Goal: Task Accomplishment & Management: Use online tool/utility

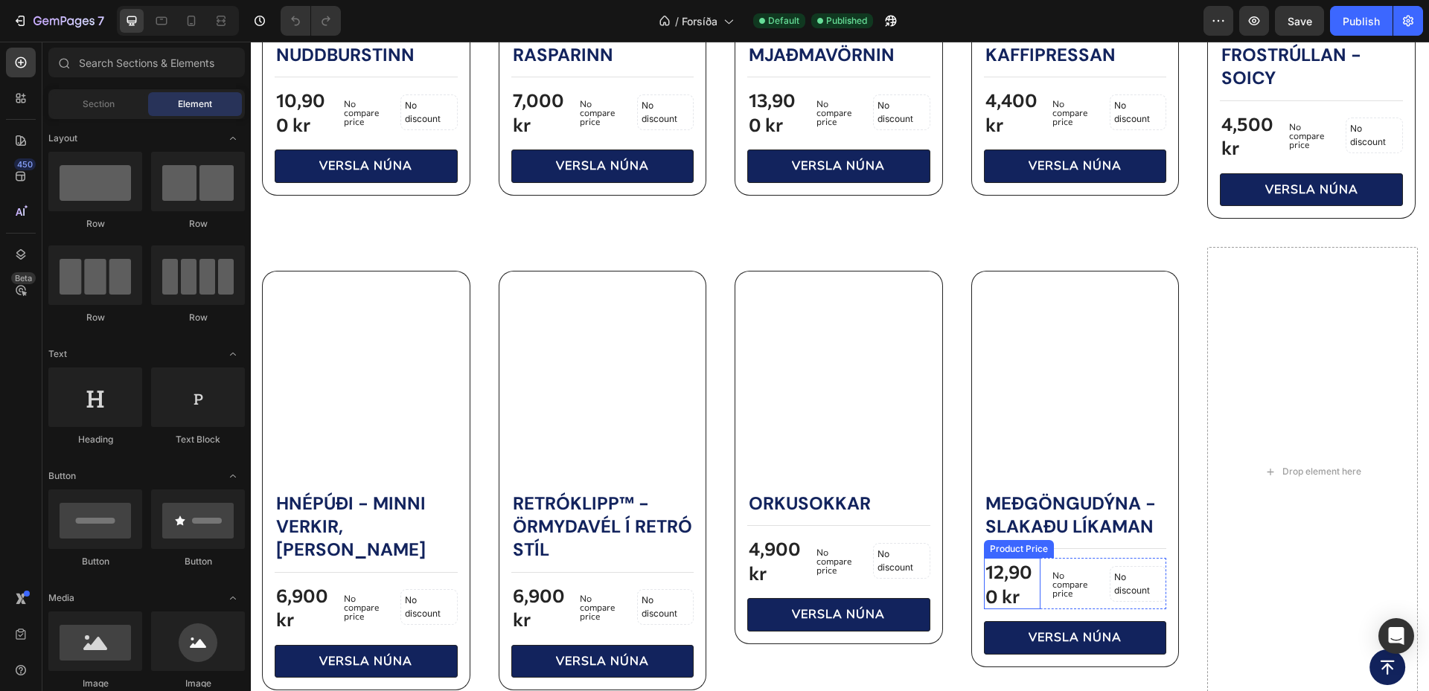
scroll to position [1116, 0]
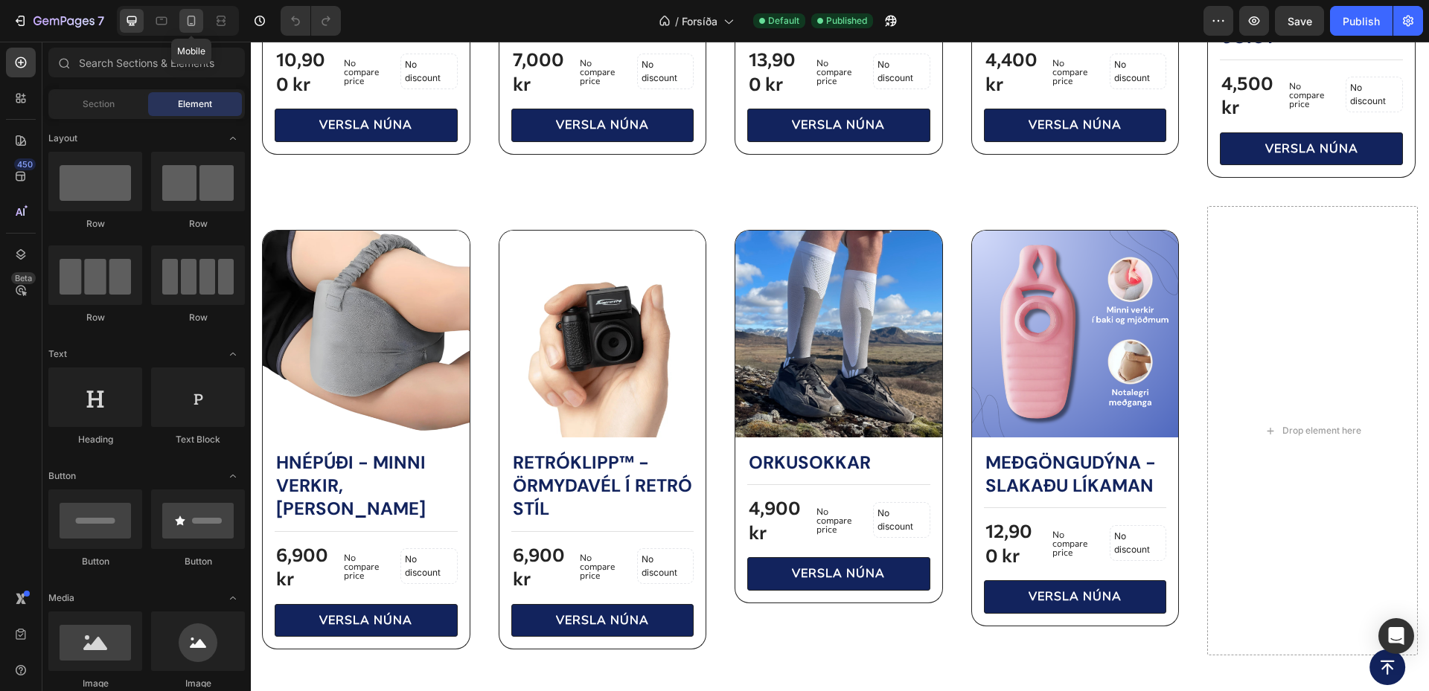
click at [196, 22] on icon at bounding box center [191, 20] width 15 height 15
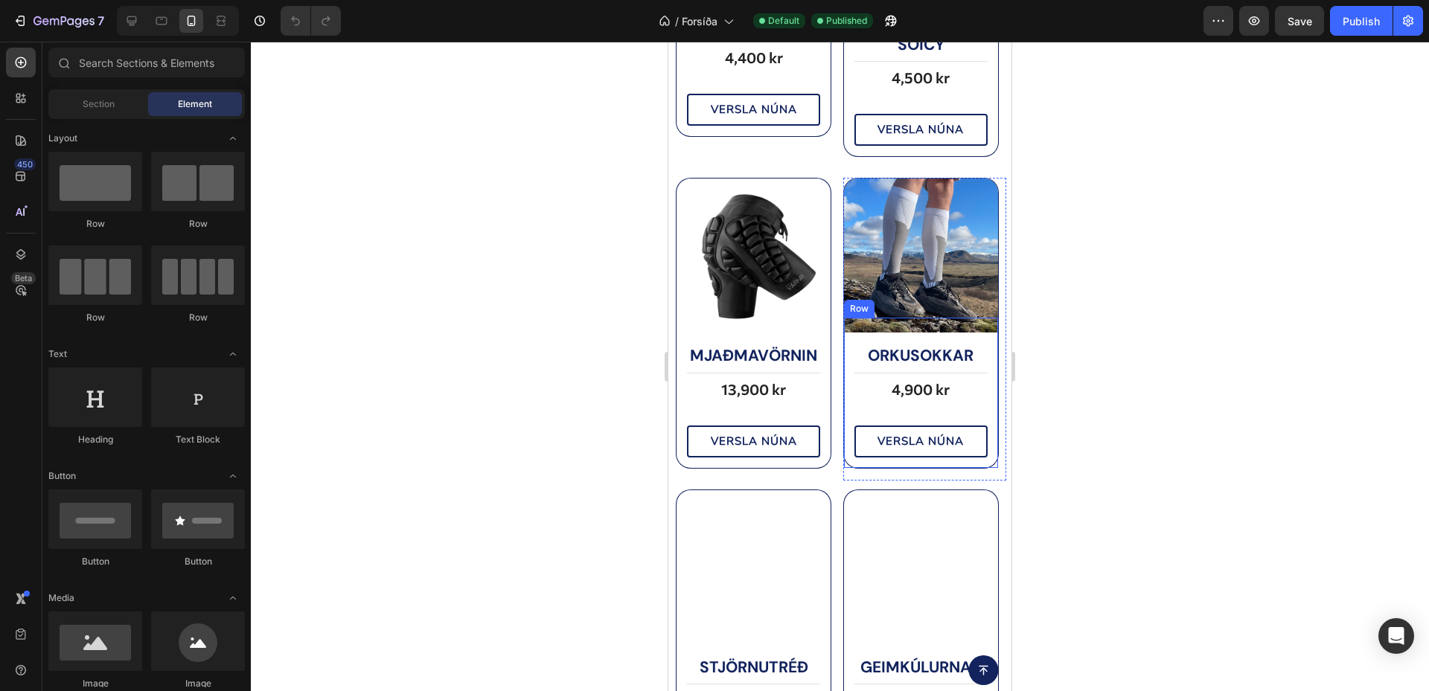
scroll to position [1164, 0]
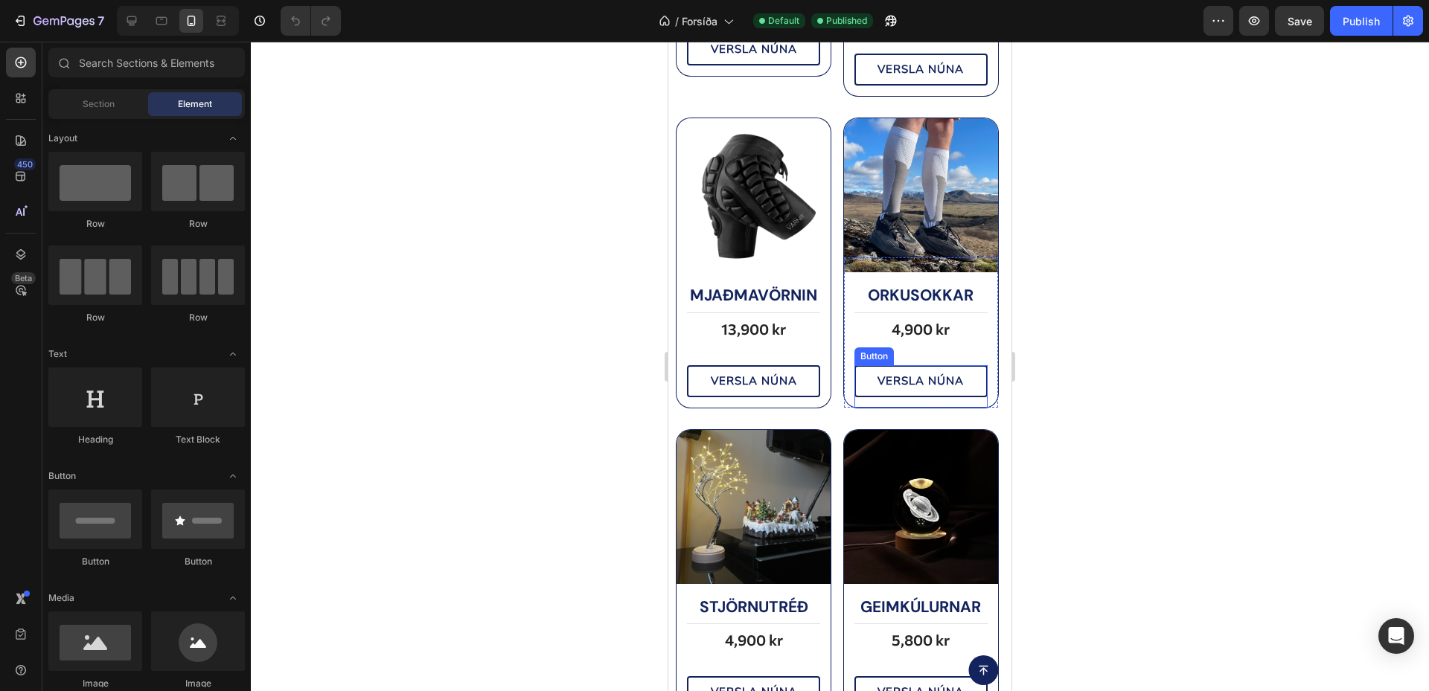
click at [892, 488] on img at bounding box center [921, 507] width 154 height 154
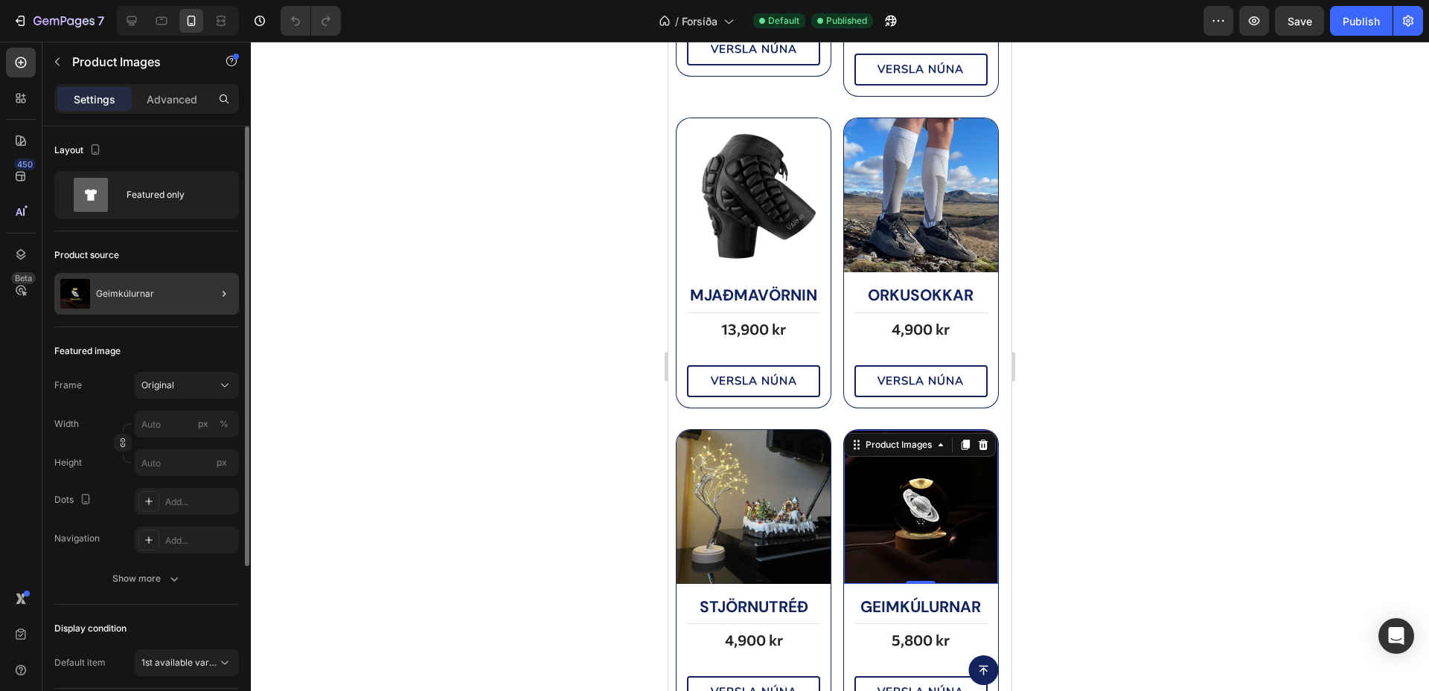
click at [157, 278] on div "Geimkúlurnar" at bounding box center [146, 294] width 185 height 42
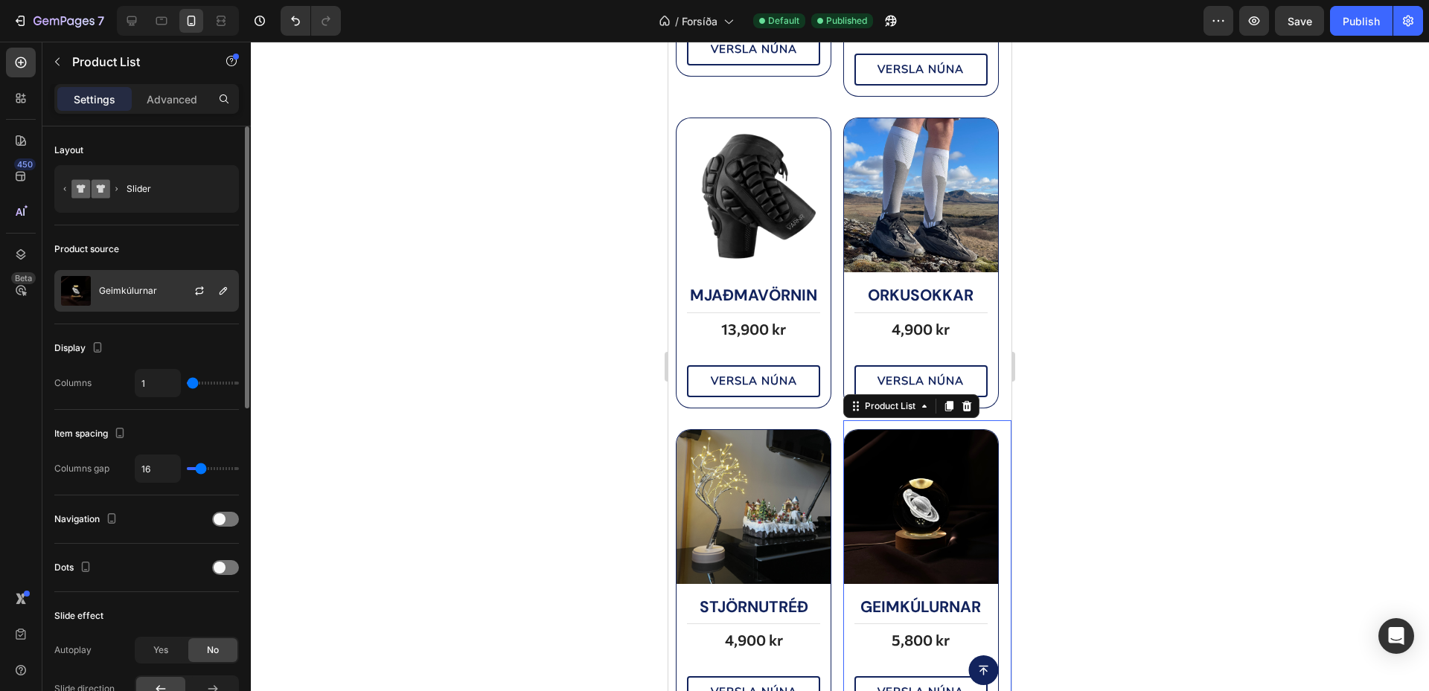
click at [159, 301] on div "Geimkúlurnar" at bounding box center [146, 291] width 185 height 42
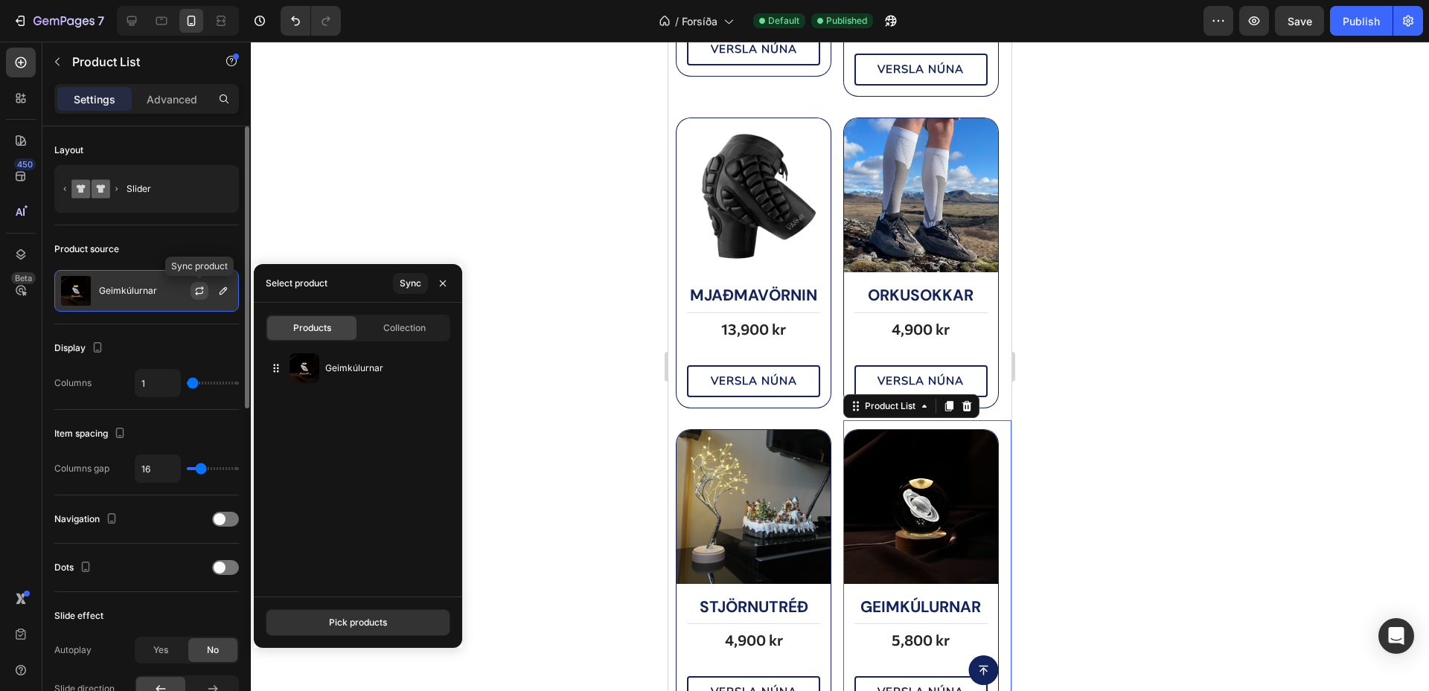
click at [200, 290] on icon "button" at bounding box center [199, 291] width 12 height 12
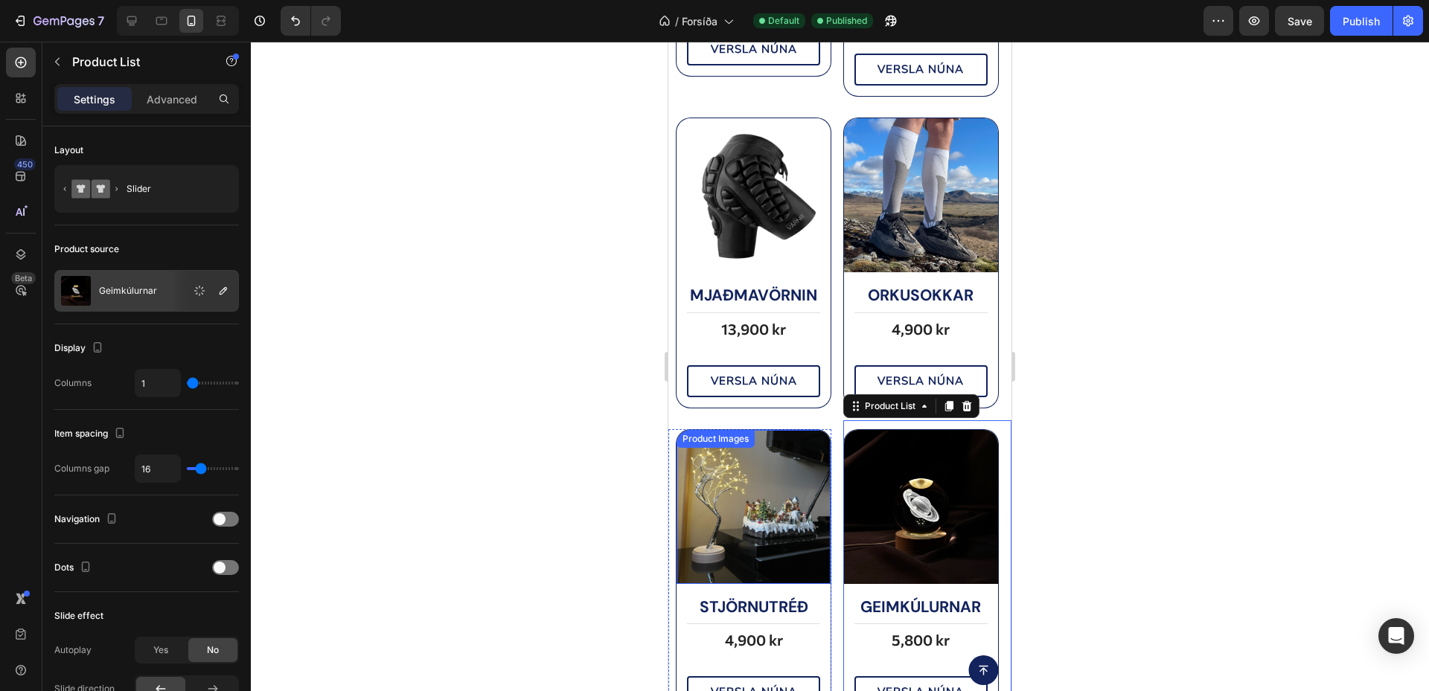
click at [734, 461] on img at bounding box center [753, 507] width 154 height 154
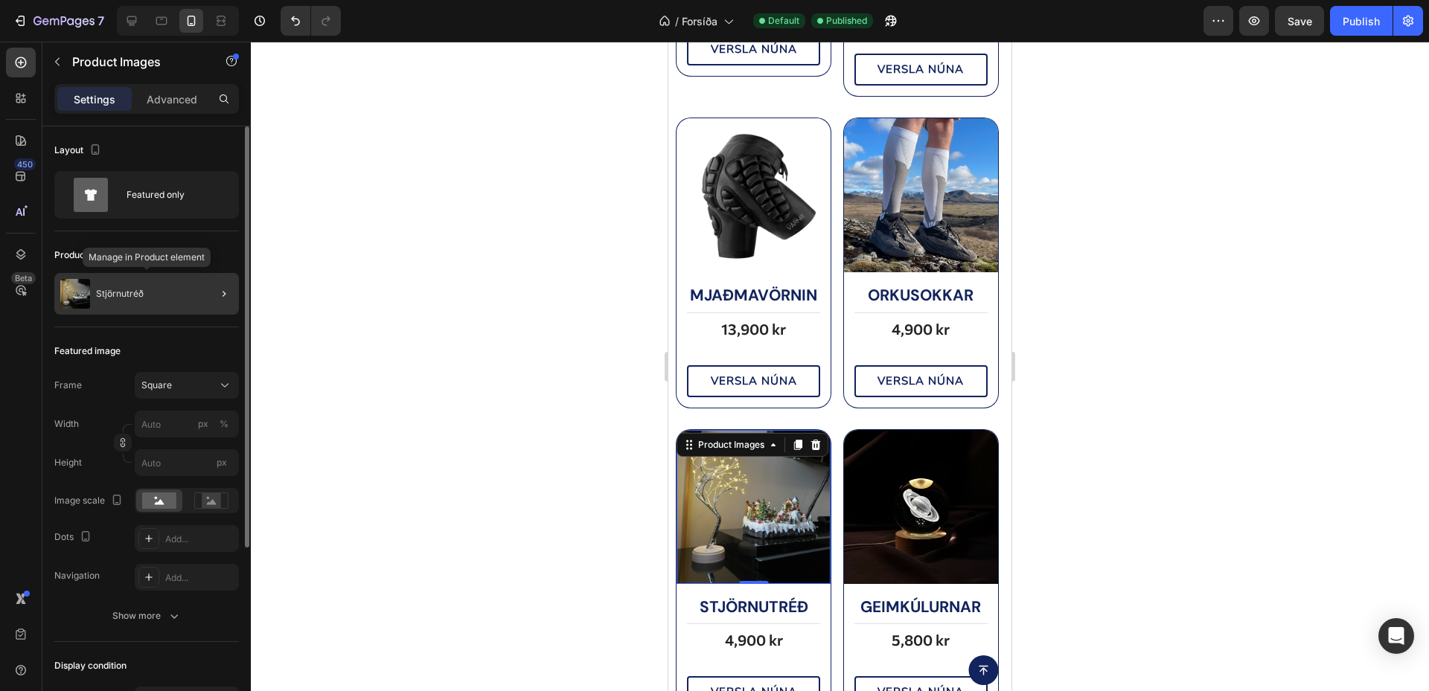
click at [187, 290] on div "Stjörnutréð" at bounding box center [146, 294] width 185 height 42
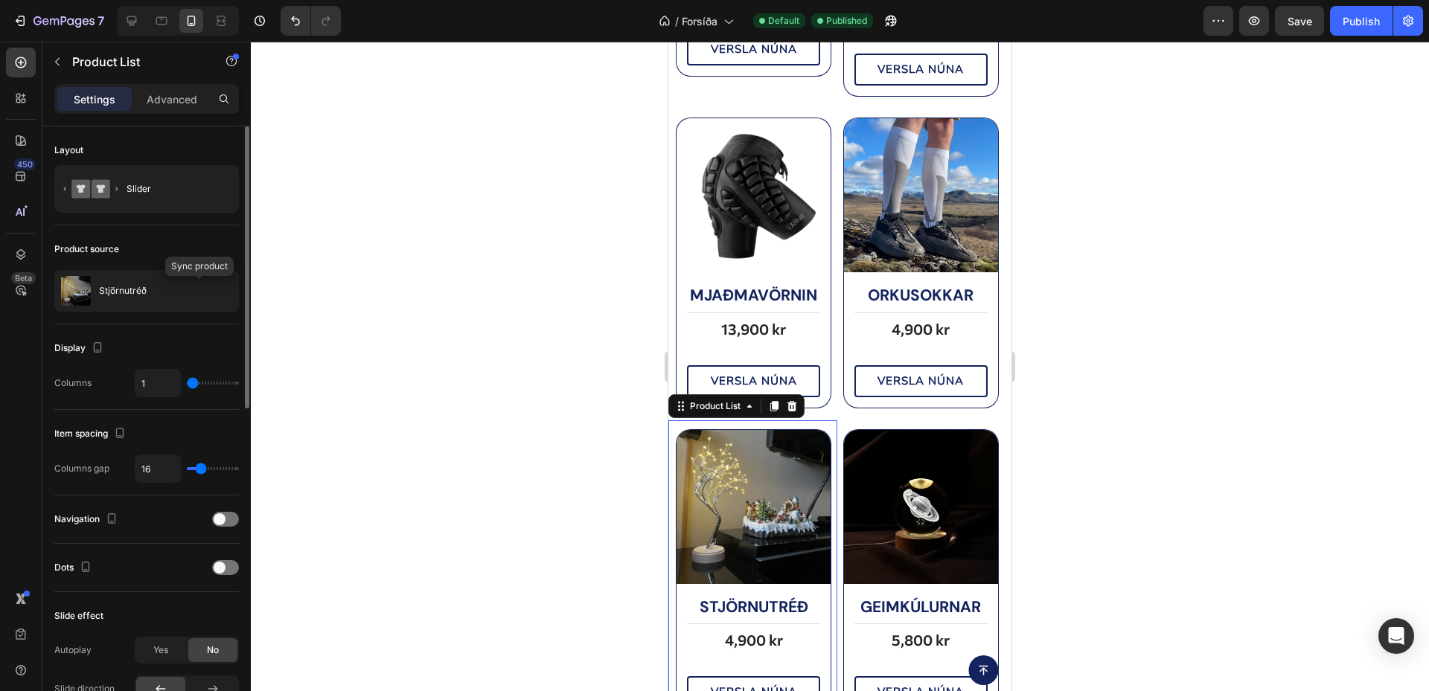
click at [0, 0] on button "button" at bounding box center [0, 0] width 0 height 0
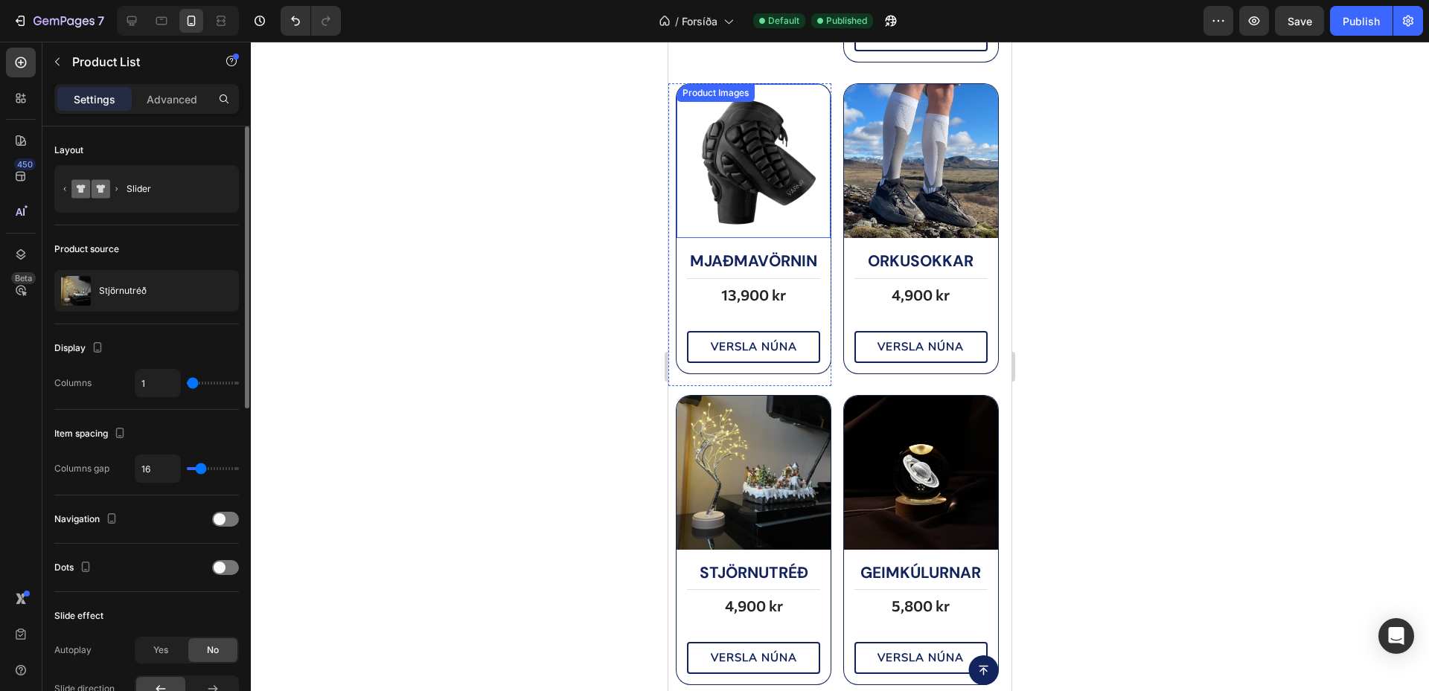
scroll to position [1241, 0]
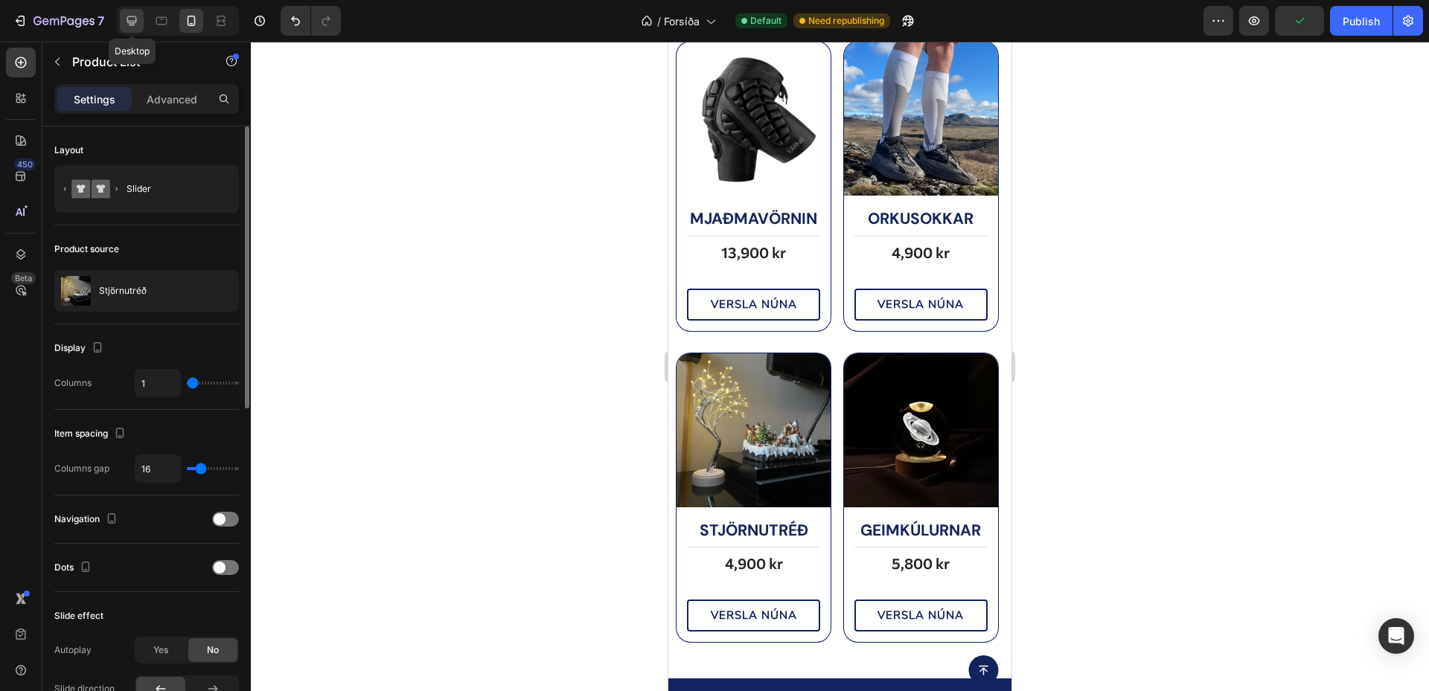
click at [135, 18] on icon at bounding box center [131, 20] width 15 height 15
type input "4"
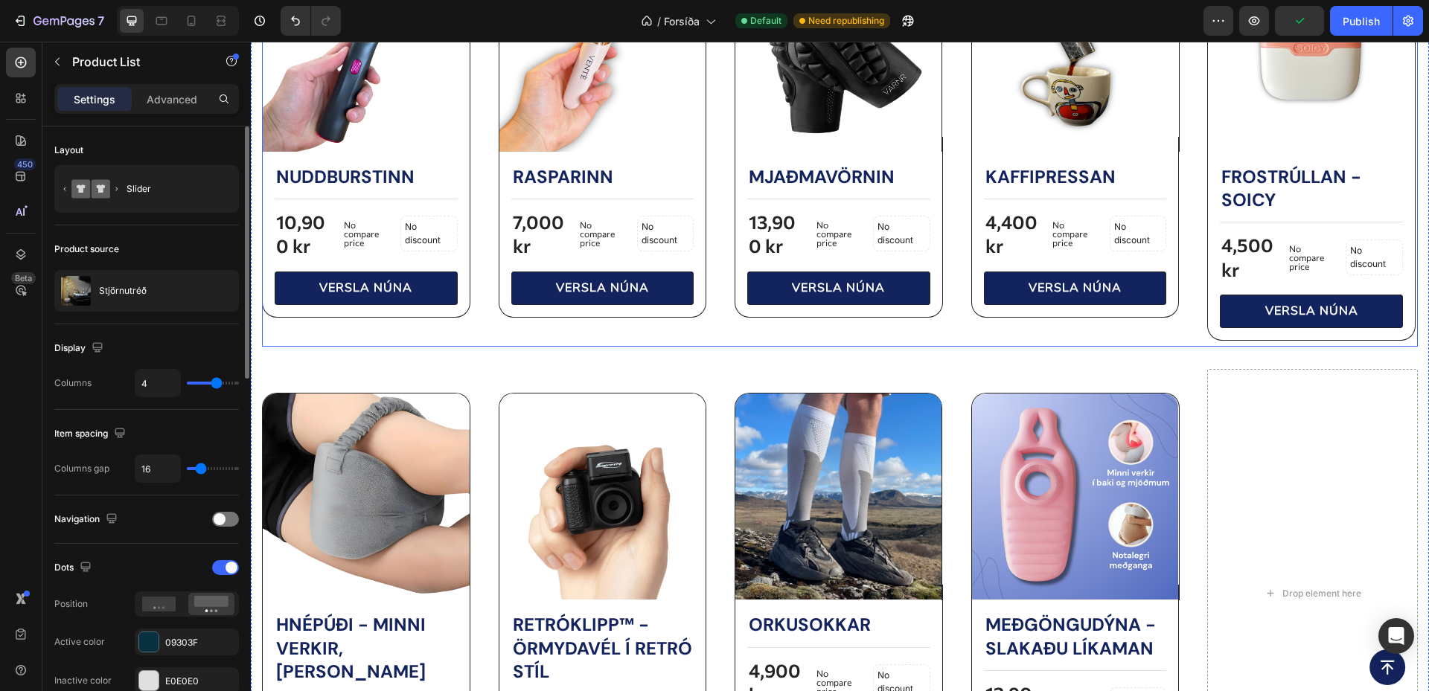
scroll to position [823, 0]
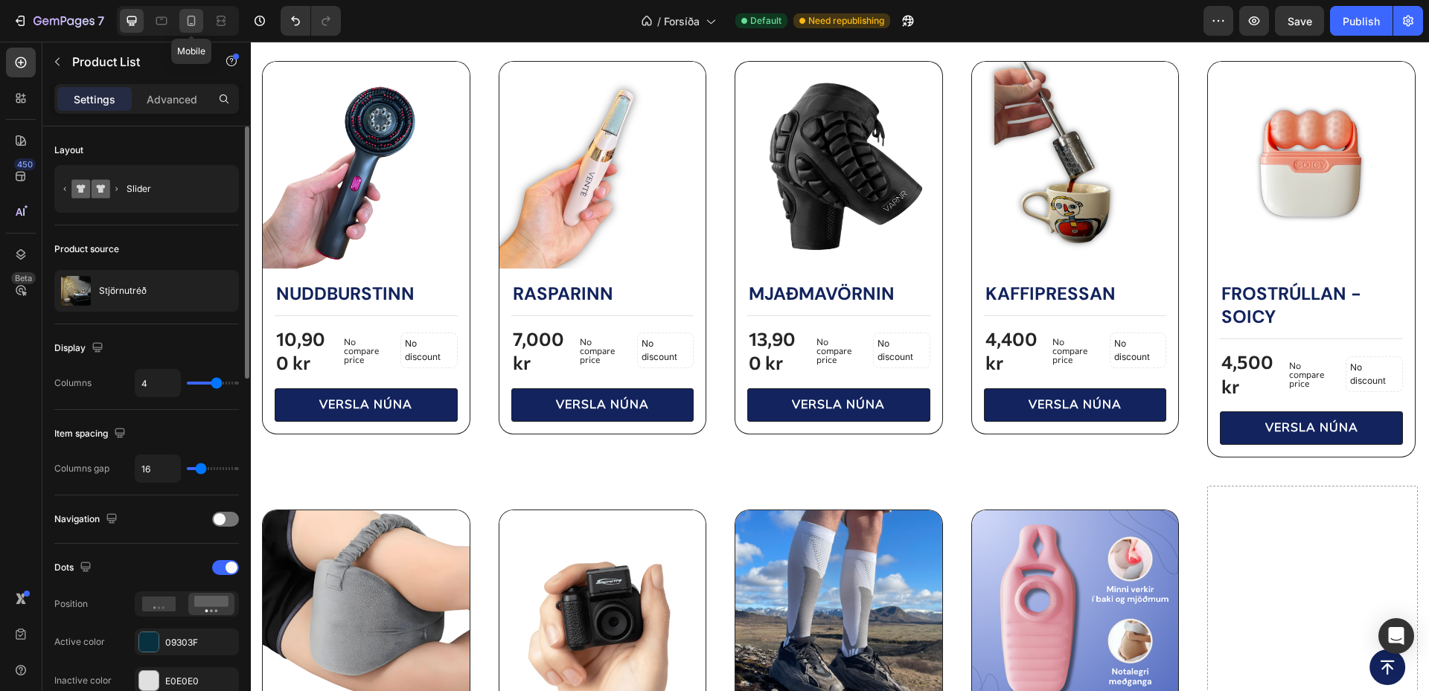
click at [190, 22] on icon at bounding box center [191, 20] width 15 height 15
type input "1"
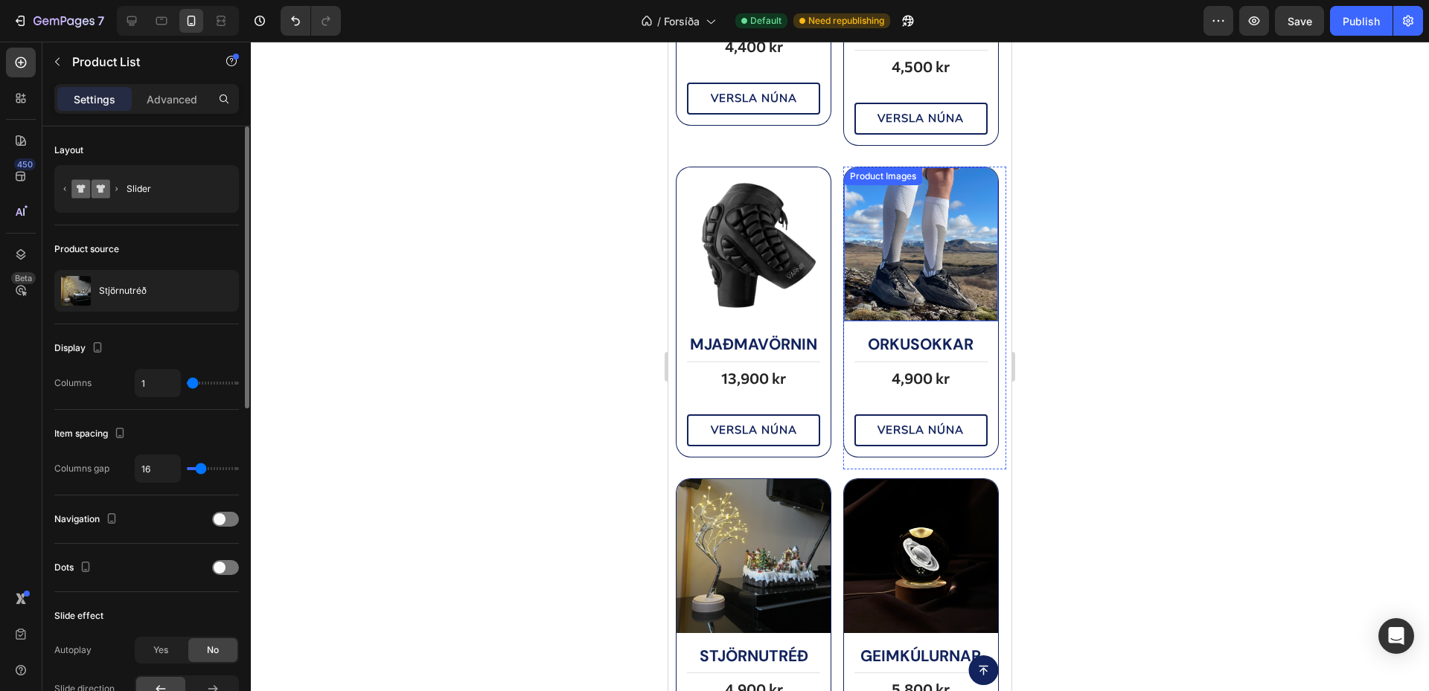
scroll to position [1164, 0]
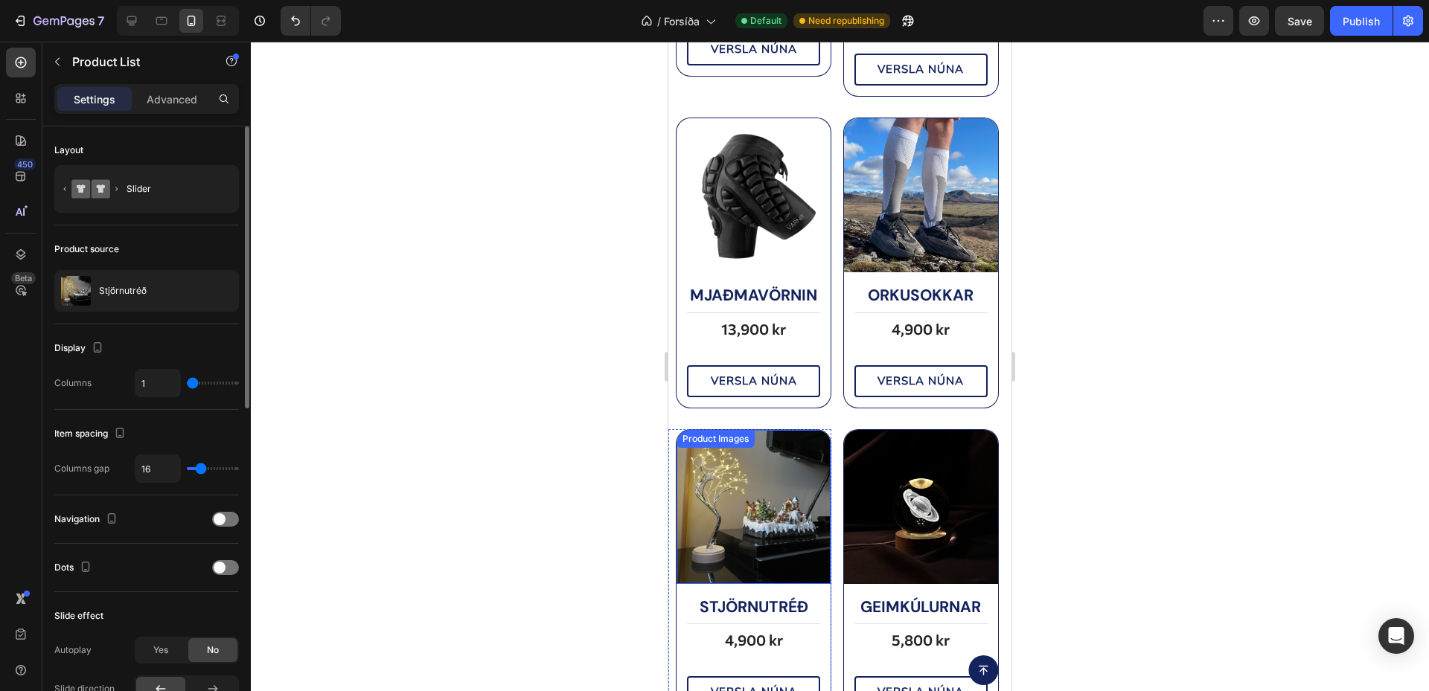
click at [777, 458] on img at bounding box center [753, 507] width 154 height 154
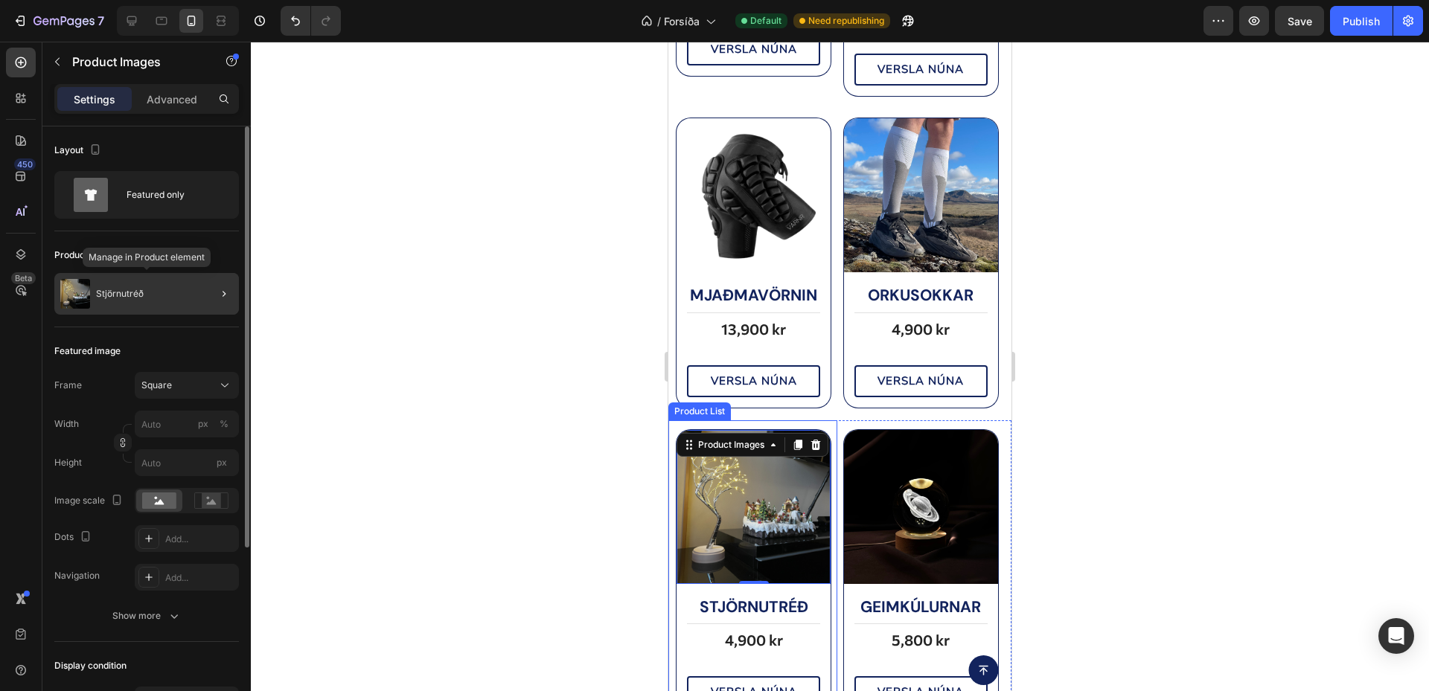
click at [149, 298] on div "Stjörnutréð" at bounding box center [146, 294] width 185 height 42
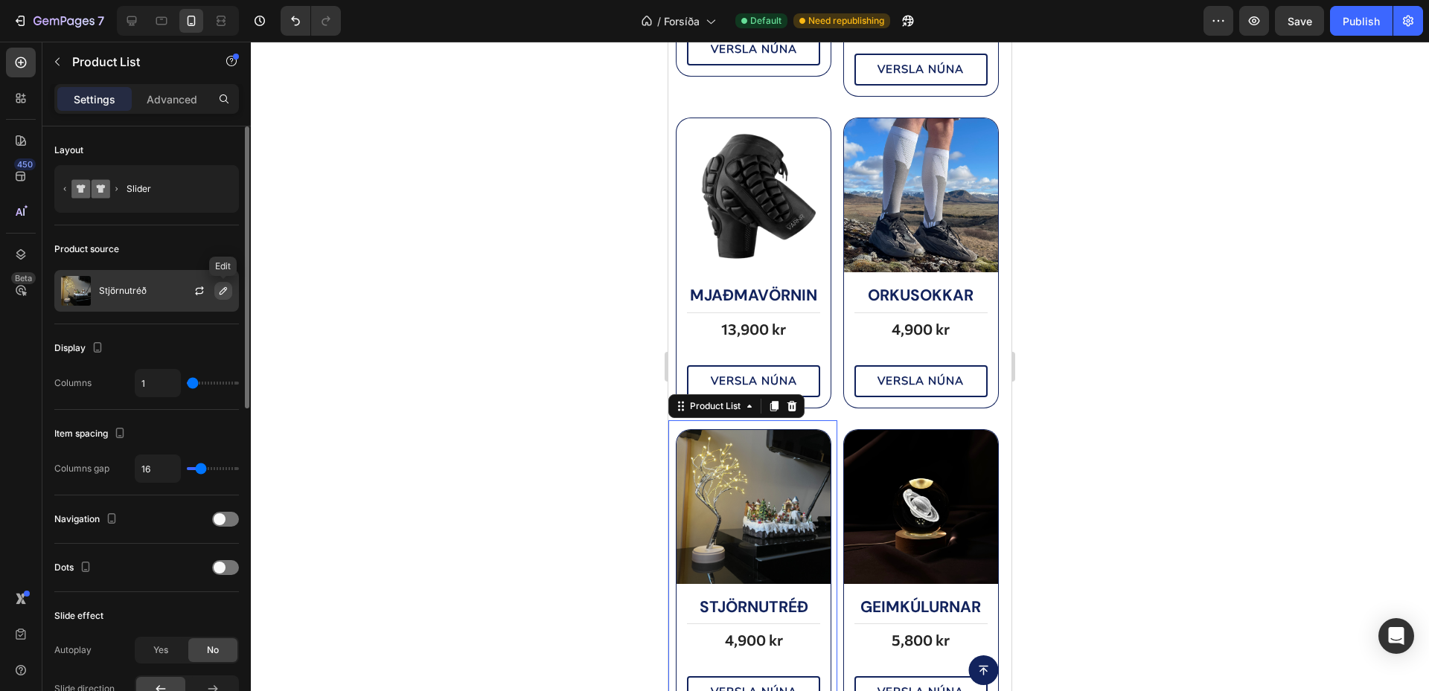
click at [225, 289] on icon "button" at bounding box center [223, 290] width 7 height 7
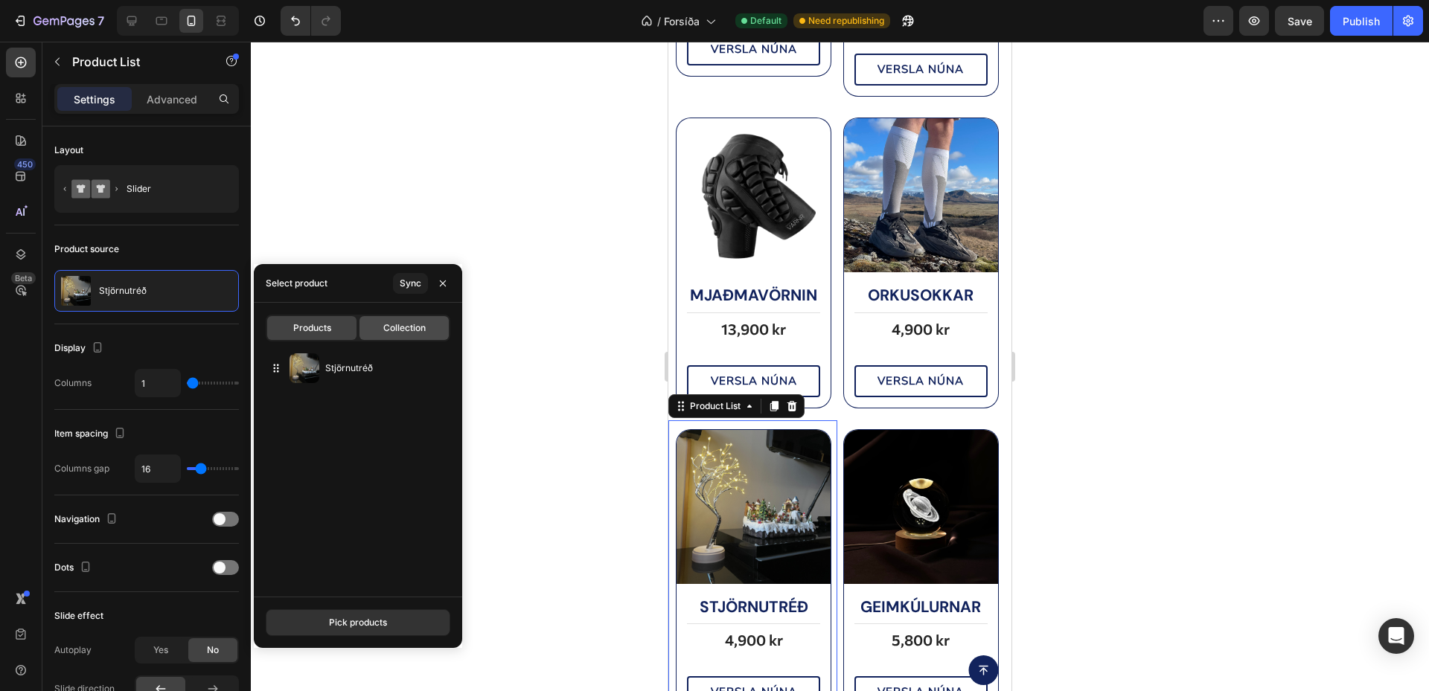
click at [393, 328] on span "Collection" at bounding box center [404, 327] width 42 height 13
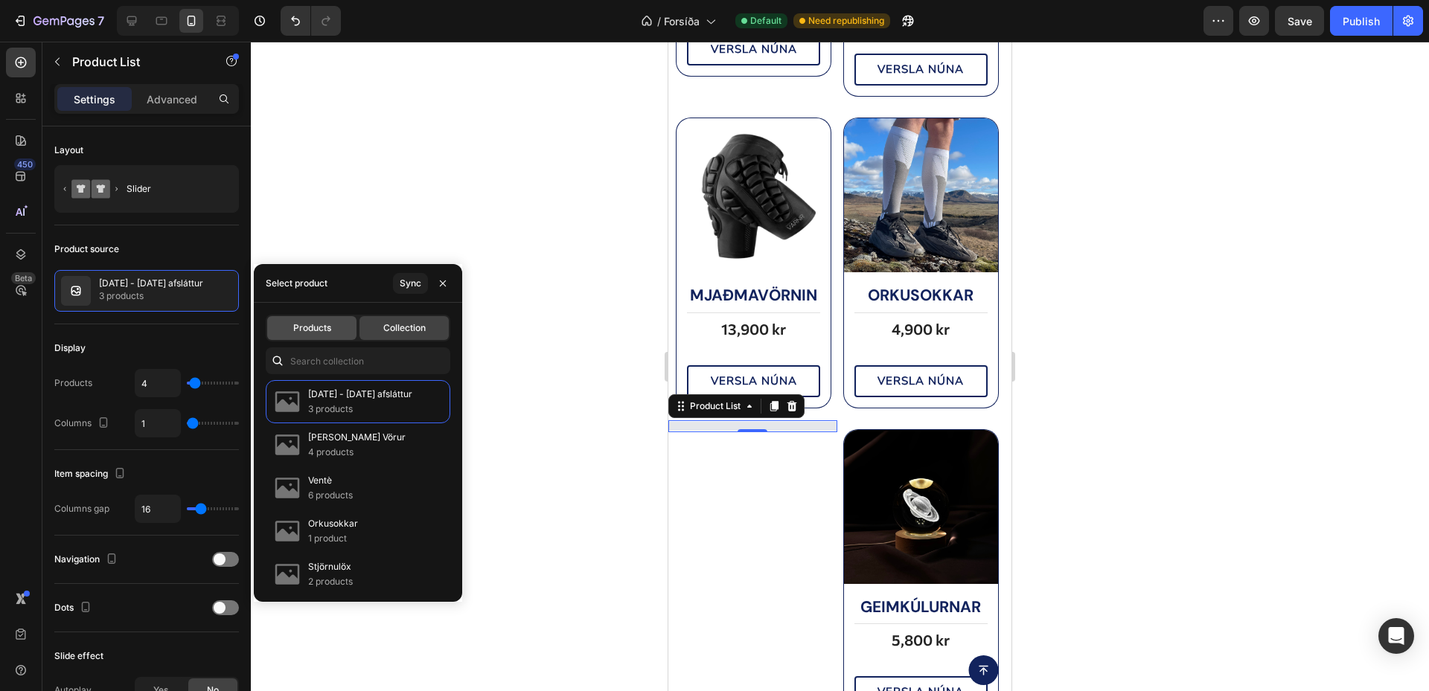
click at [342, 328] on div "Products" at bounding box center [311, 328] width 89 height 24
type input "1"
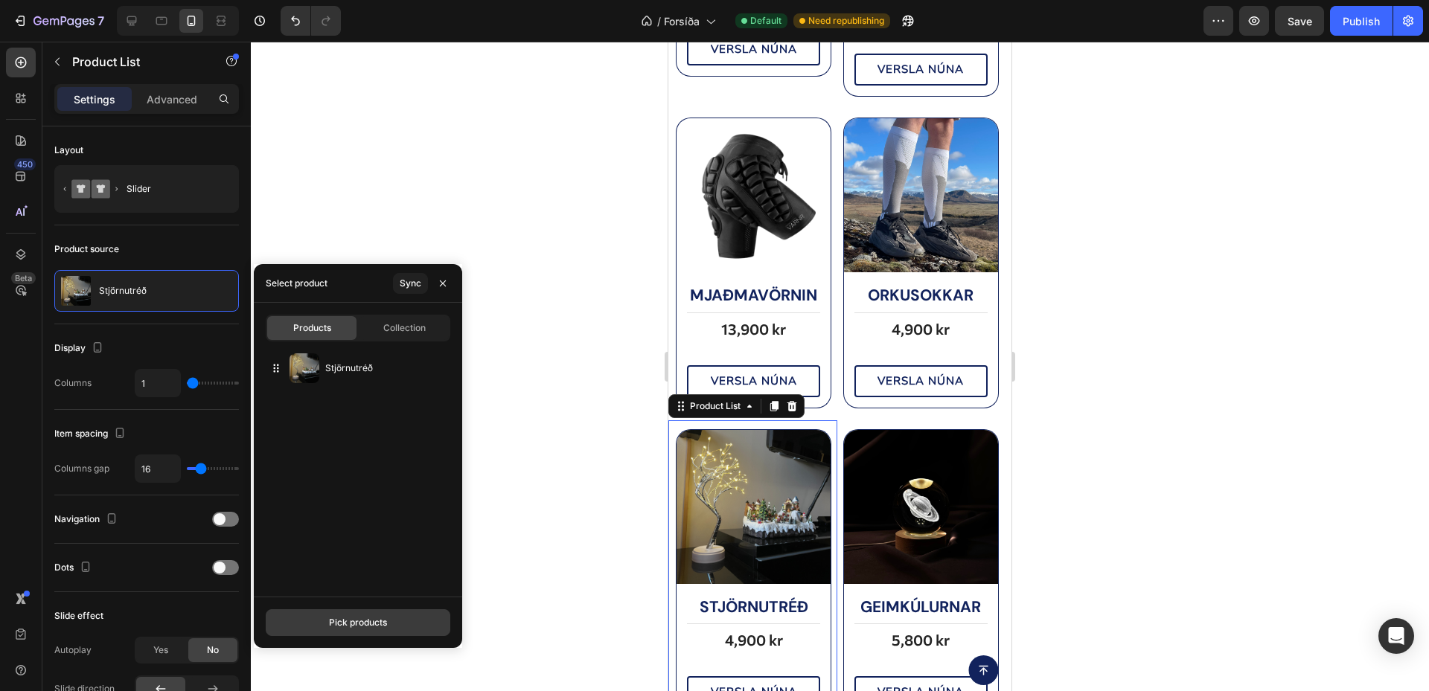
click at [391, 633] on button "Pick products" at bounding box center [358, 623] width 185 height 27
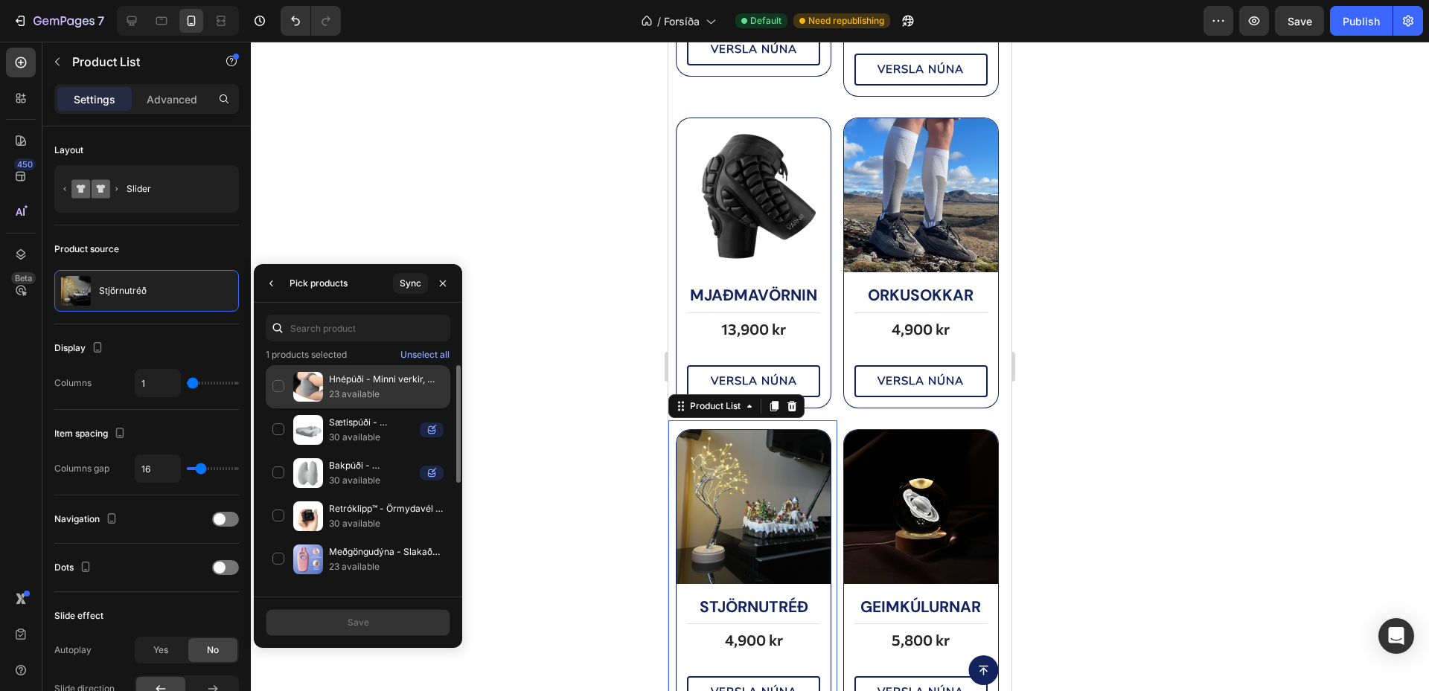
click at [351, 393] on p "23 available" at bounding box center [386, 394] width 115 height 15
click at [387, 630] on button "Save" at bounding box center [358, 623] width 185 height 27
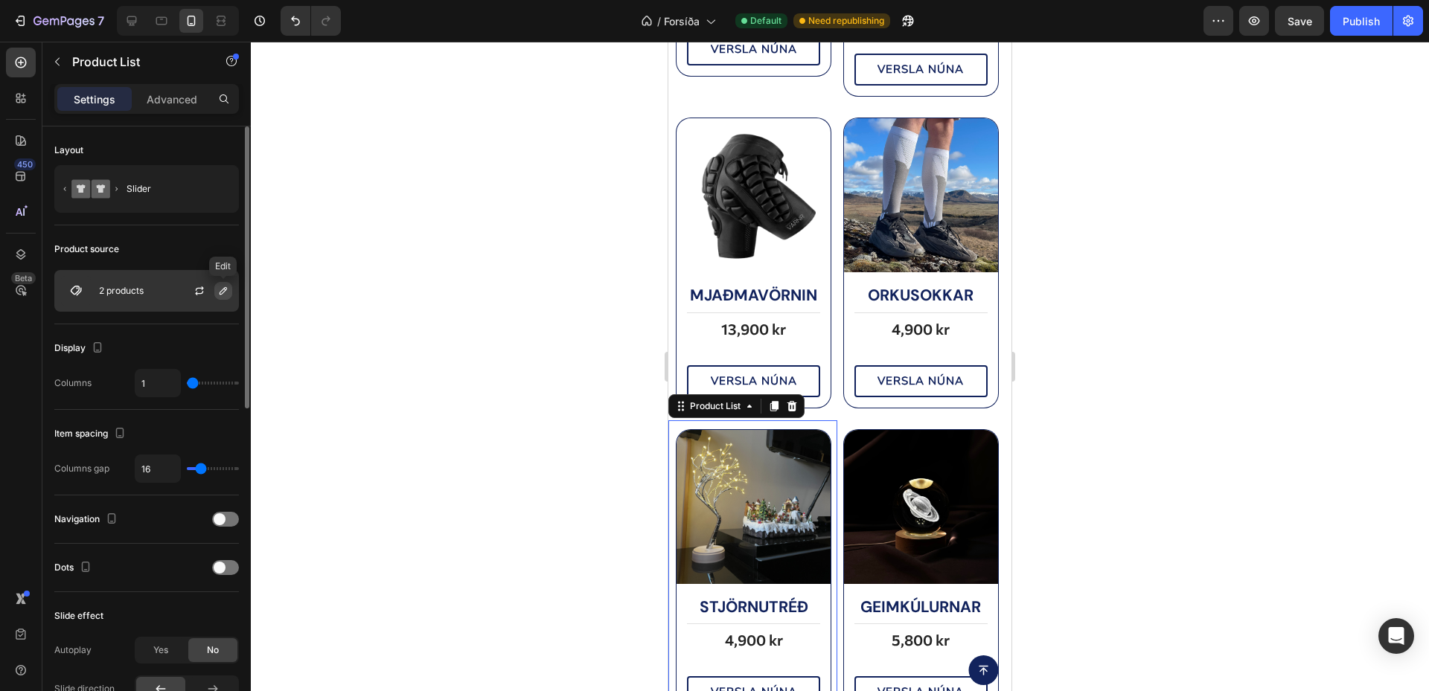
click at [221, 284] on button "button" at bounding box center [223, 291] width 18 height 18
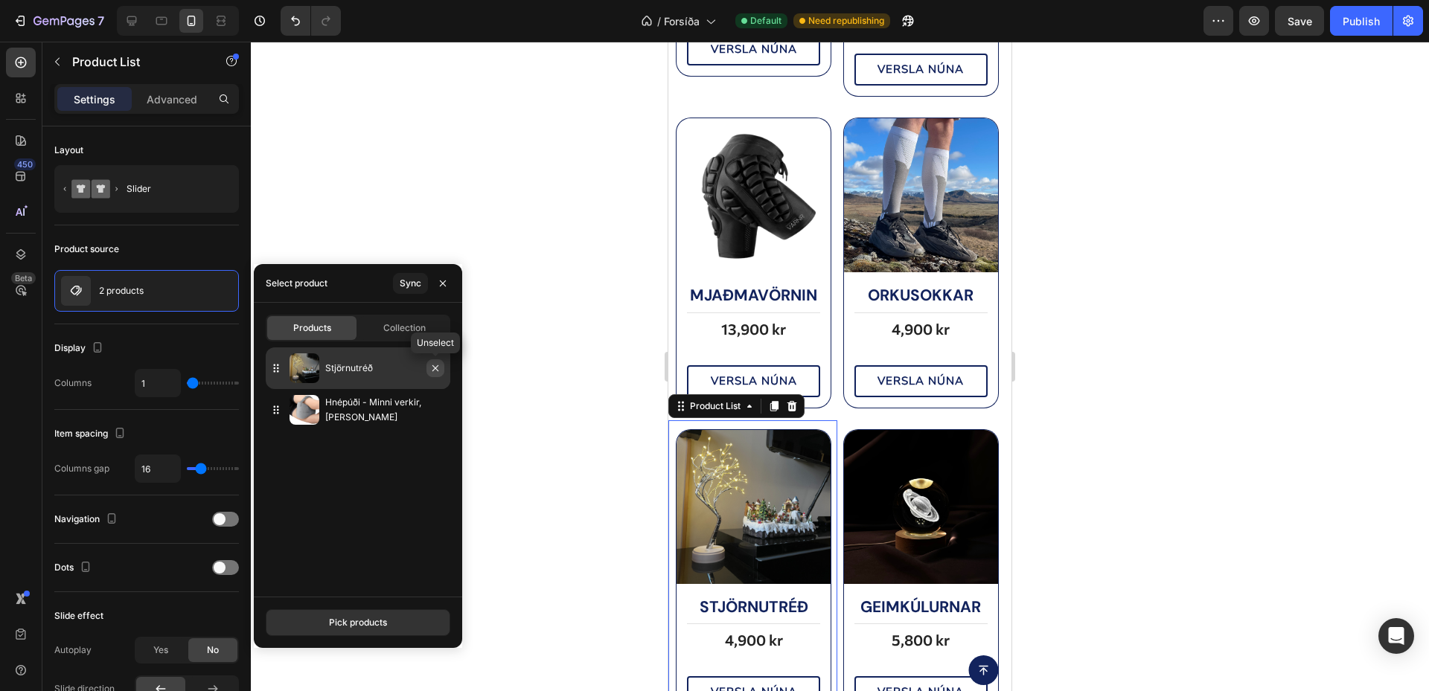
click at [434, 369] on icon "button" at bounding box center [435, 368] width 12 height 12
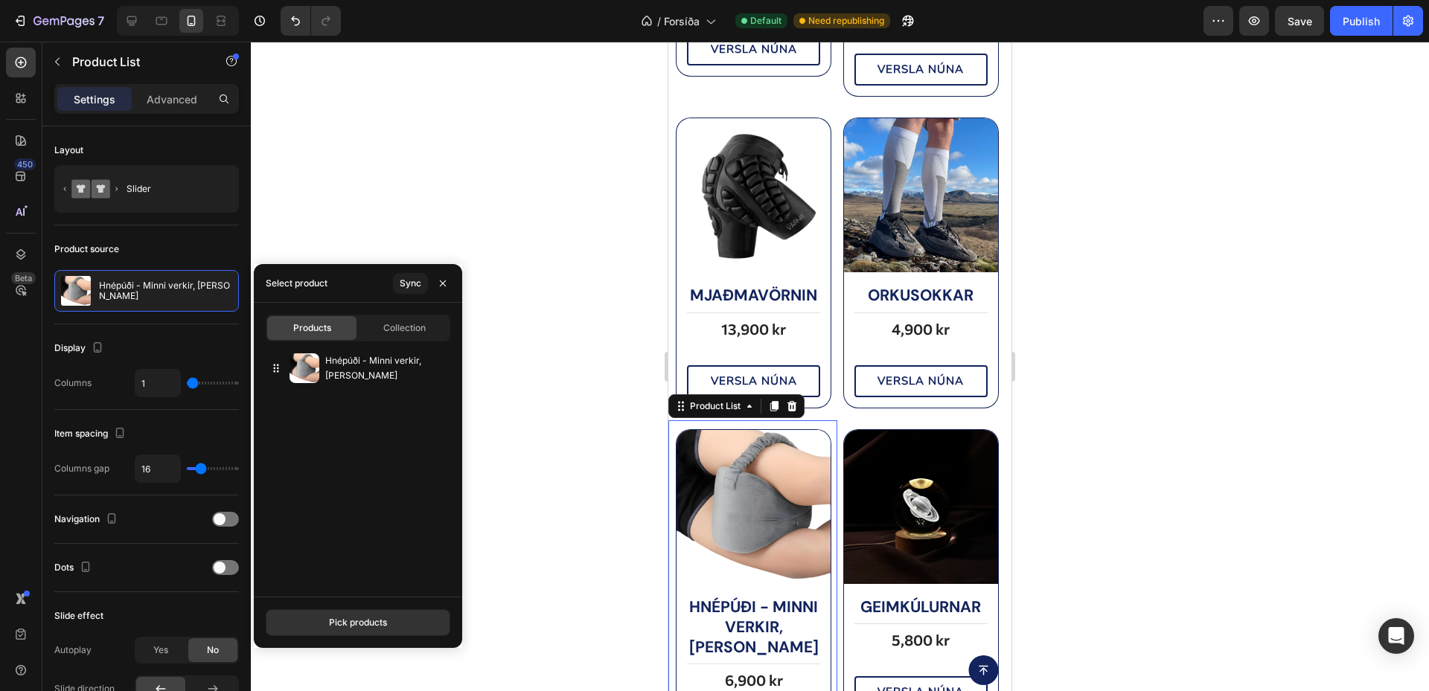
click at [1026, 451] on div at bounding box center [840, 367] width 1178 height 650
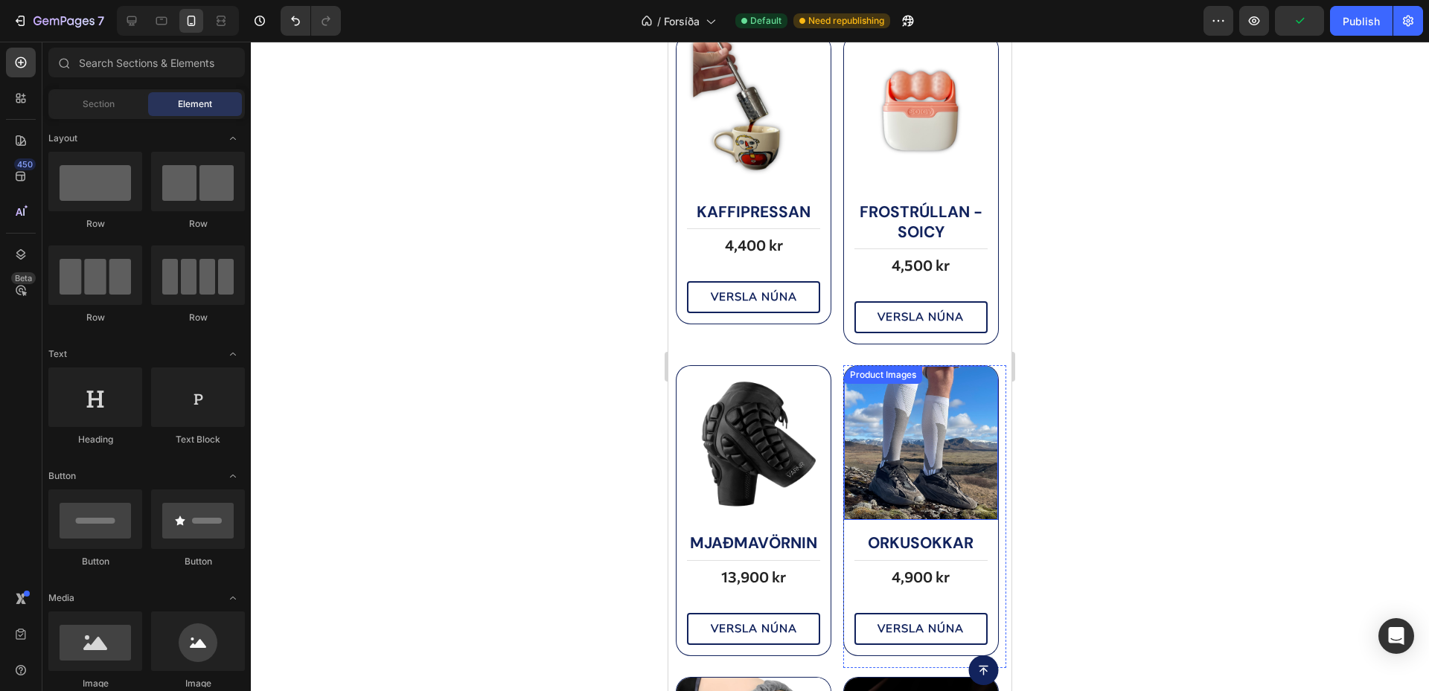
scroll to position [792, 0]
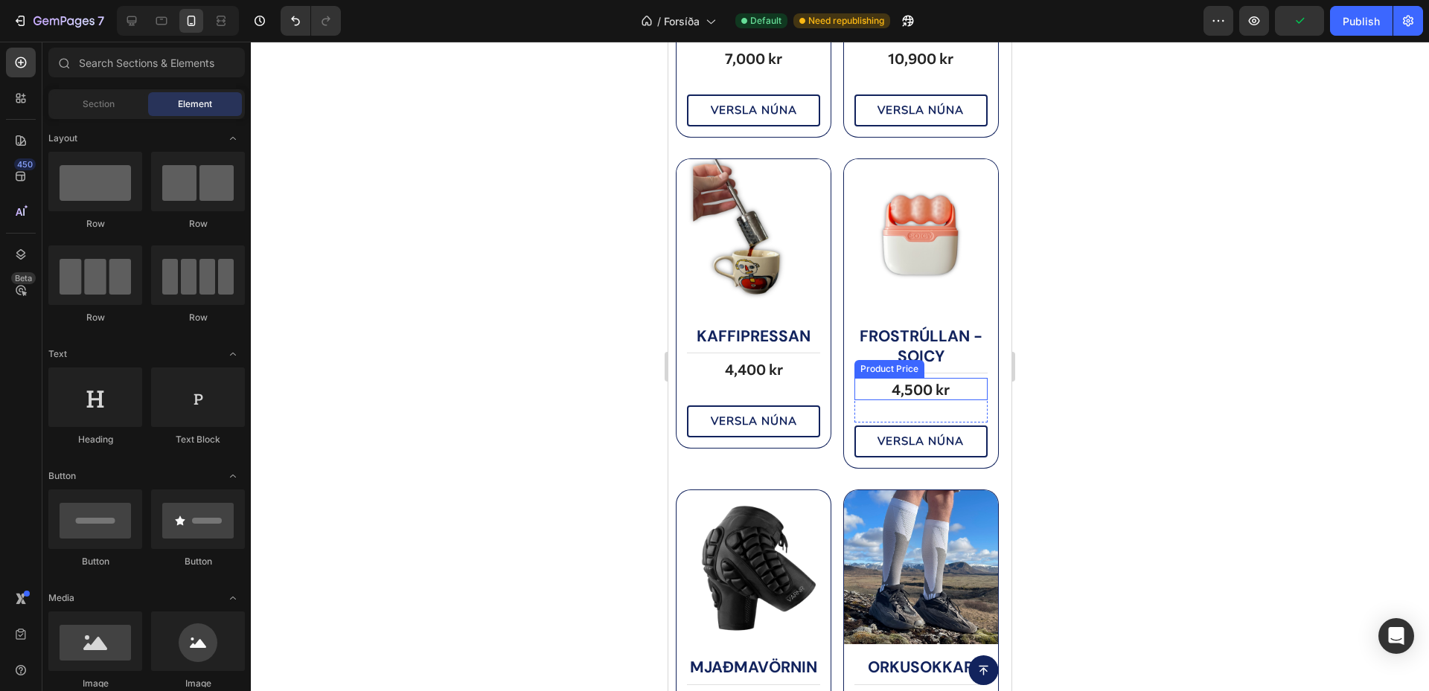
click at [905, 275] on img at bounding box center [921, 236] width 154 height 154
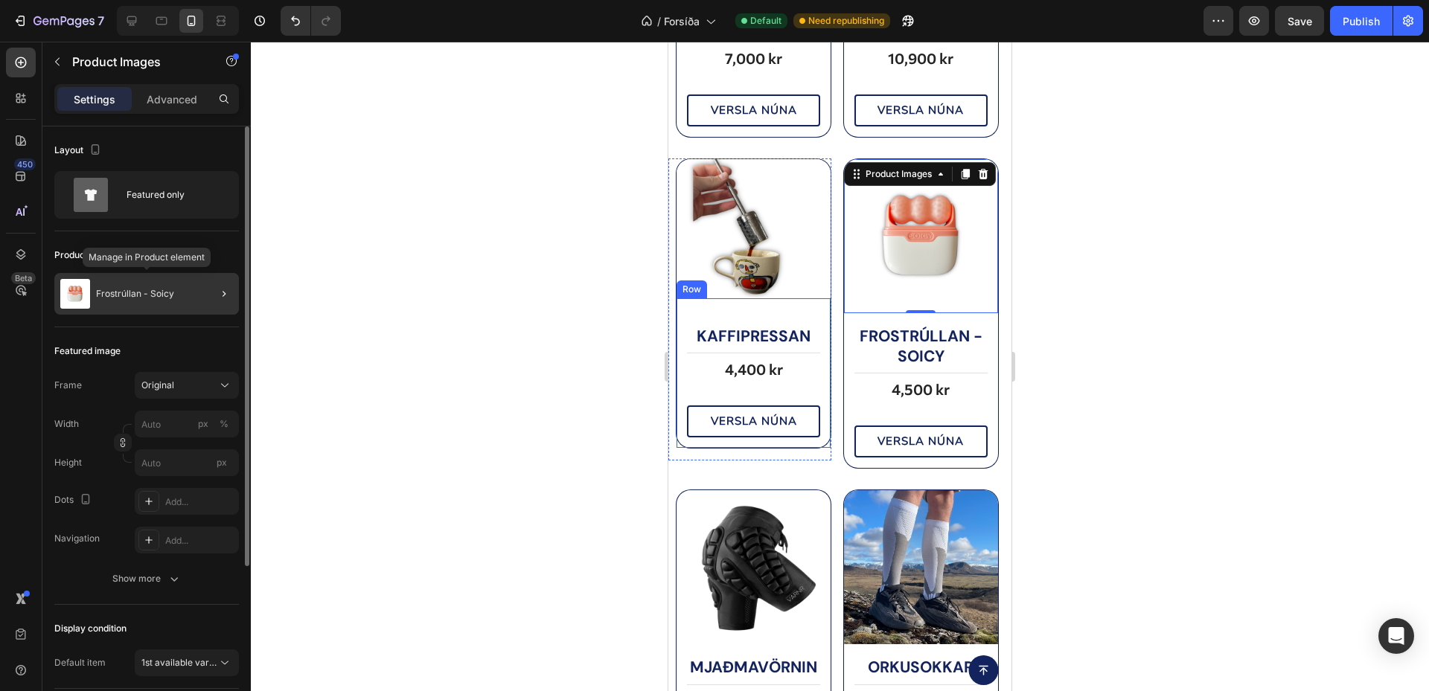
click at [143, 292] on p "Frostrúllan - Soicy" at bounding box center [135, 294] width 78 height 10
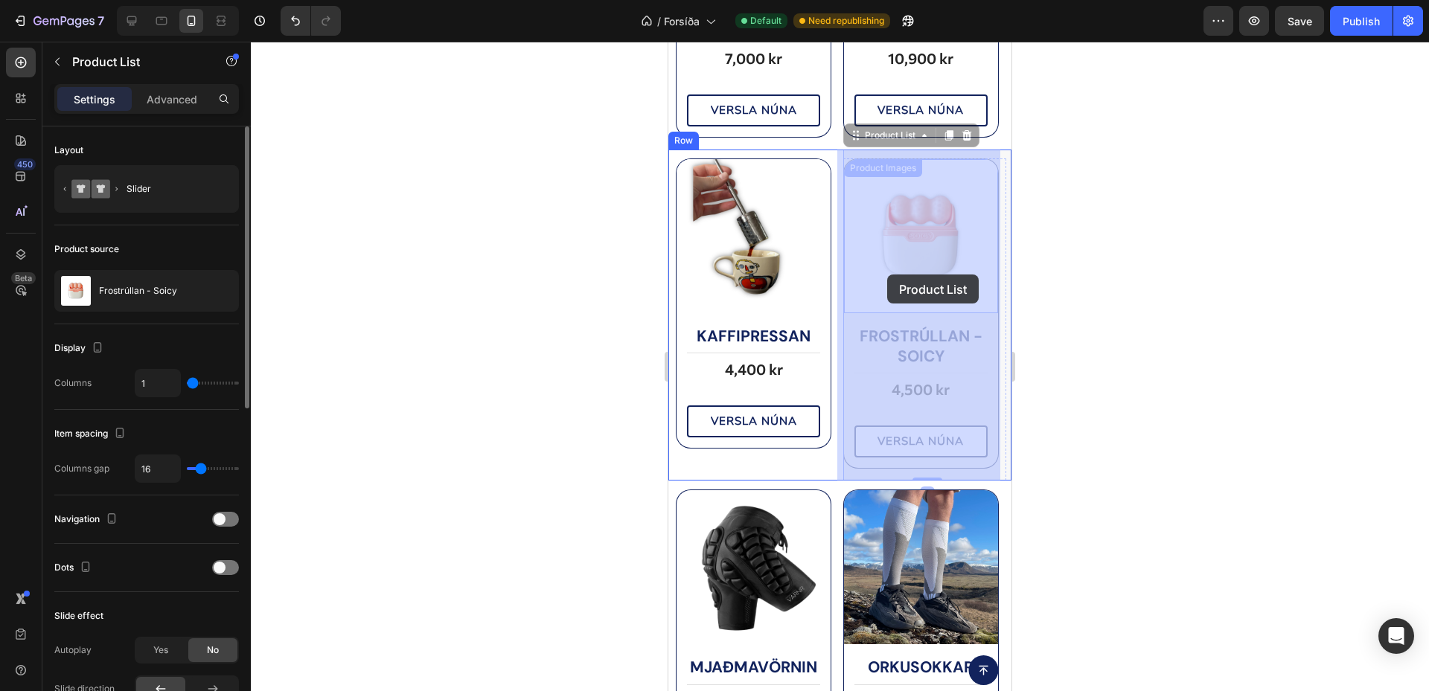
drag, startPoint x: 876, startPoint y: 141, endPoint x: 899, endPoint y: 220, distance: 82.2
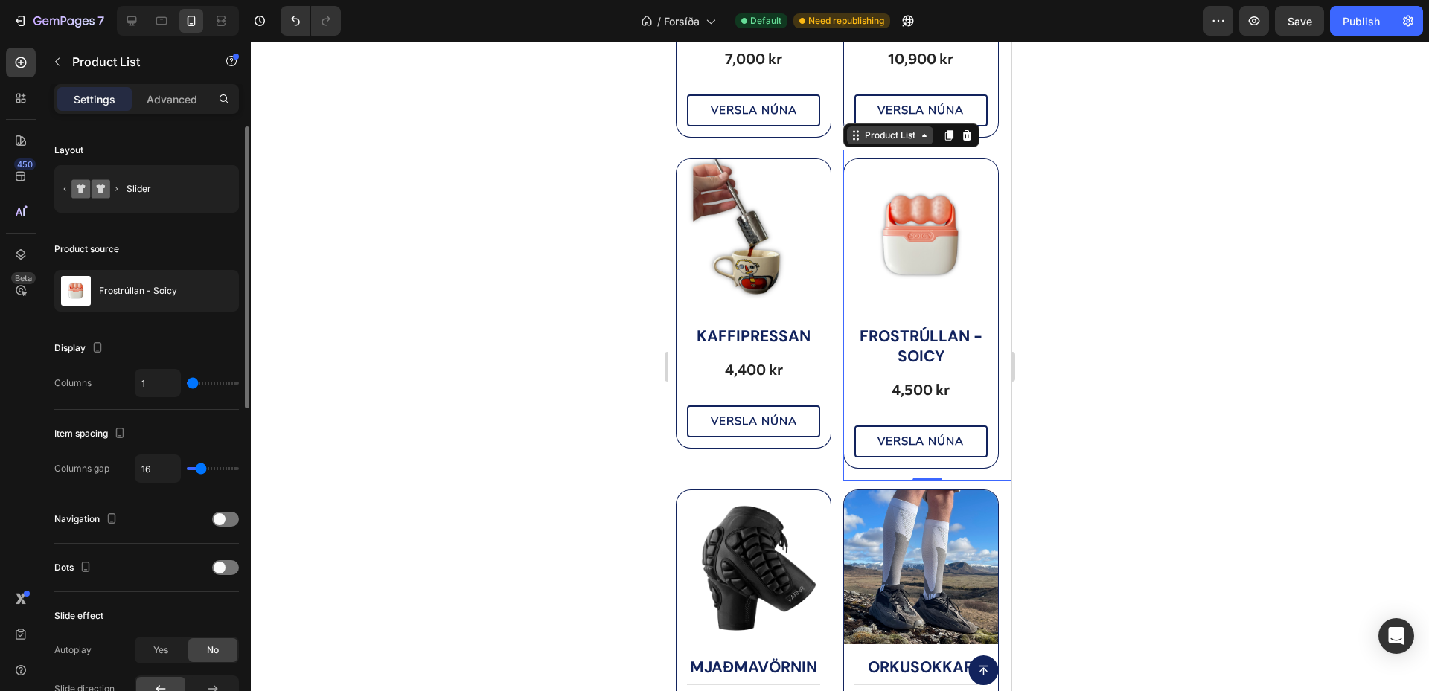
click at [874, 135] on div "Product List" at bounding box center [890, 135] width 57 height 13
click at [1055, 216] on div at bounding box center [840, 367] width 1178 height 650
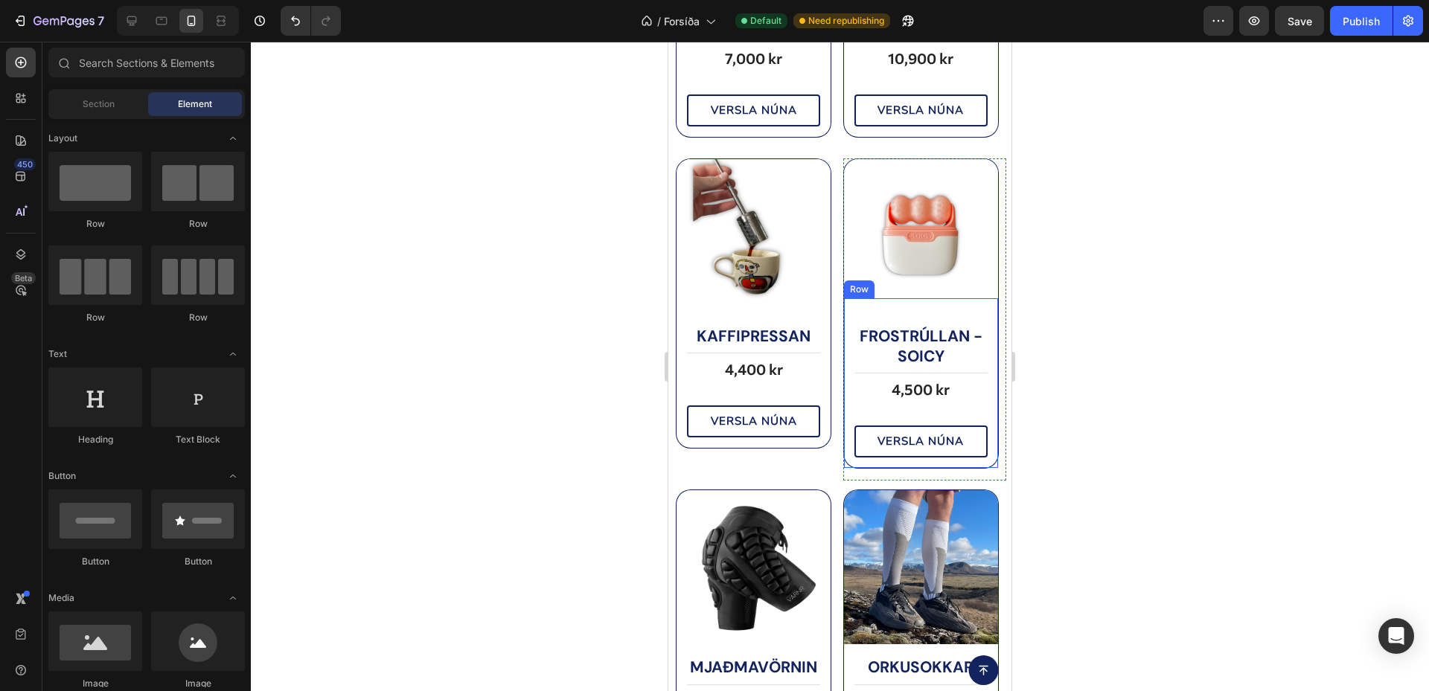
click at [912, 256] on img at bounding box center [921, 236] width 154 height 154
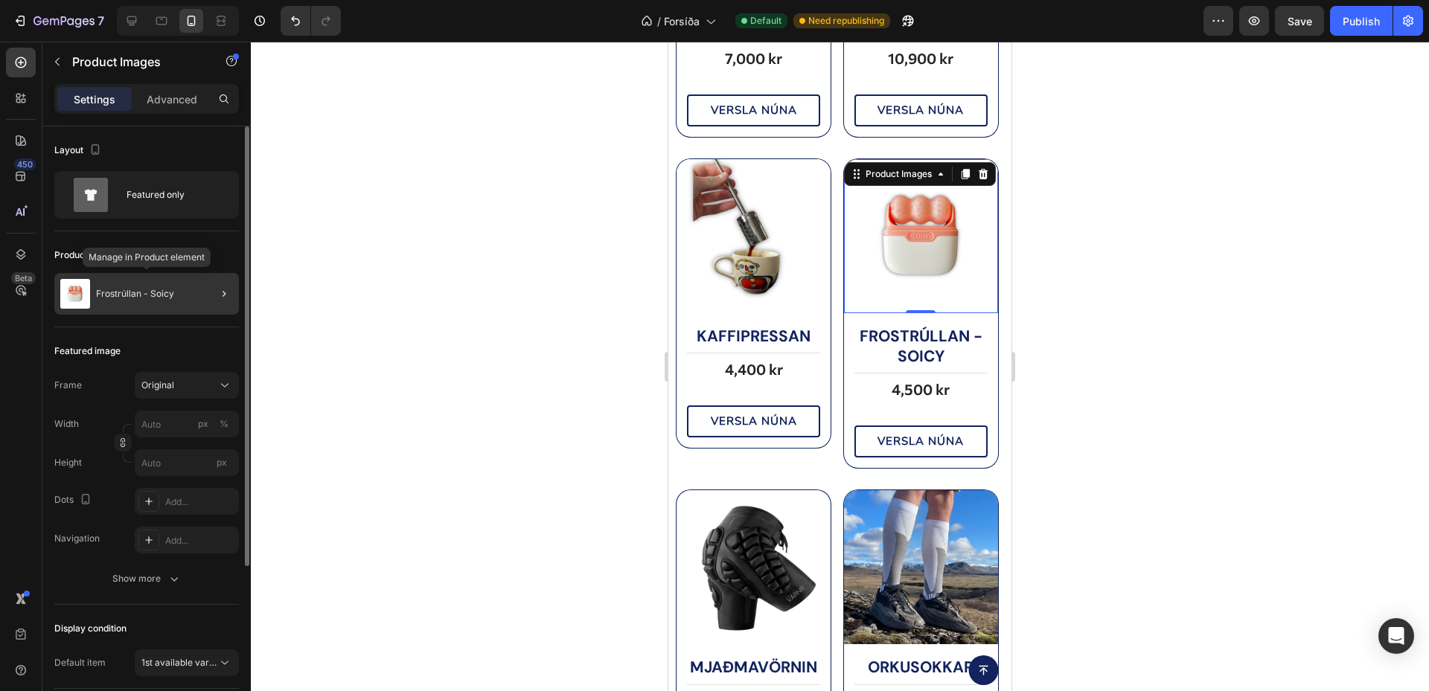
click at [86, 298] on img at bounding box center [75, 294] width 30 height 30
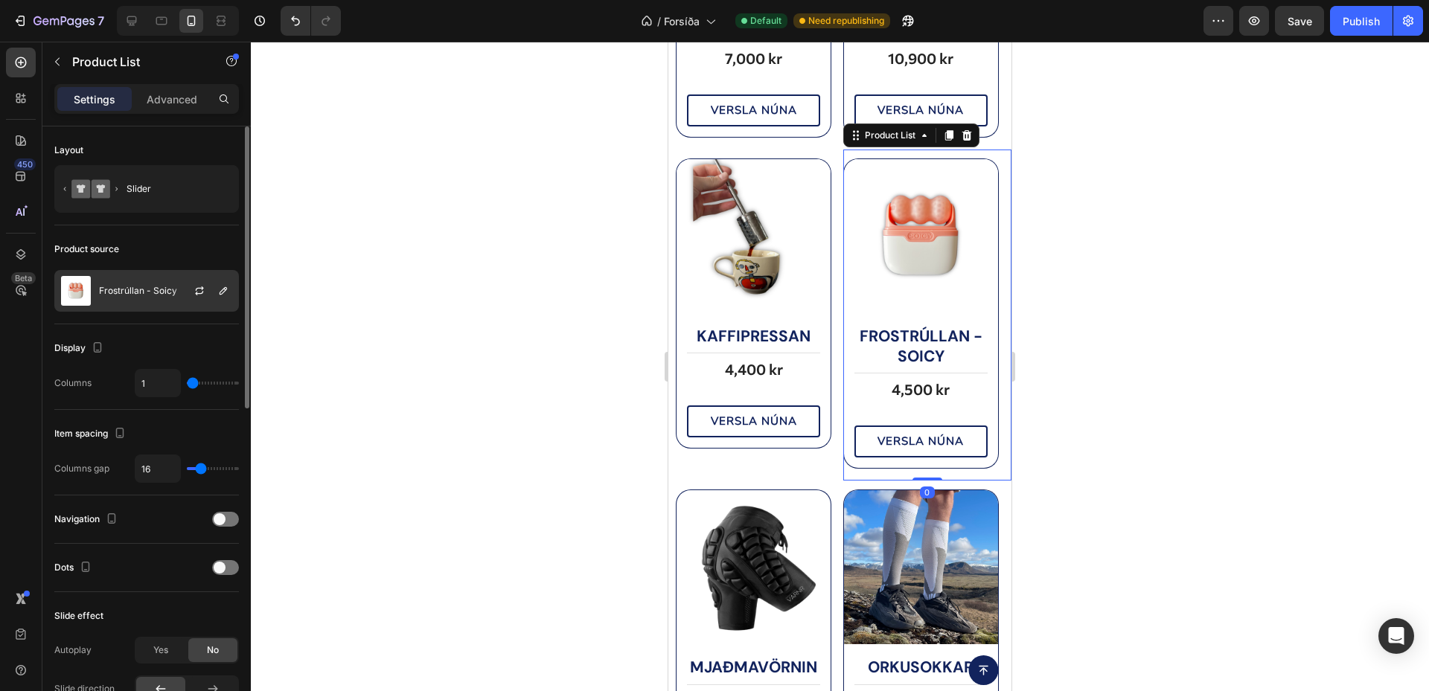
click at [171, 295] on p "Frostrúllan - Soicy" at bounding box center [138, 291] width 78 height 10
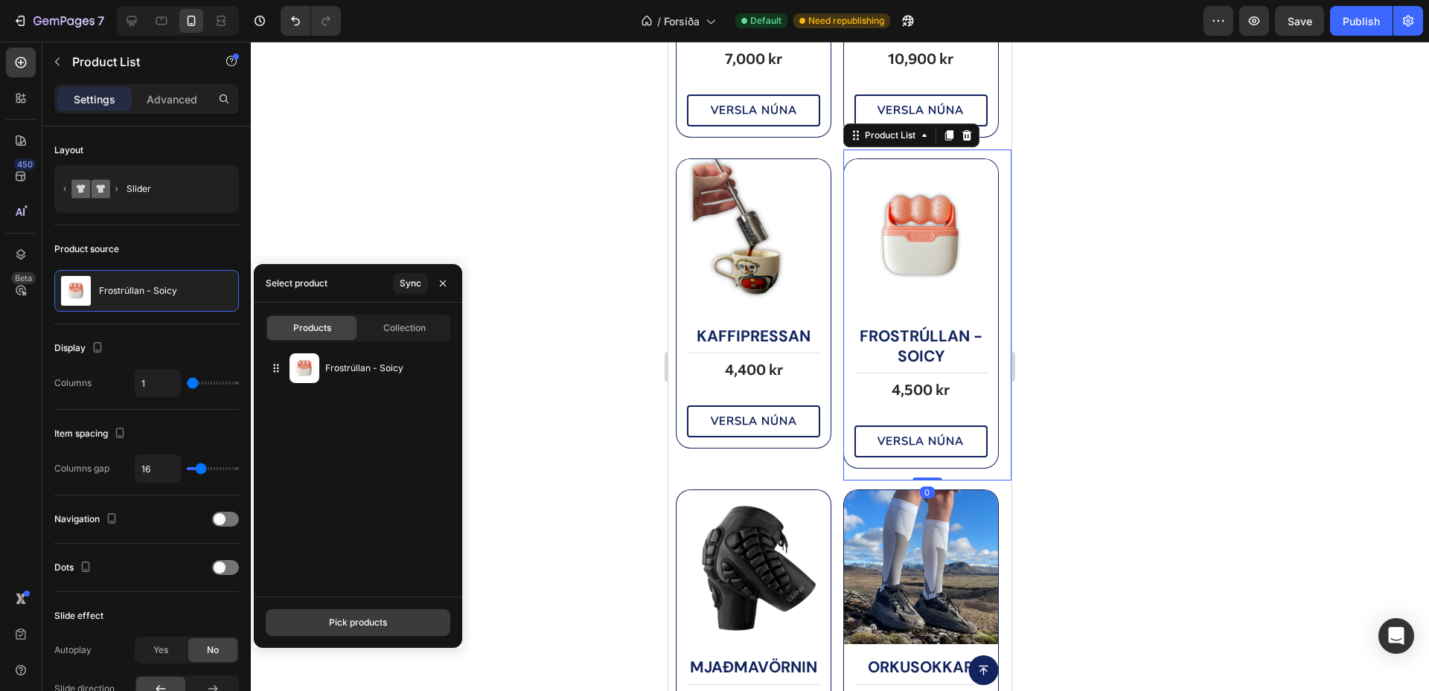
click at [415, 628] on button "Pick products" at bounding box center [358, 623] width 185 height 27
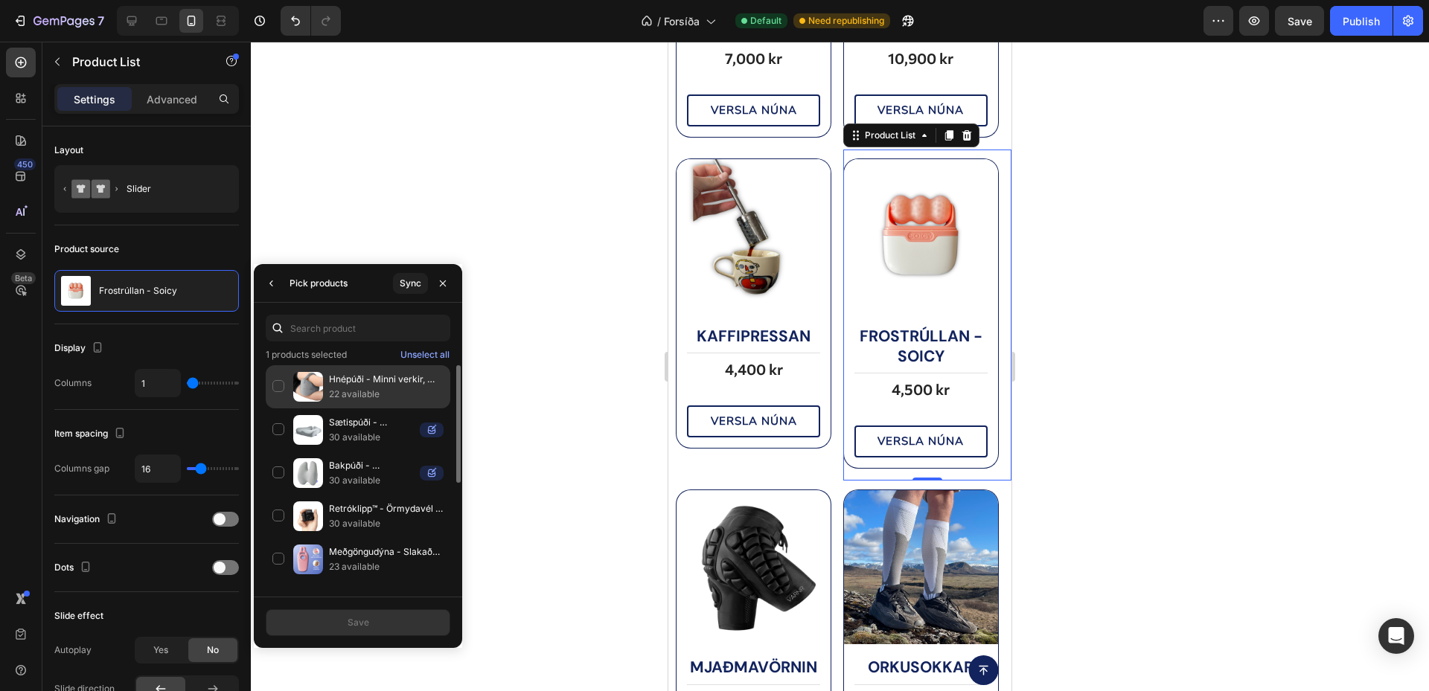
click at [376, 378] on p "Hnépúði - Minni verkir, [PERSON_NAME]" at bounding box center [386, 379] width 115 height 15
click at [380, 618] on button "Save" at bounding box center [358, 623] width 185 height 27
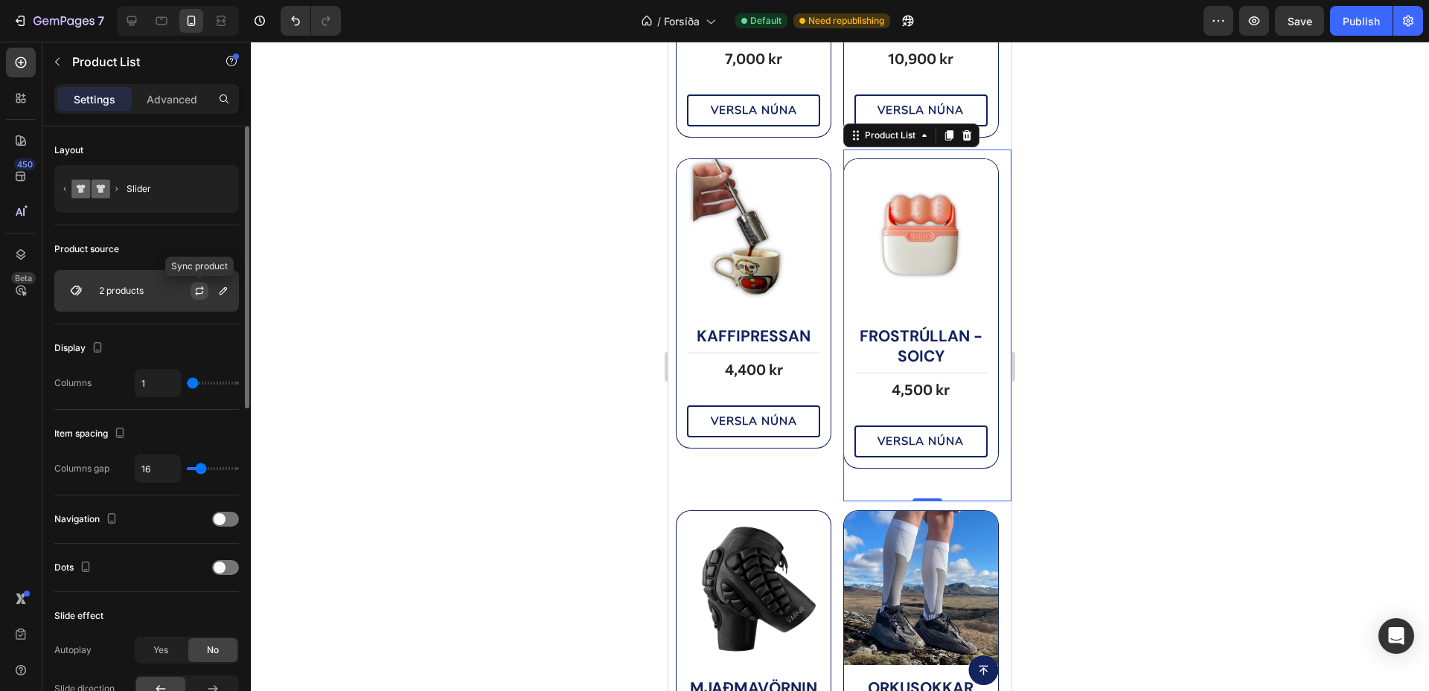
click at [194, 285] on icon "button" at bounding box center [199, 291] width 12 height 12
click at [223, 289] on icon "button" at bounding box center [223, 290] width 7 height 7
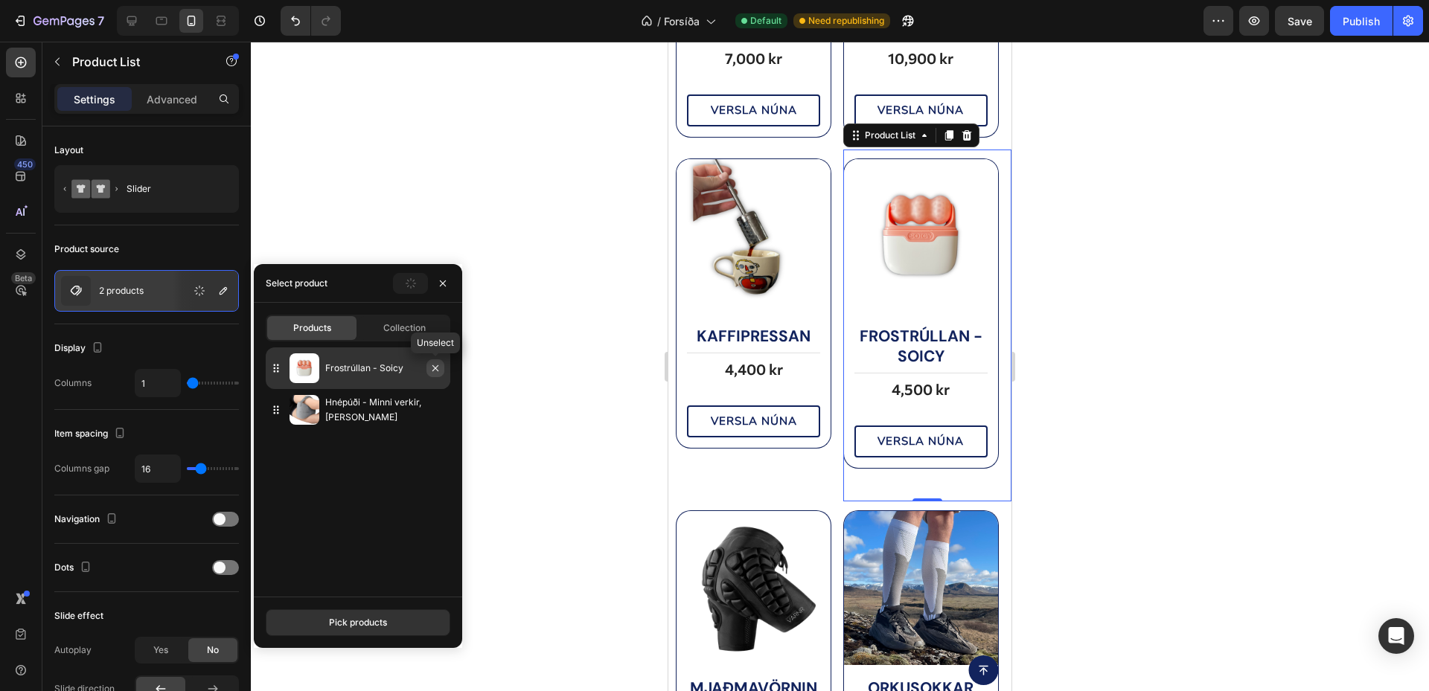
click at [438, 370] on icon "button" at bounding box center [435, 368] width 12 height 12
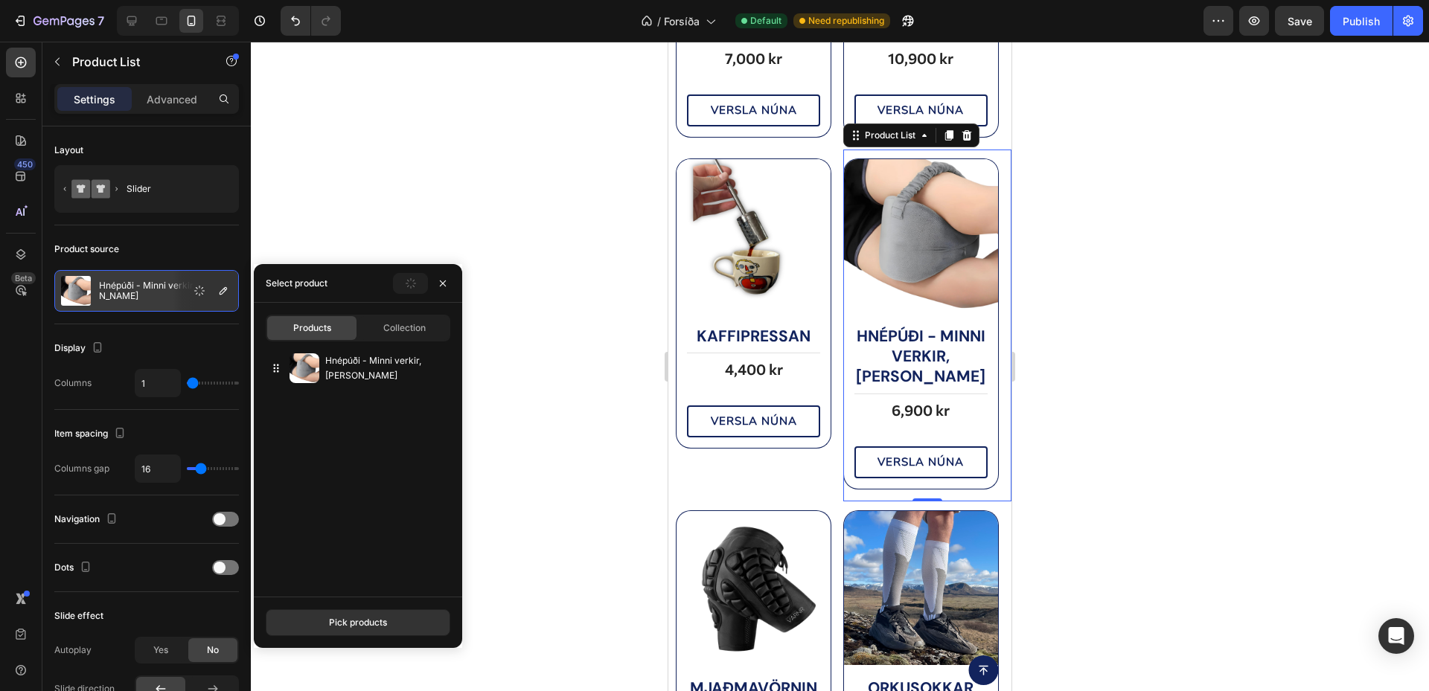
click at [1116, 336] on div at bounding box center [840, 367] width 1178 height 650
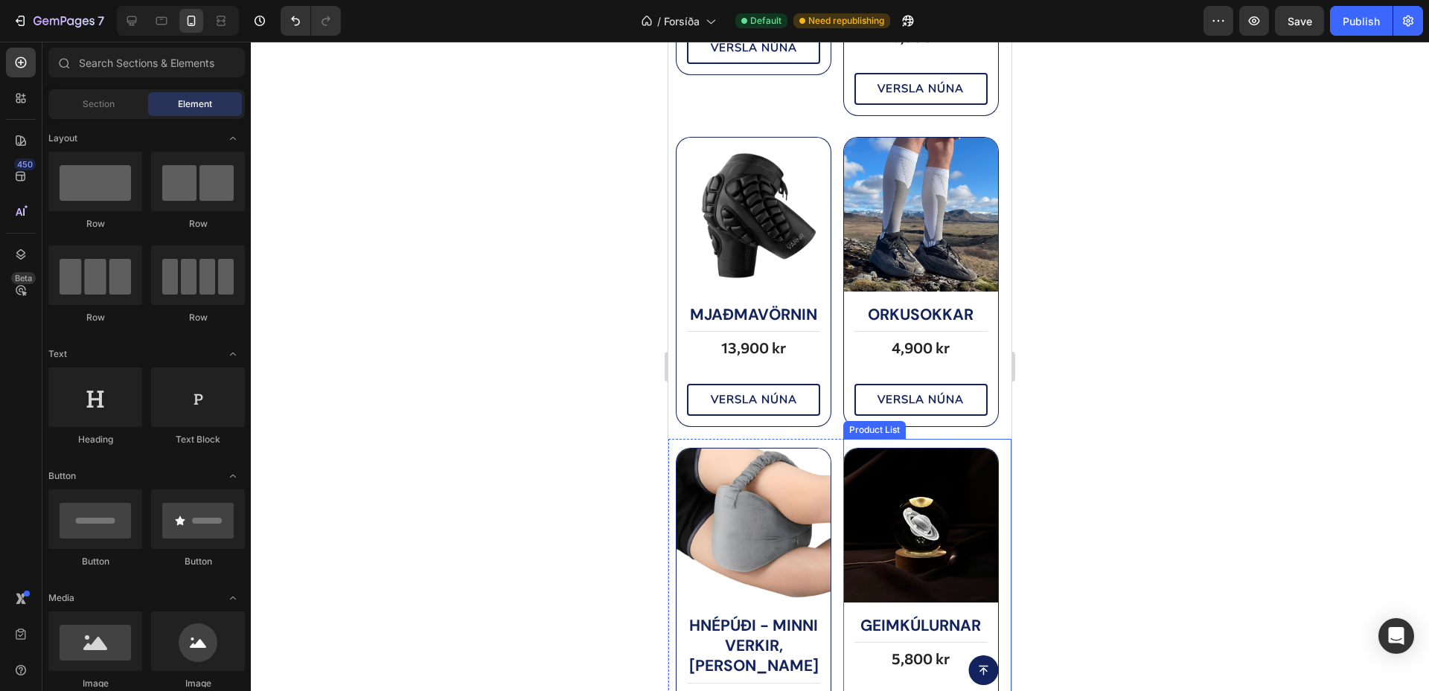
scroll to position [1288, 0]
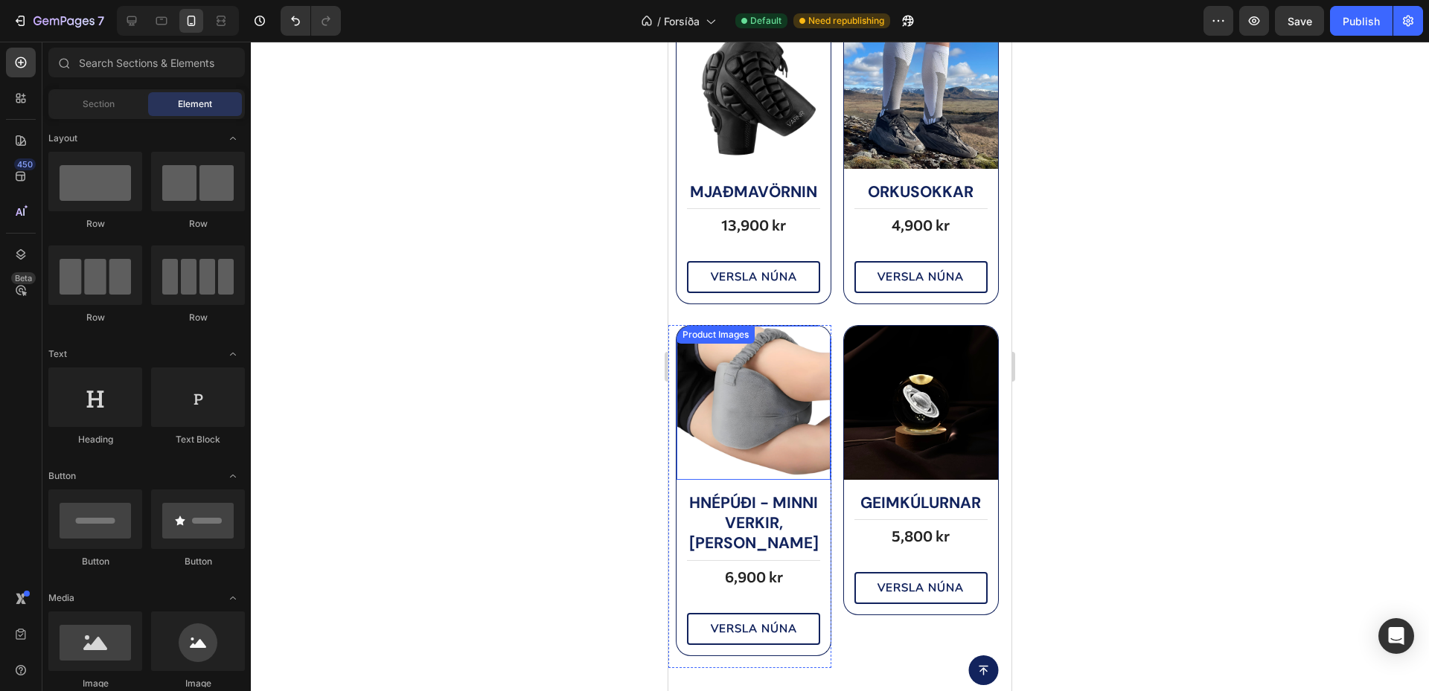
click at [793, 423] on img at bounding box center [753, 403] width 154 height 154
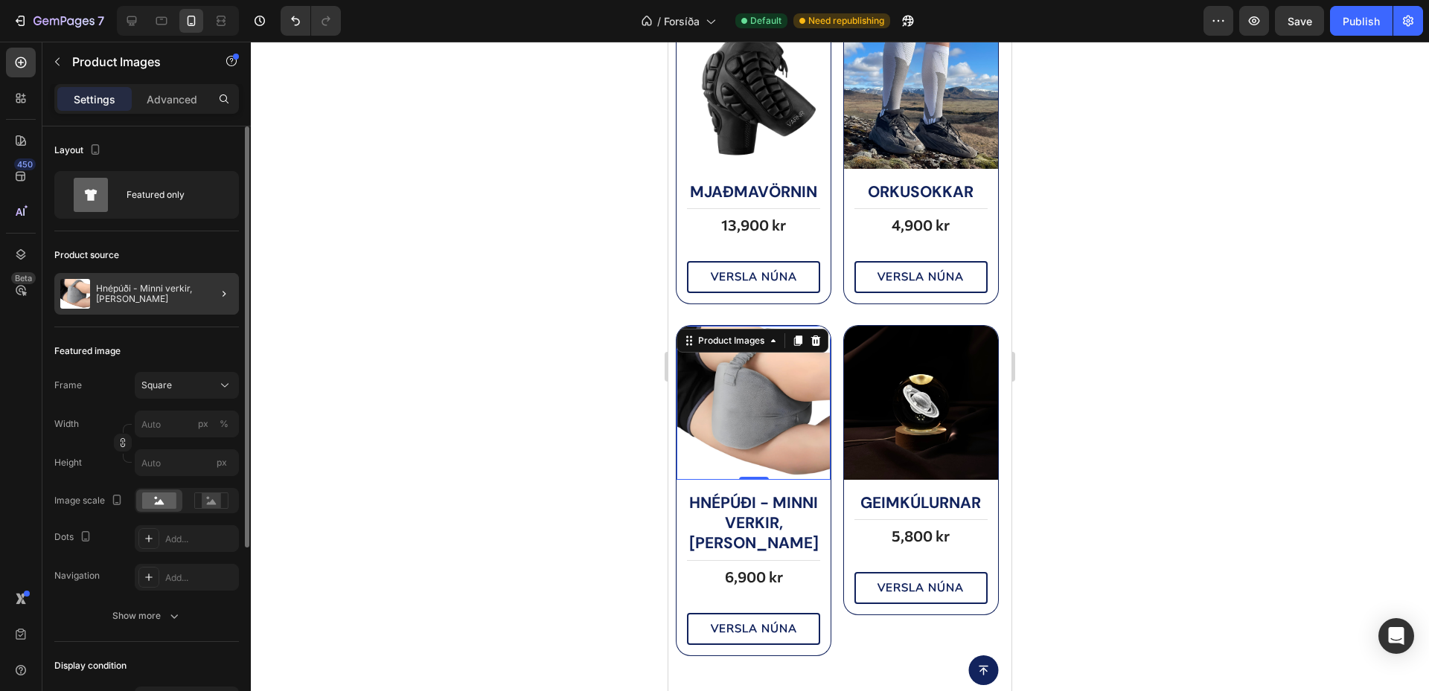
click at [202, 295] on div at bounding box center [218, 294] width 42 height 42
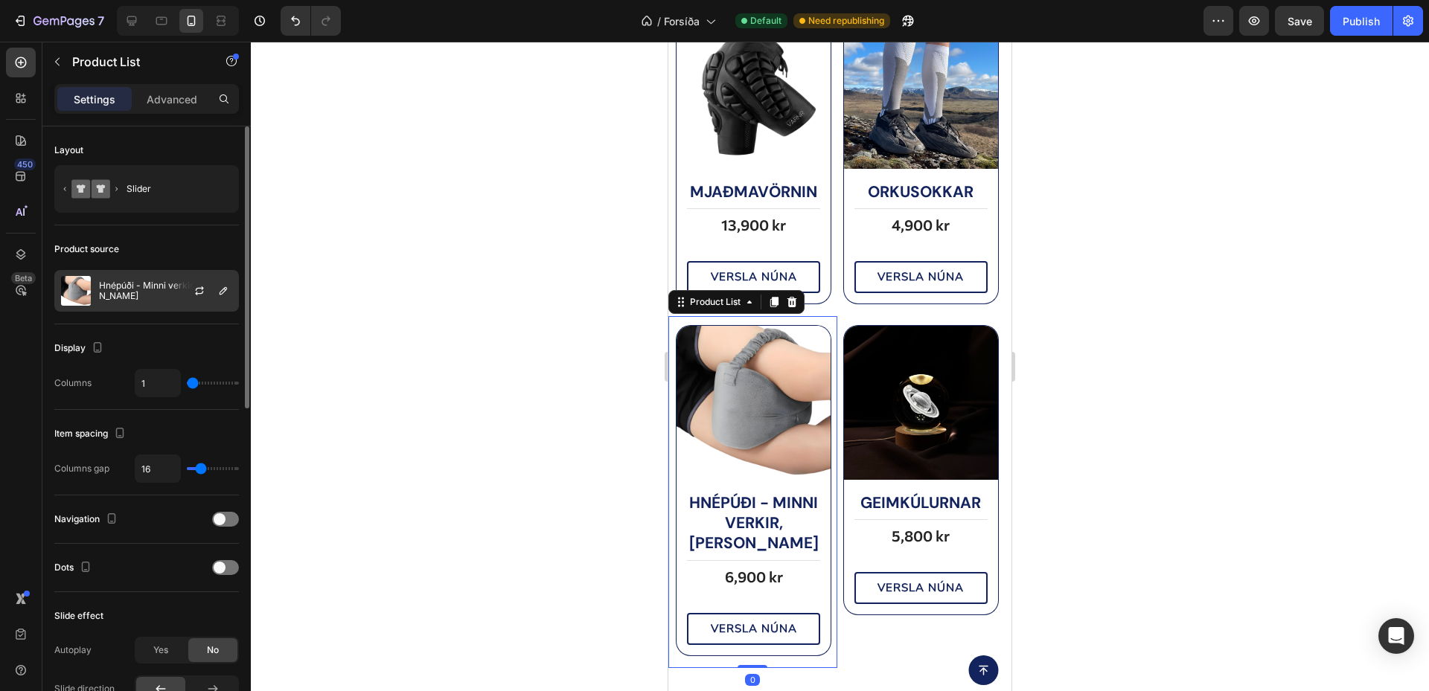
click at [208, 298] on div at bounding box center [205, 291] width 65 height 40
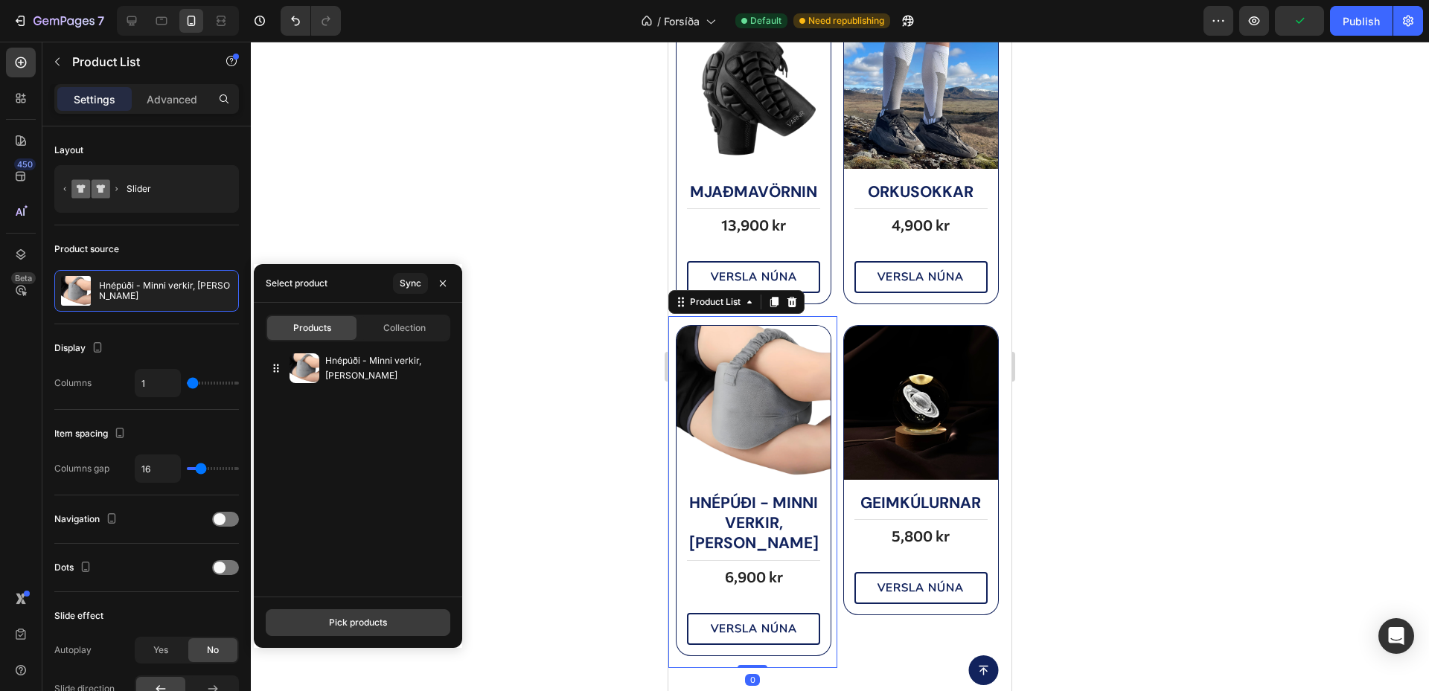
click at [417, 625] on button "Pick products" at bounding box center [358, 623] width 185 height 27
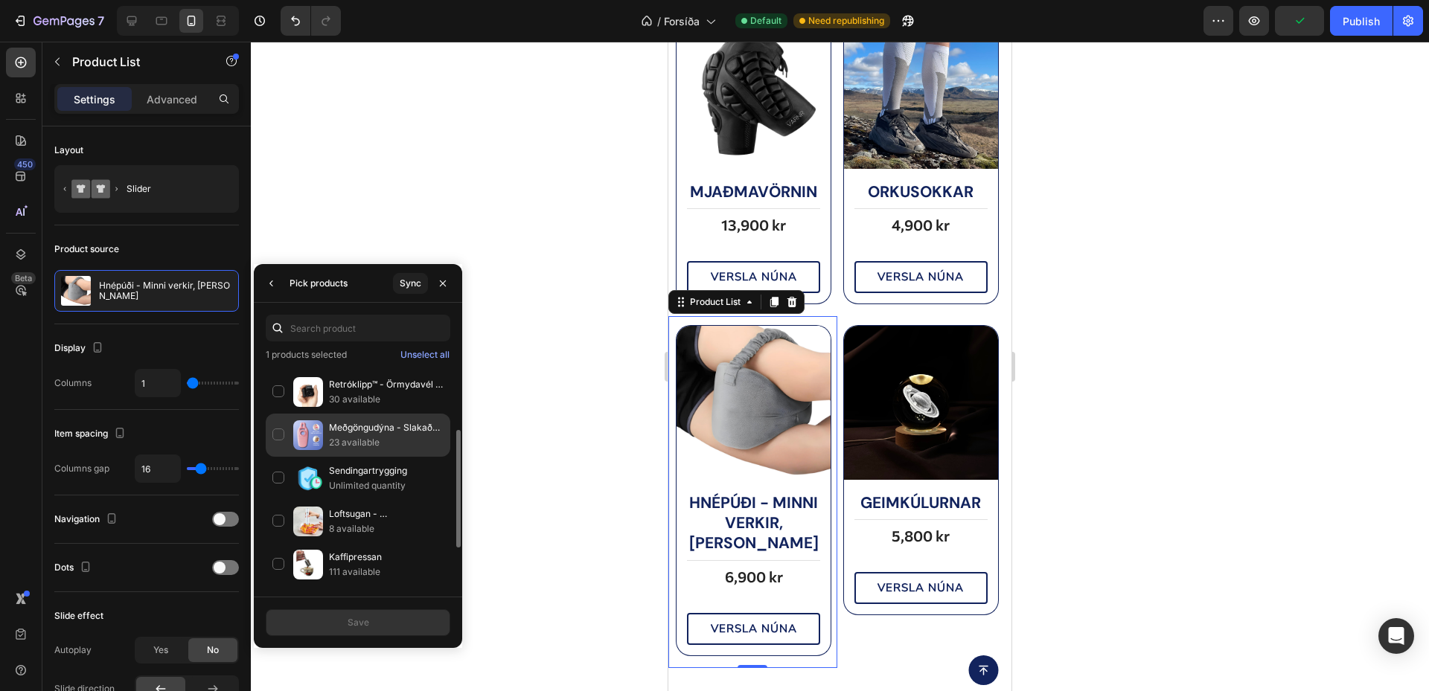
scroll to position [206, 0]
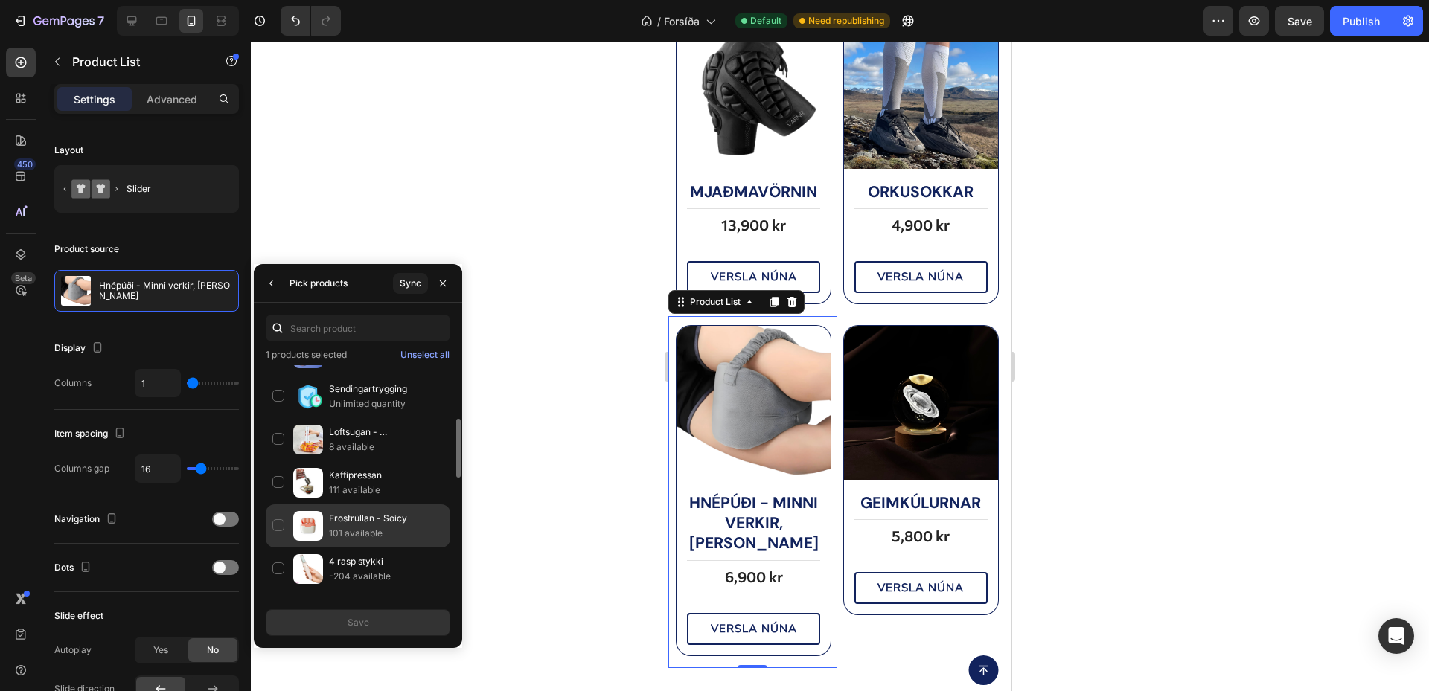
click at [358, 518] on p "Frostrúllan - Soicy" at bounding box center [386, 518] width 115 height 15
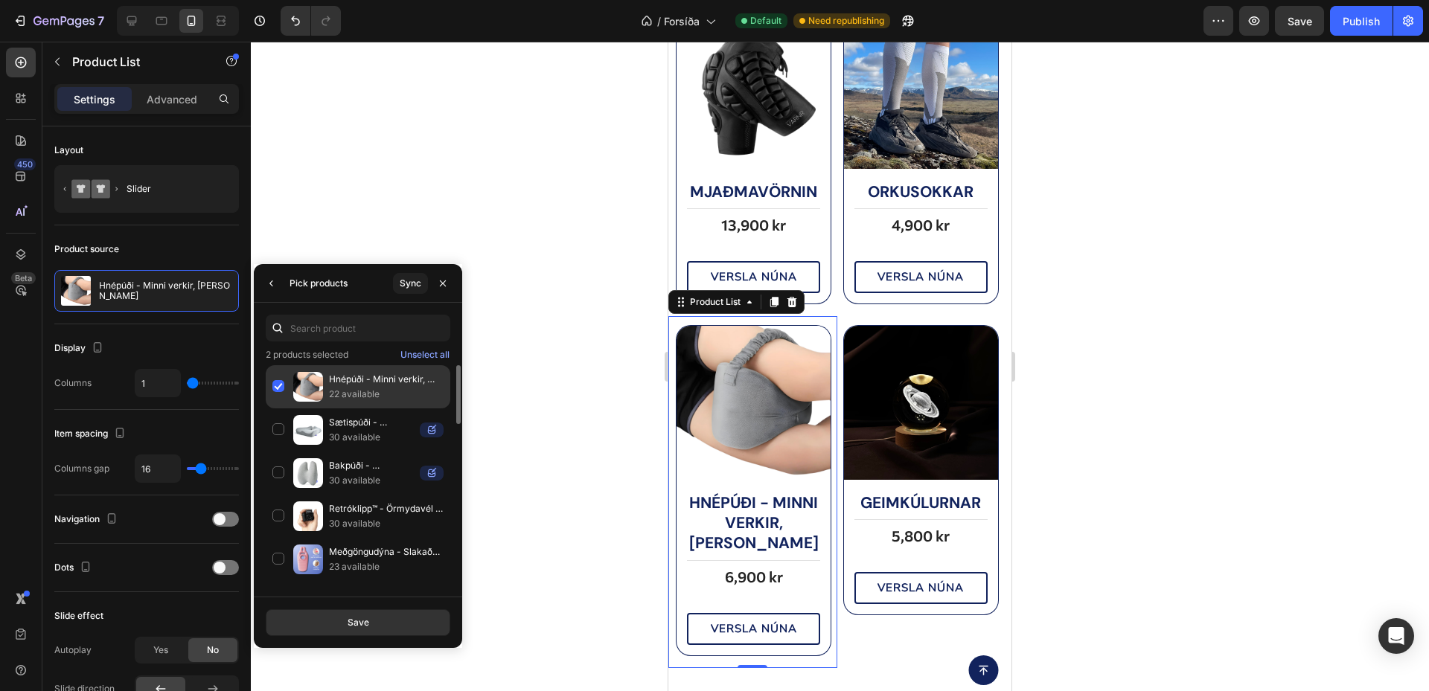
click at [336, 400] on p "22 available" at bounding box center [386, 394] width 115 height 15
click at [395, 614] on button "Save" at bounding box center [358, 623] width 185 height 27
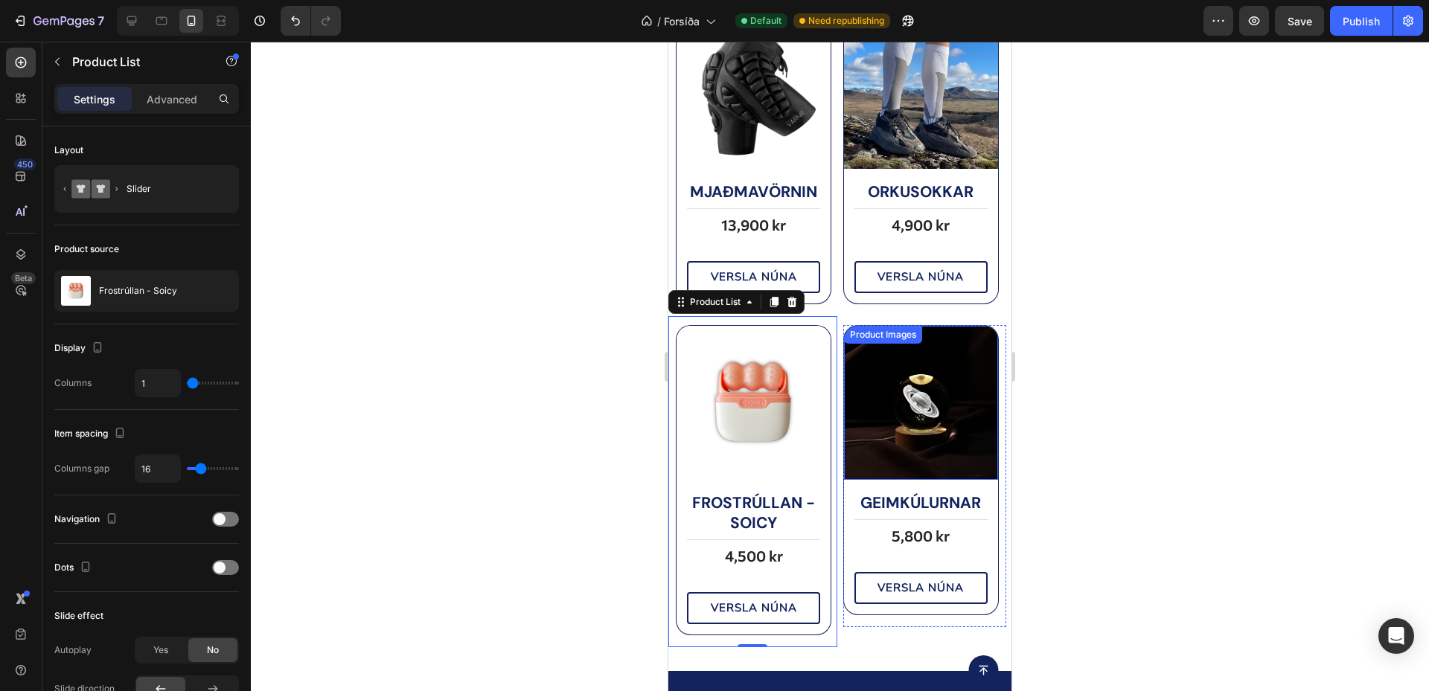
click at [918, 431] on img at bounding box center [921, 403] width 154 height 154
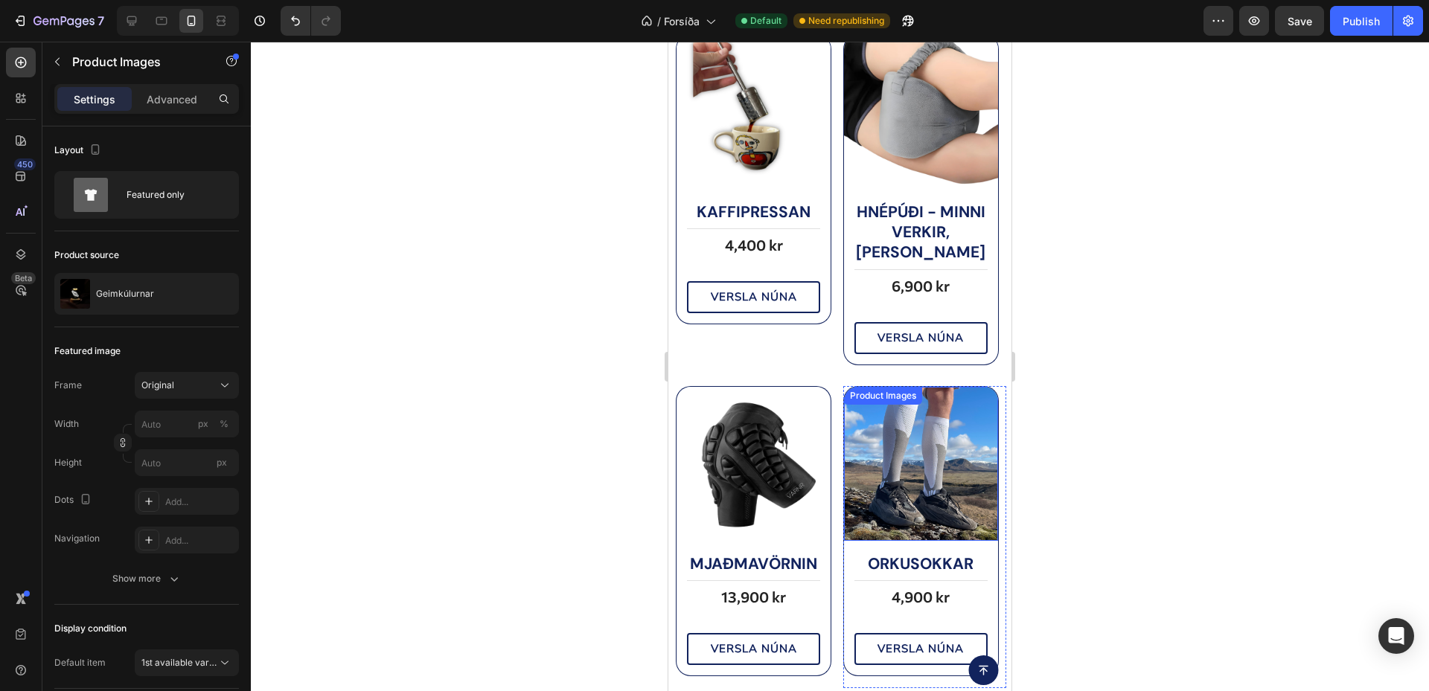
click at [881, 456] on img at bounding box center [921, 464] width 154 height 154
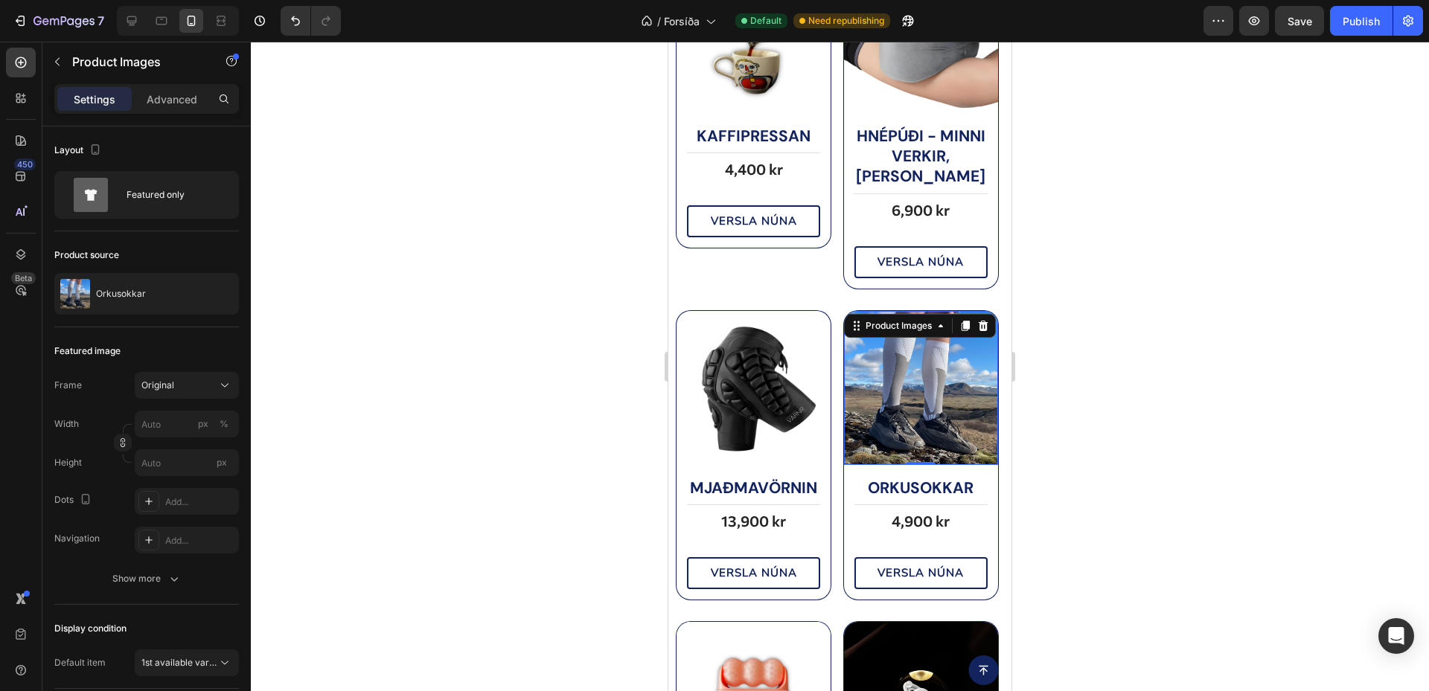
scroll to position [1040, 0]
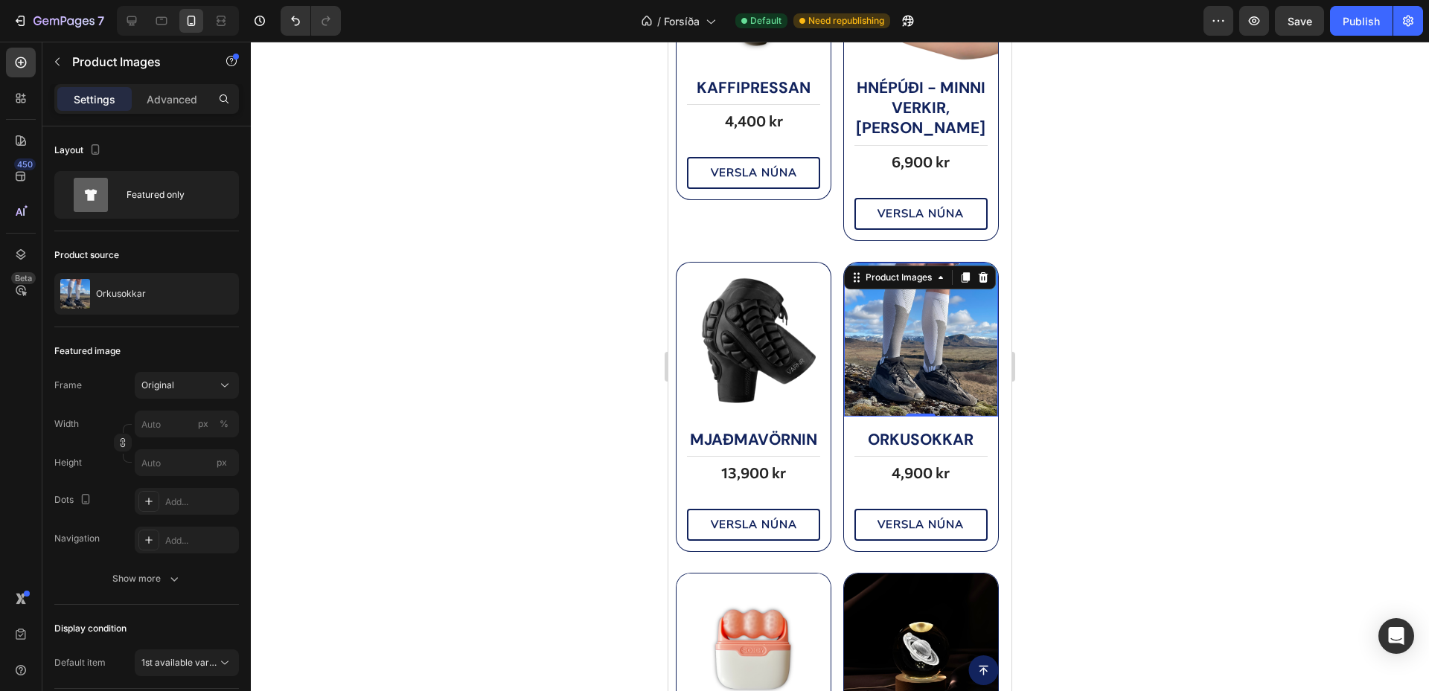
click at [787, 365] on img at bounding box center [753, 340] width 154 height 154
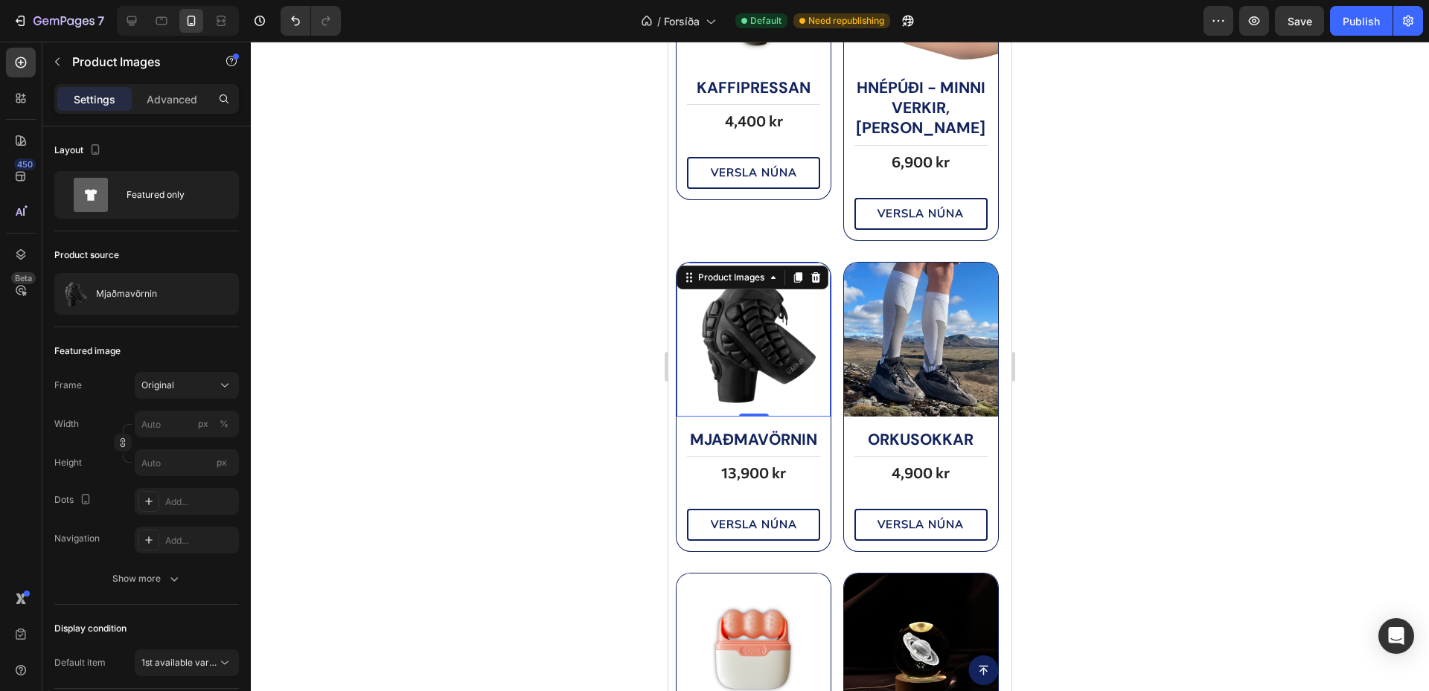
click at [880, 365] on img at bounding box center [921, 340] width 154 height 154
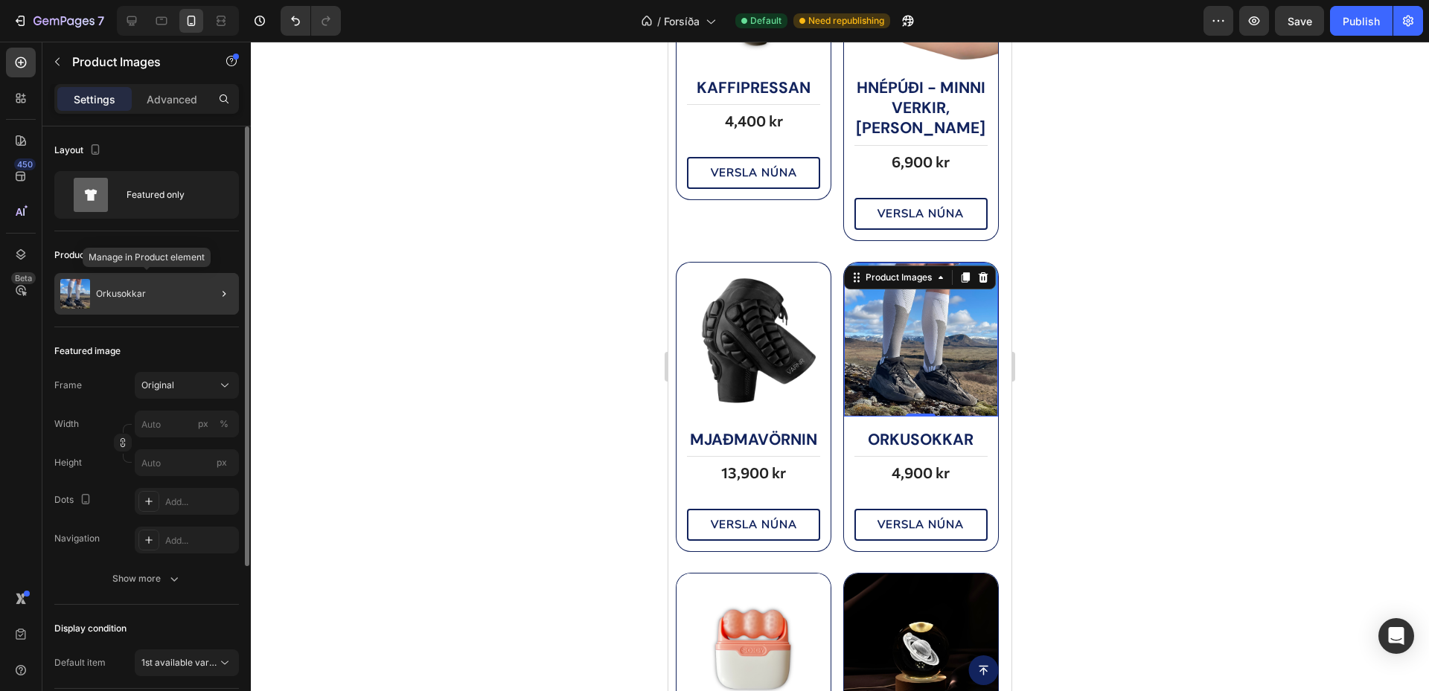
click at [140, 295] on p "Orkusokkar" at bounding box center [121, 294] width 50 height 10
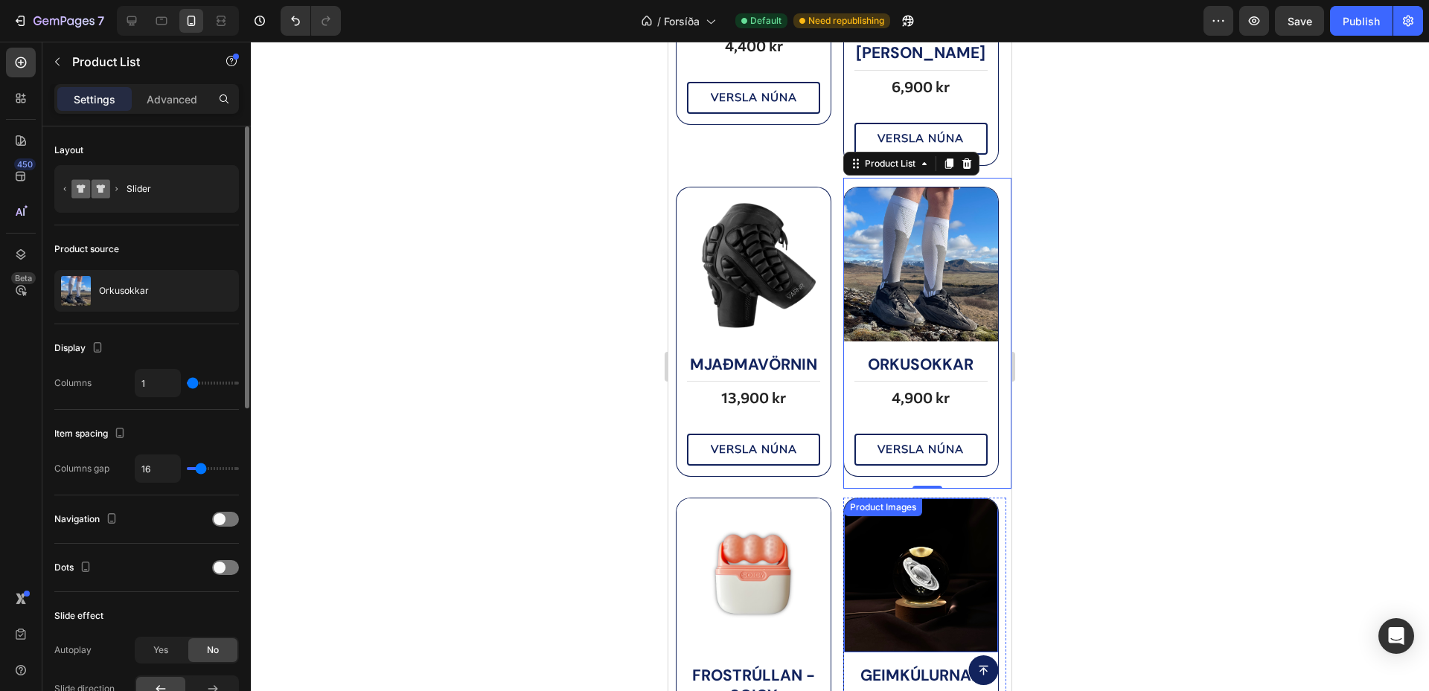
scroll to position [1164, 0]
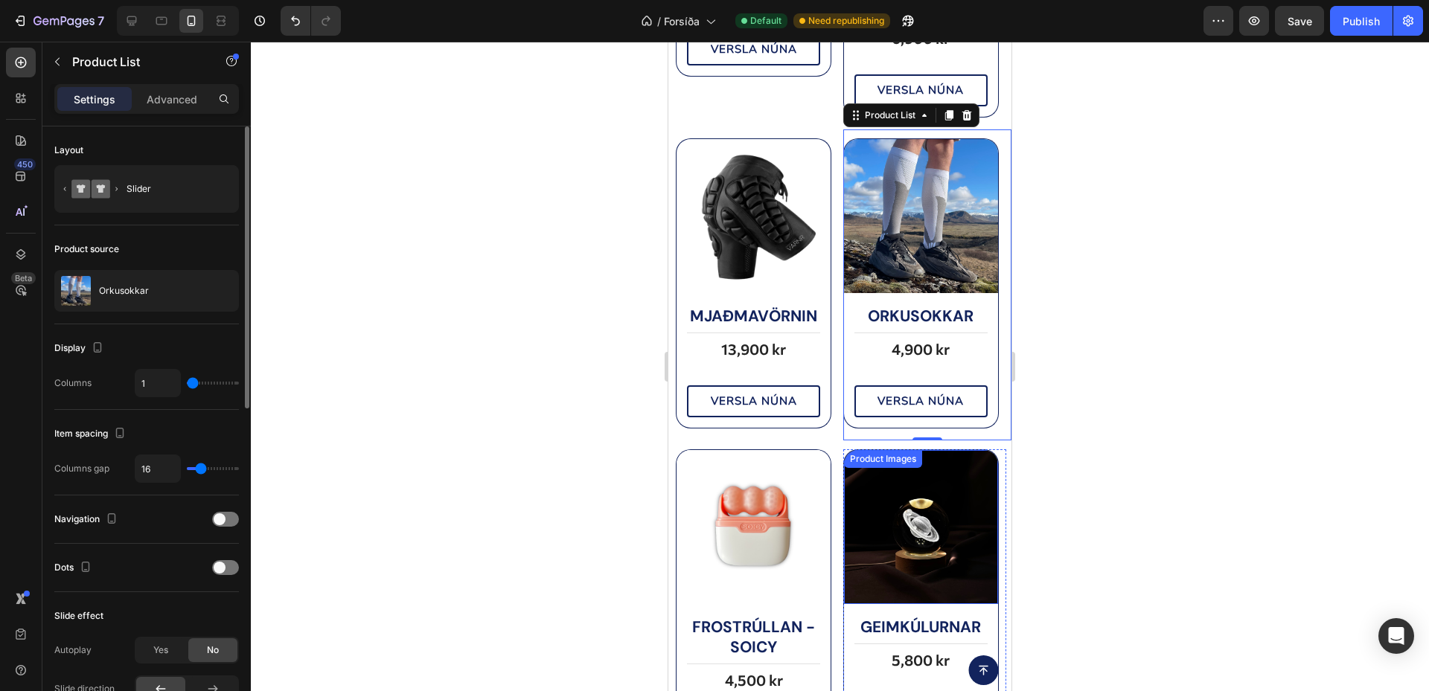
click at [784, 525] on img at bounding box center [753, 527] width 154 height 154
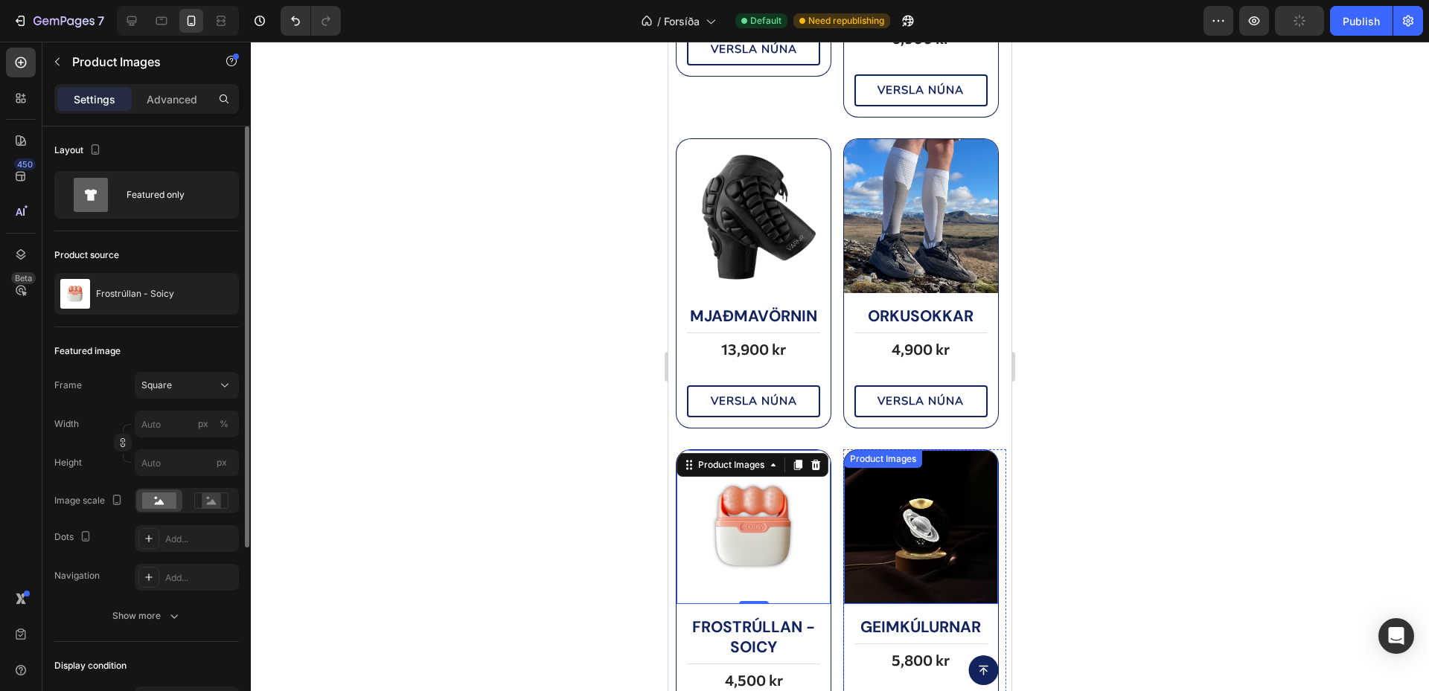
click at [893, 604] on div "Geimkúlurnar Product Title Title Line 5,800 kr Product Price Product Price Row …" at bounding box center [921, 664] width 156 height 150
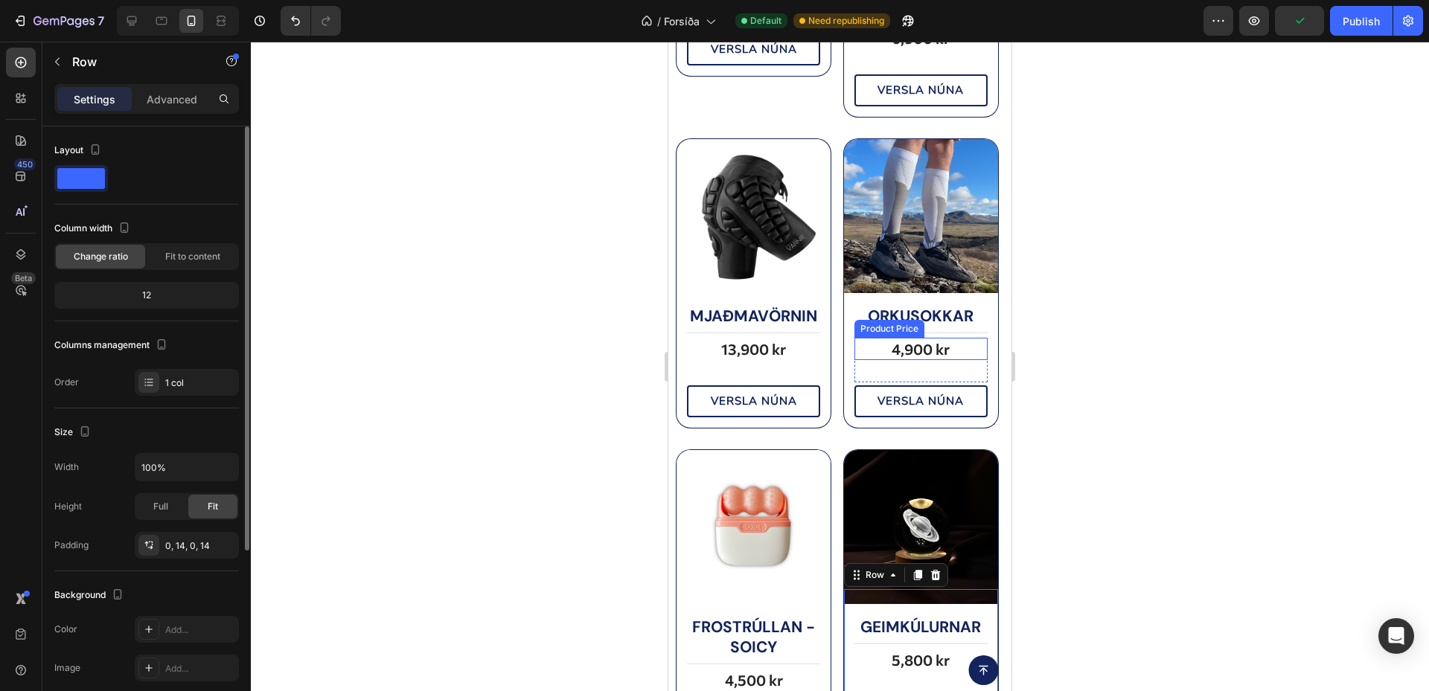
click at [905, 300] on div "Product Title" at bounding box center [888, 296] width 68 height 18
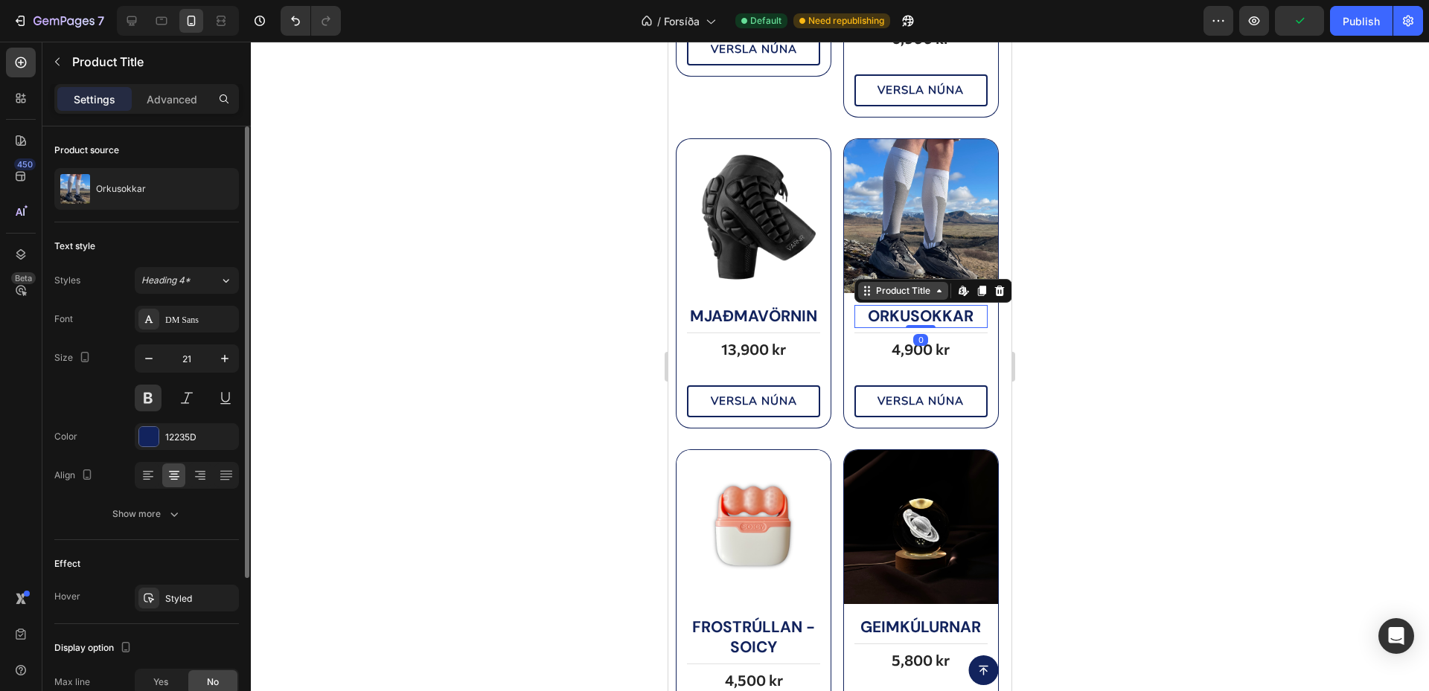
click at [891, 285] on div "Product Title" at bounding box center [903, 290] width 60 height 13
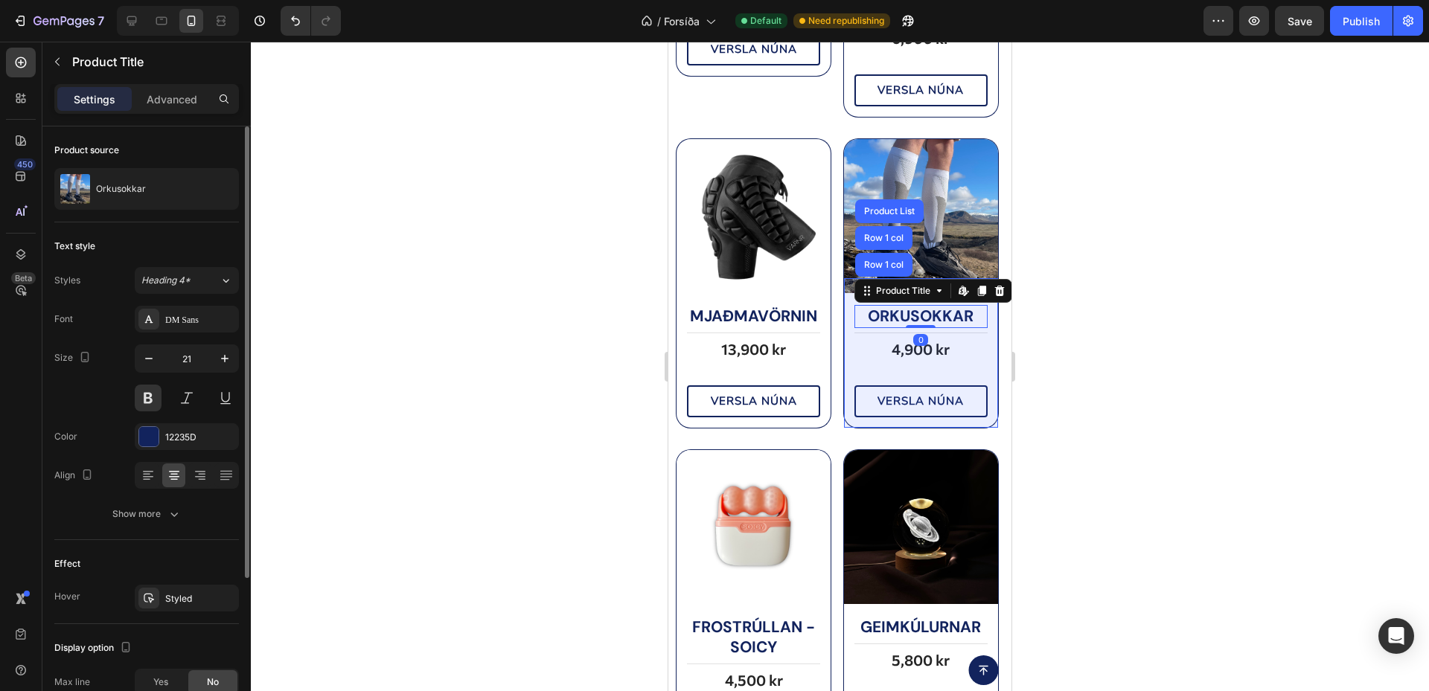
click at [924, 249] on img at bounding box center [921, 216] width 154 height 154
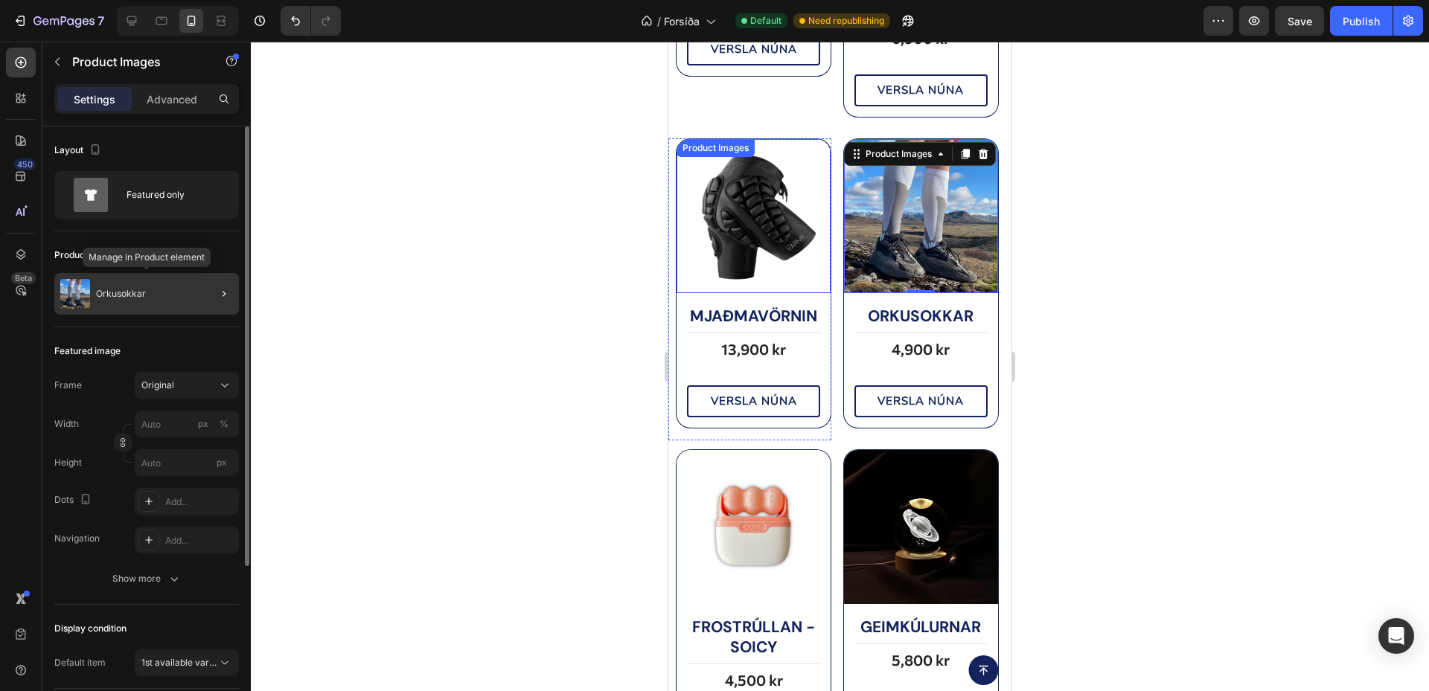
click at [113, 295] on p "Orkusokkar" at bounding box center [121, 294] width 50 height 10
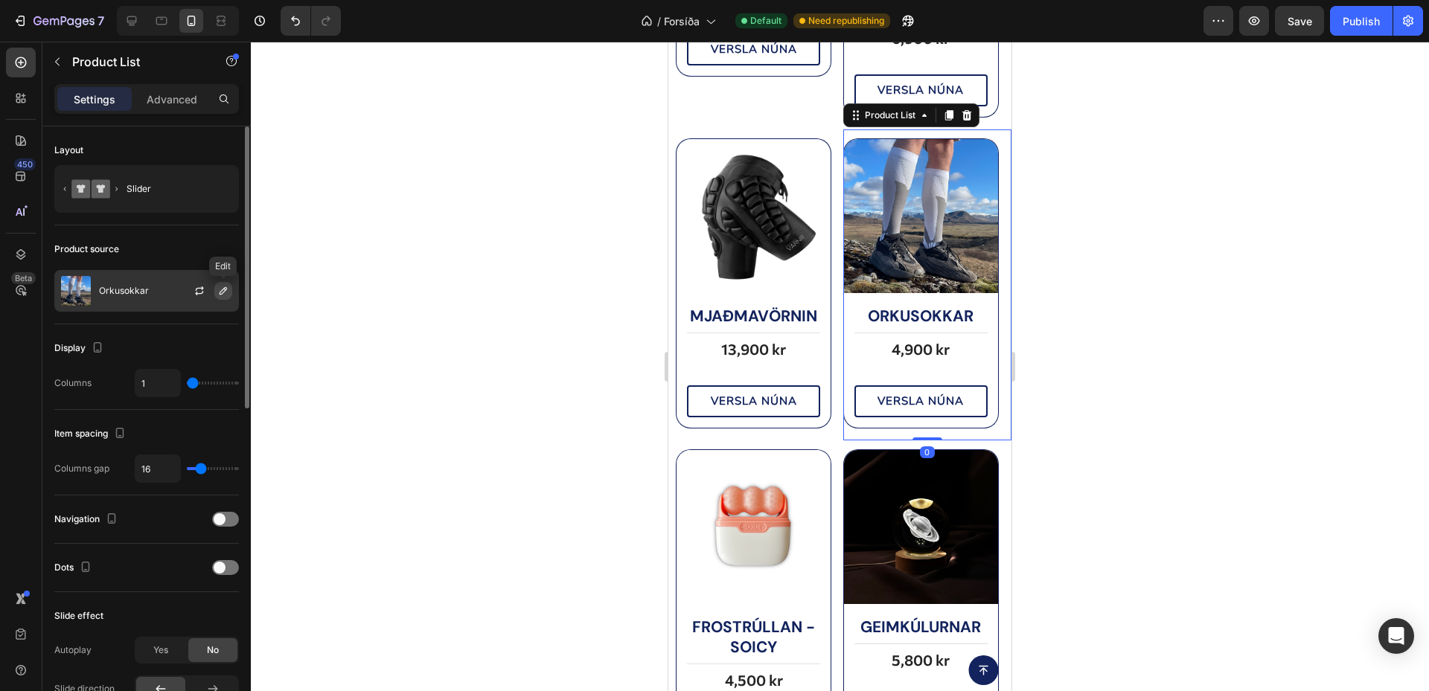
click at [217, 287] on icon "button" at bounding box center [223, 291] width 12 height 12
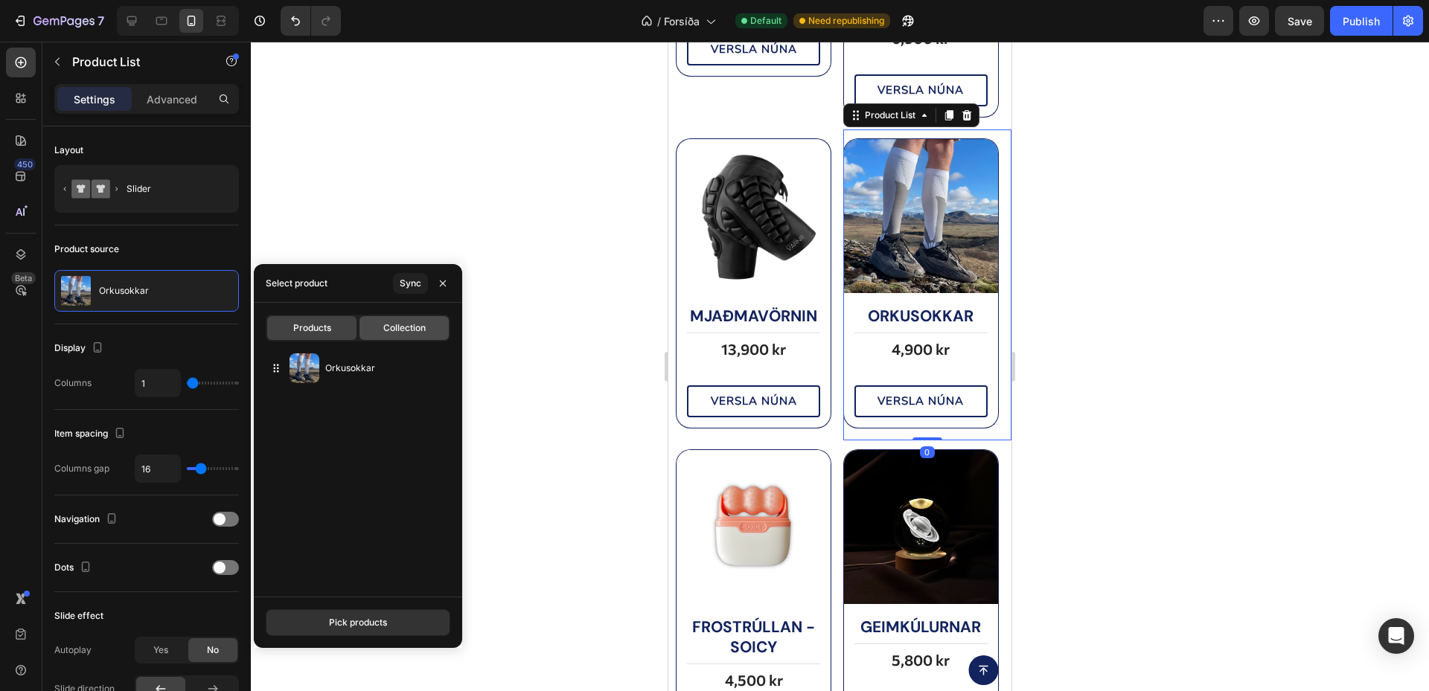
click at [381, 319] on div "Collection" at bounding box center [403, 328] width 89 height 24
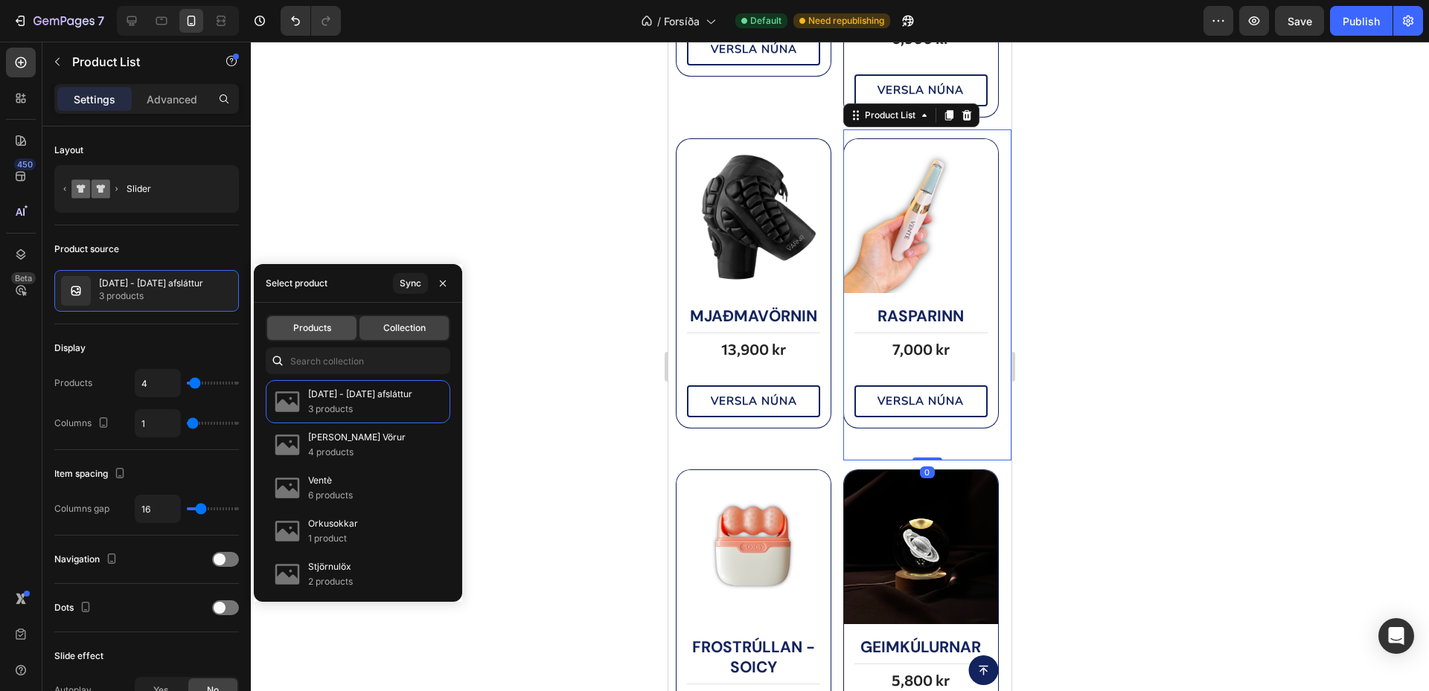
click at [319, 326] on span "Products" at bounding box center [312, 327] width 38 height 13
type input "1"
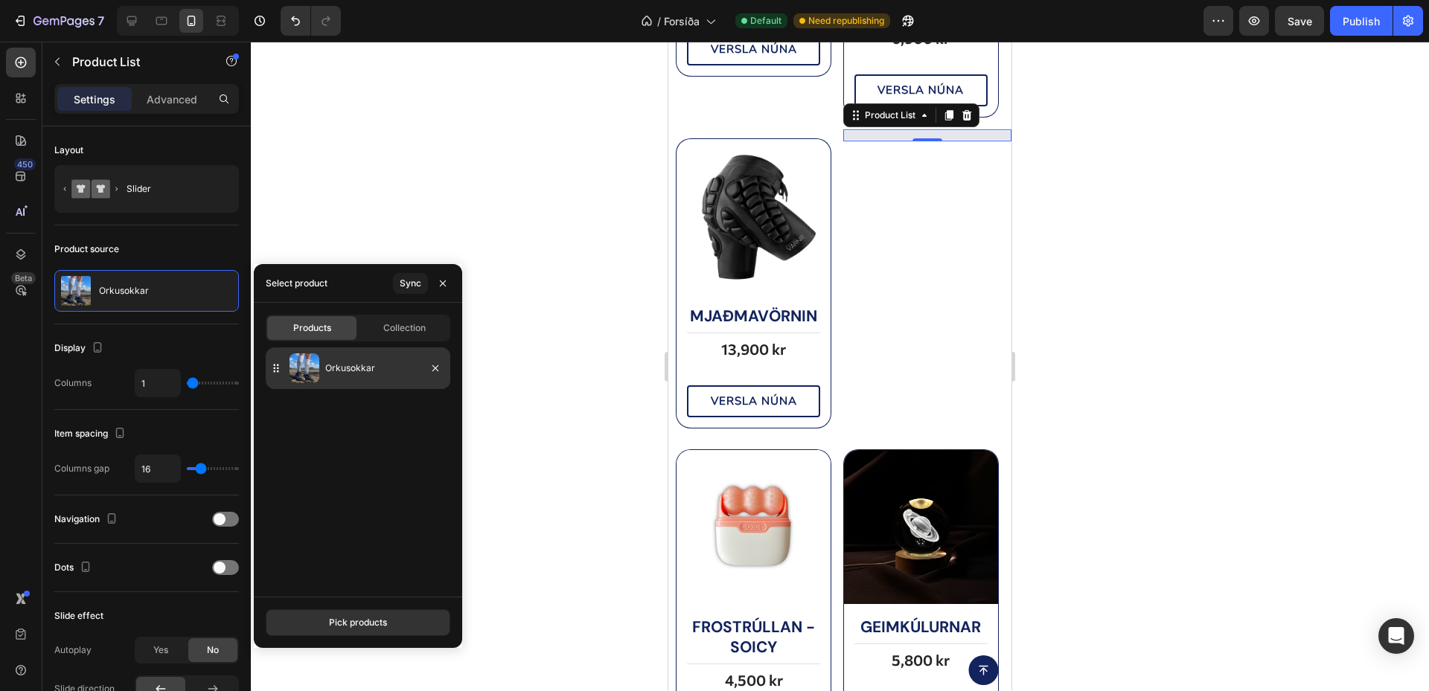
click at [339, 371] on p "Orkusokkar" at bounding box center [384, 368] width 119 height 15
click at [451, 365] on div "Orkusokkar" at bounding box center [358, 369] width 208 height 42
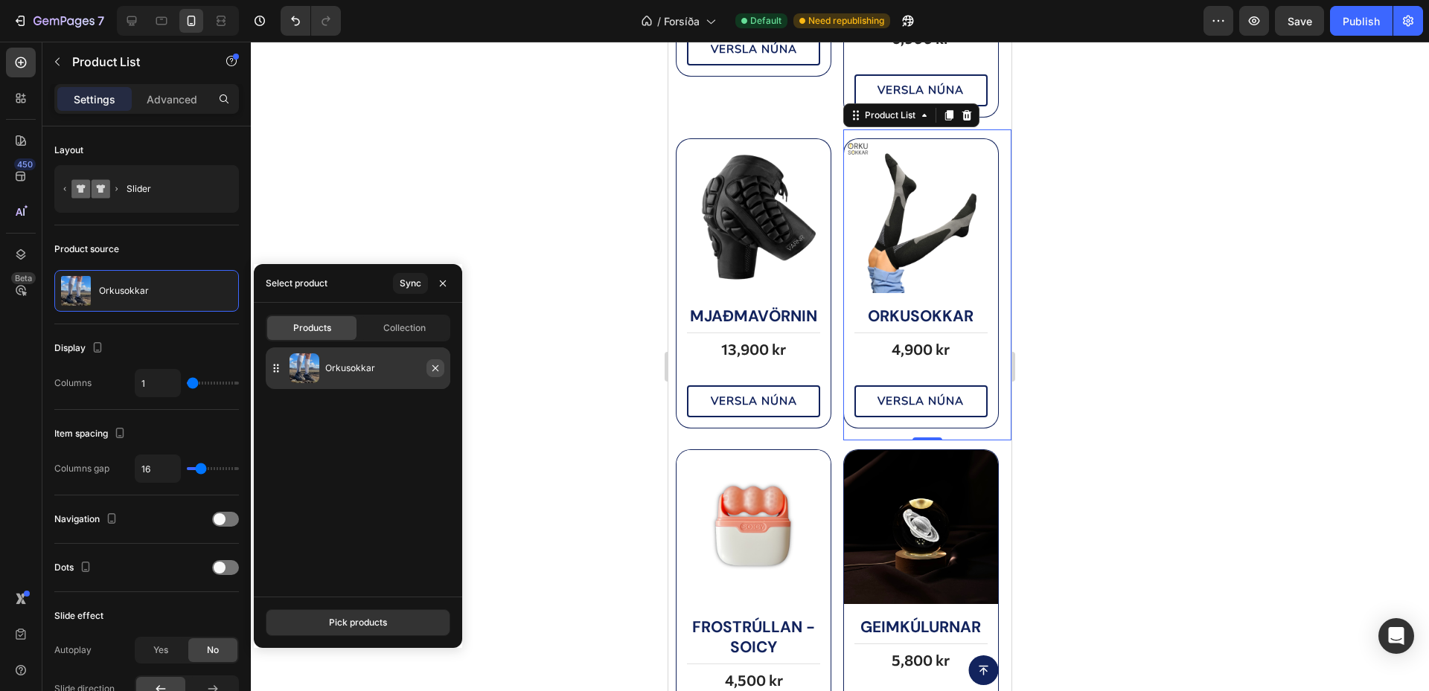
click at [428, 368] on button "button" at bounding box center [435, 368] width 18 height 18
click at [394, 622] on button "Pick products" at bounding box center [358, 623] width 185 height 27
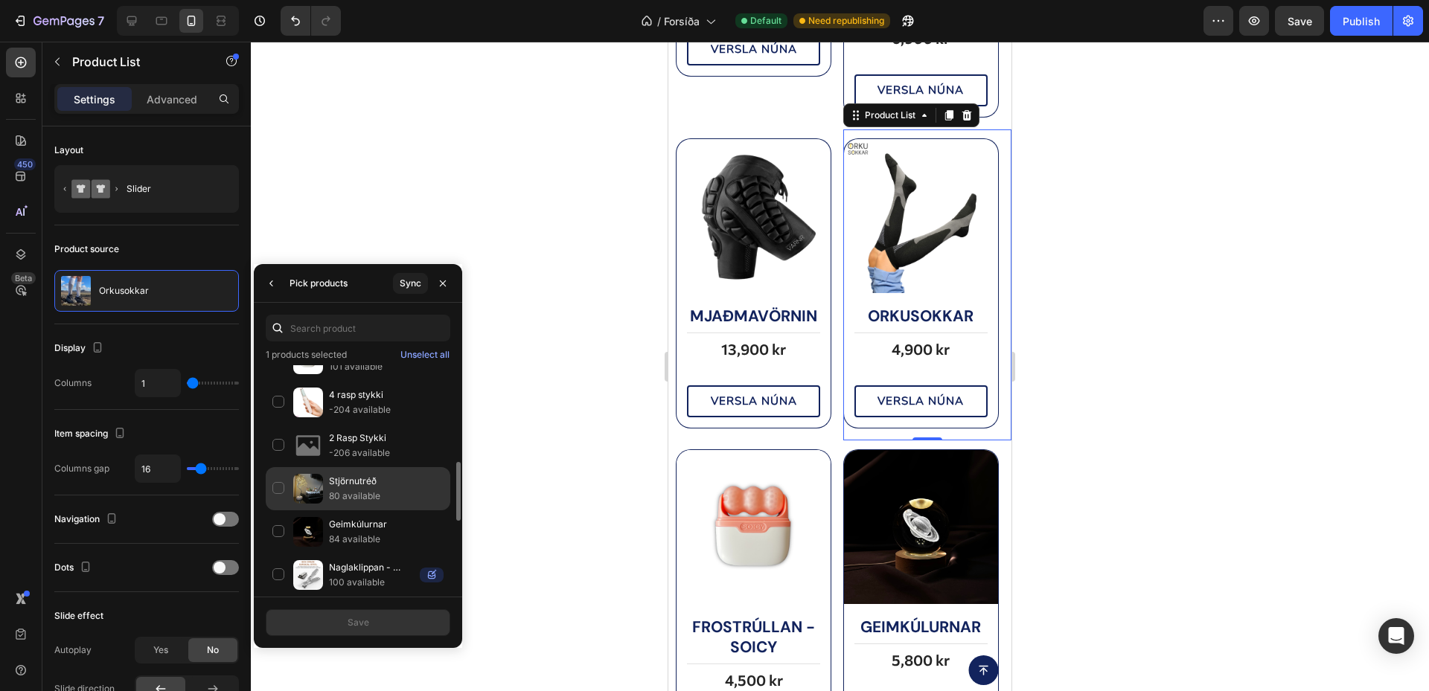
scroll to position [249, 0]
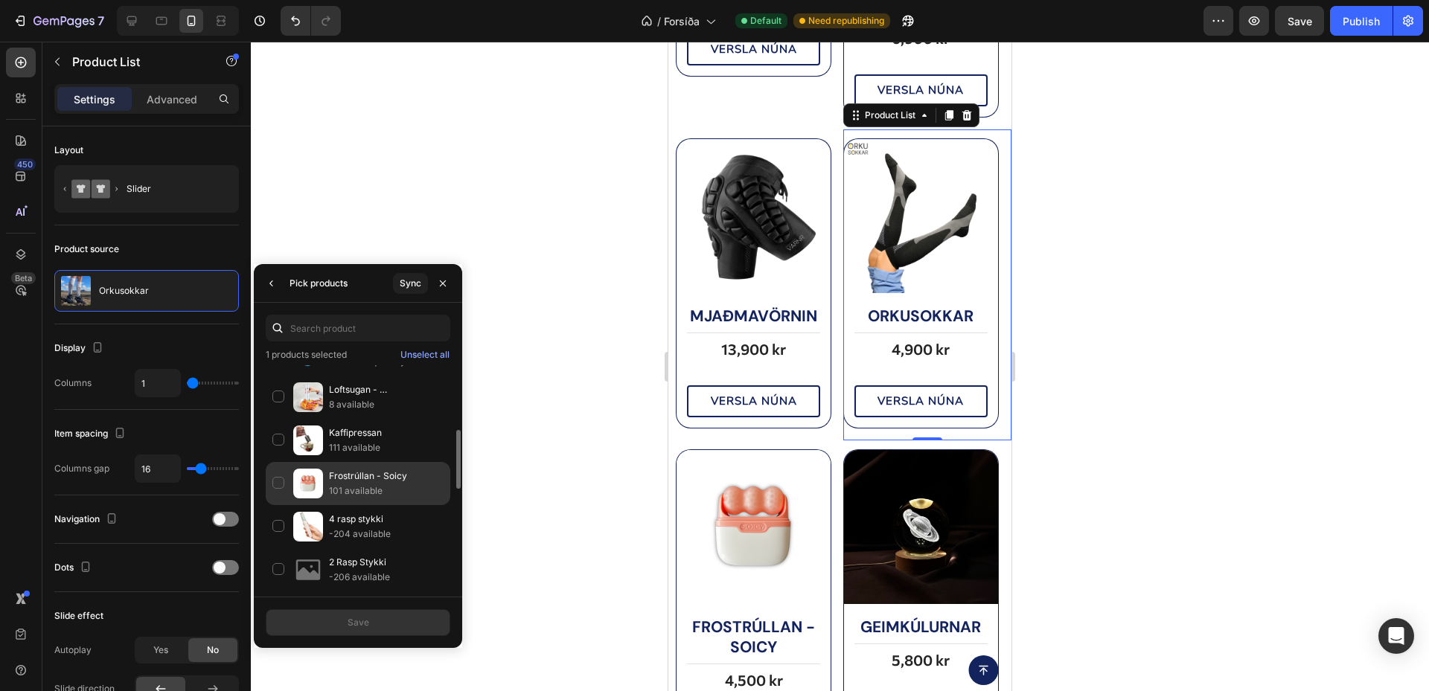
click at [344, 505] on div "Frostrúllan - Soicy 101 available" at bounding box center [358, 526] width 185 height 43
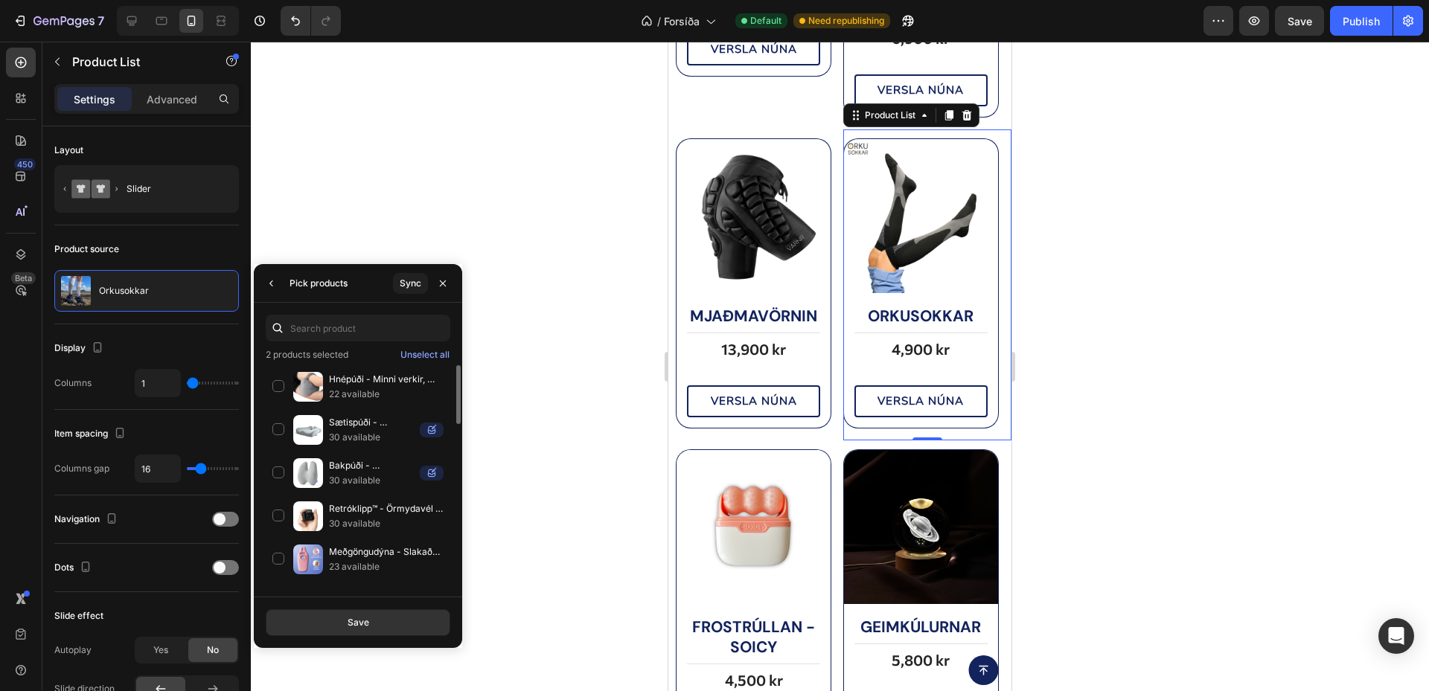
scroll to position [621, 0]
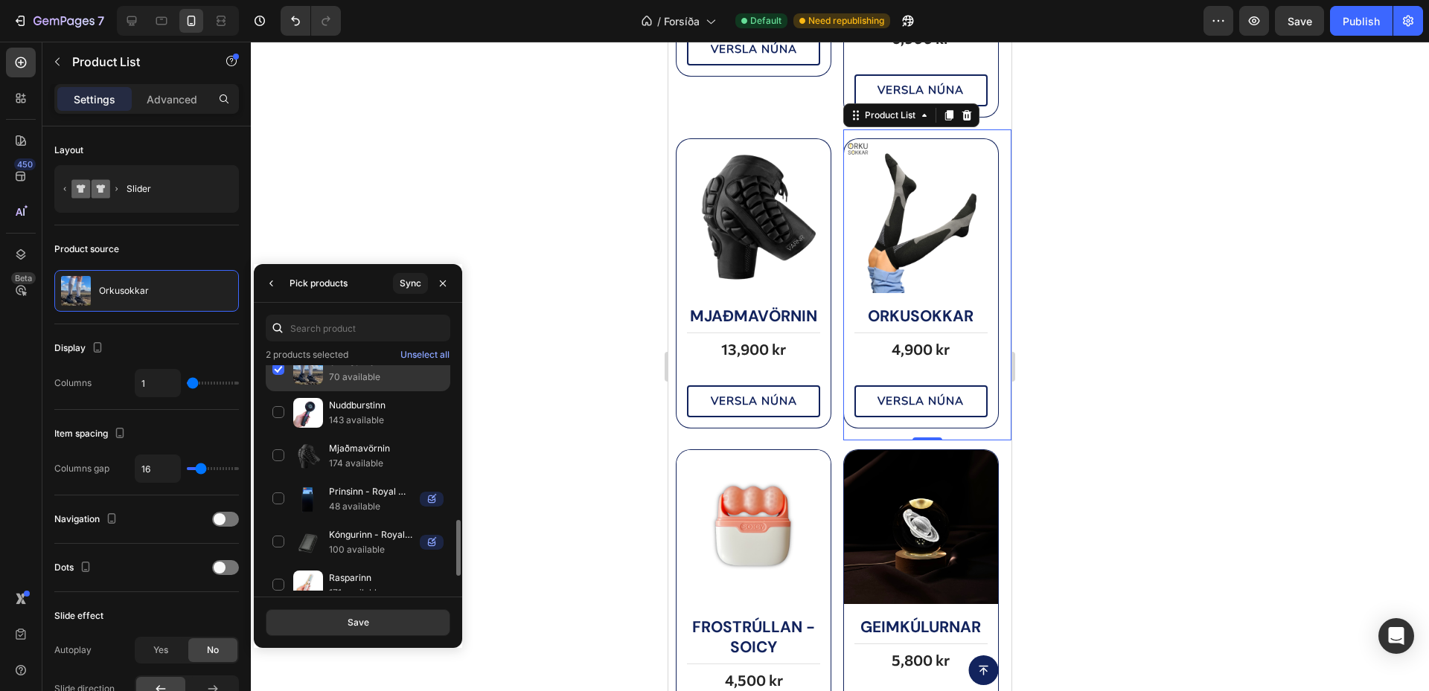
click at [336, 373] on p "70 available" at bounding box center [386, 377] width 115 height 15
click at [385, 618] on button "Save" at bounding box center [358, 623] width 185 height 27
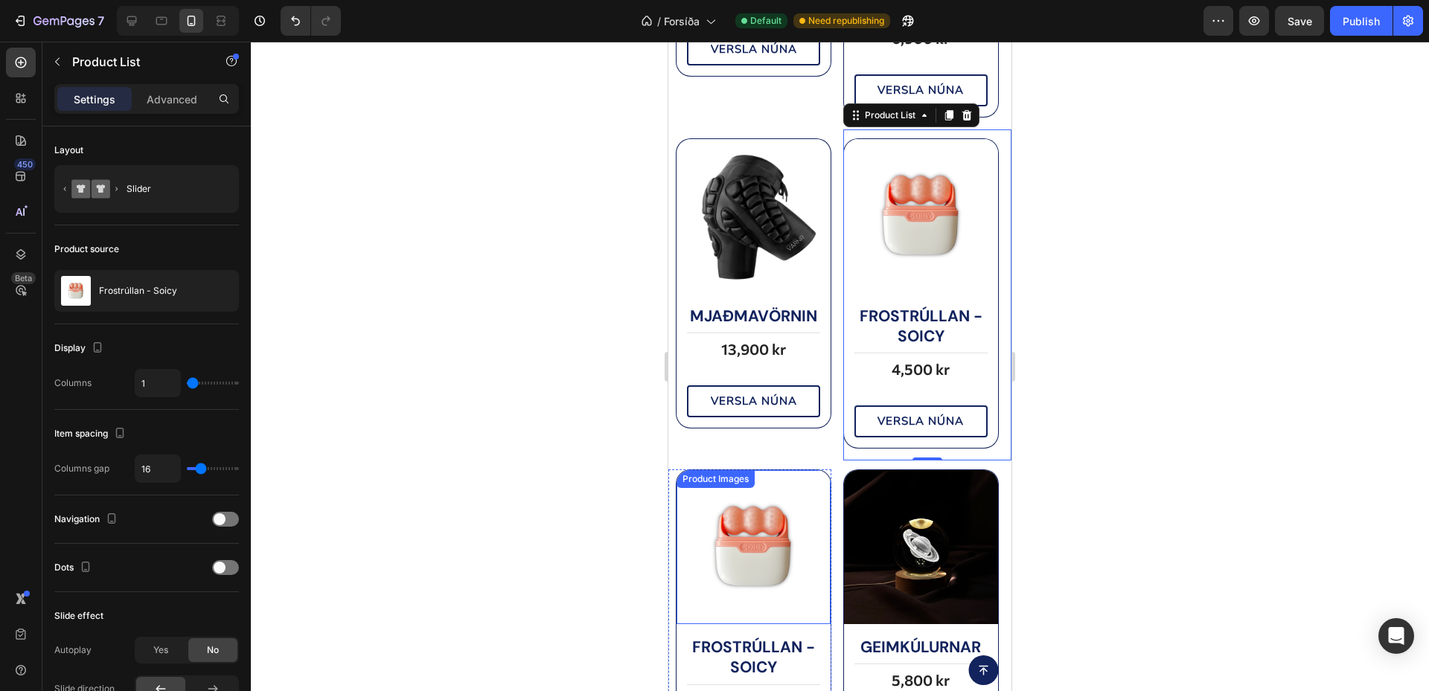
click at [766, 544] on img at bounding box center [753, 547] width 154 height 154
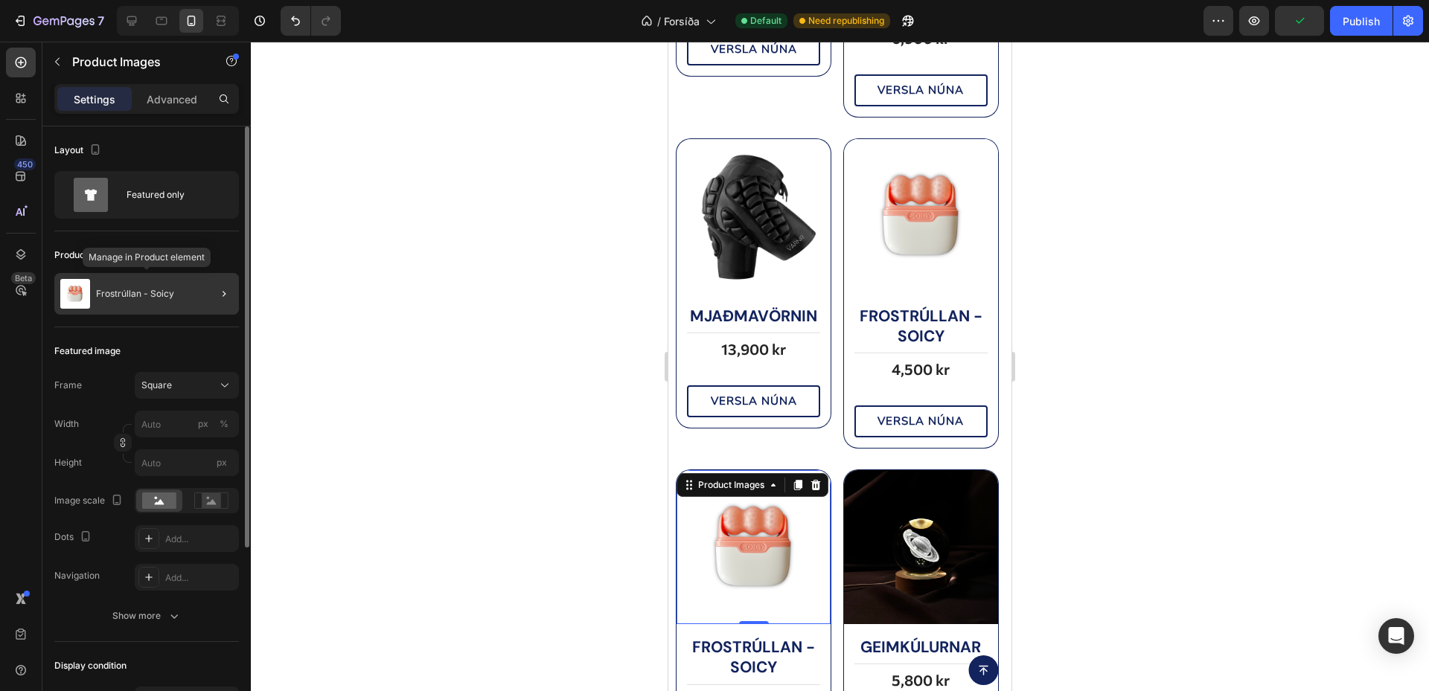
click at [158, 284] on div "Frostrúllan - Soicy" at bounding box center [146, 294] width 185 height 42
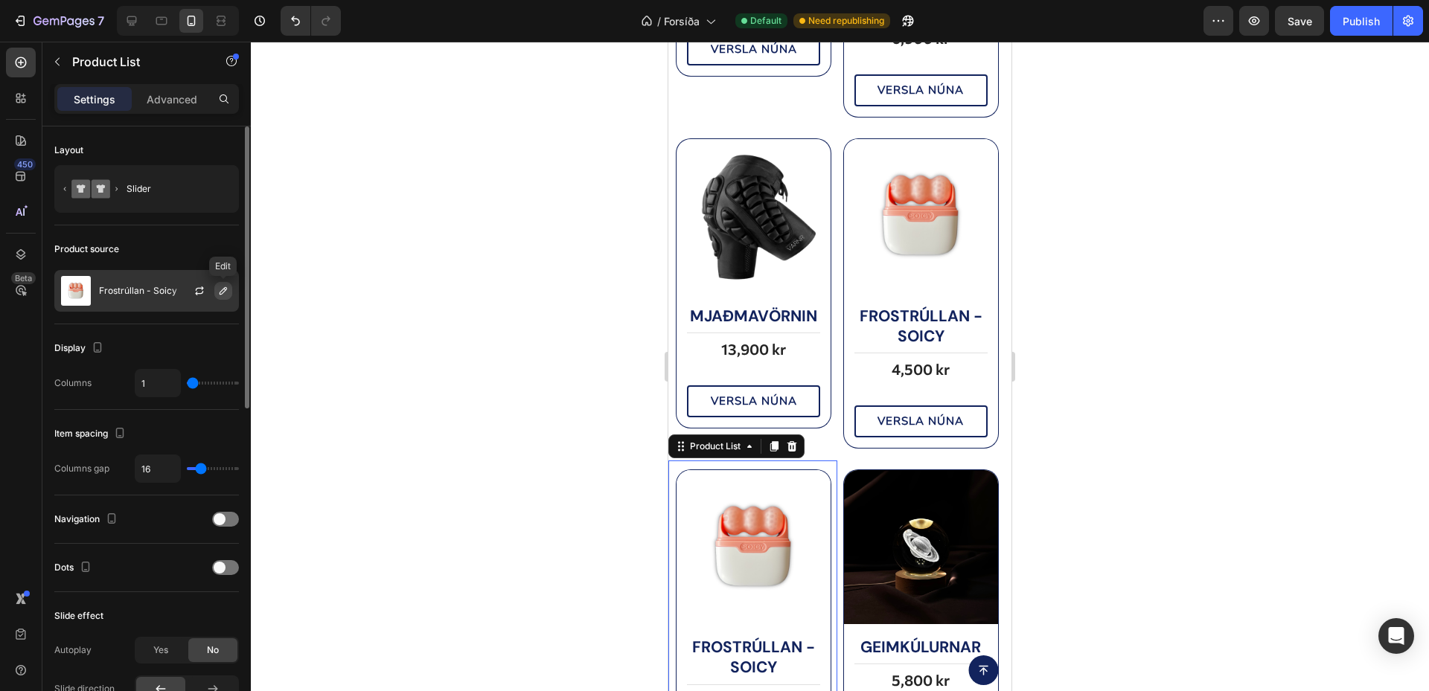
click at [216, 285] on button "button" at bounding box center [223, 291] width 18 height 18
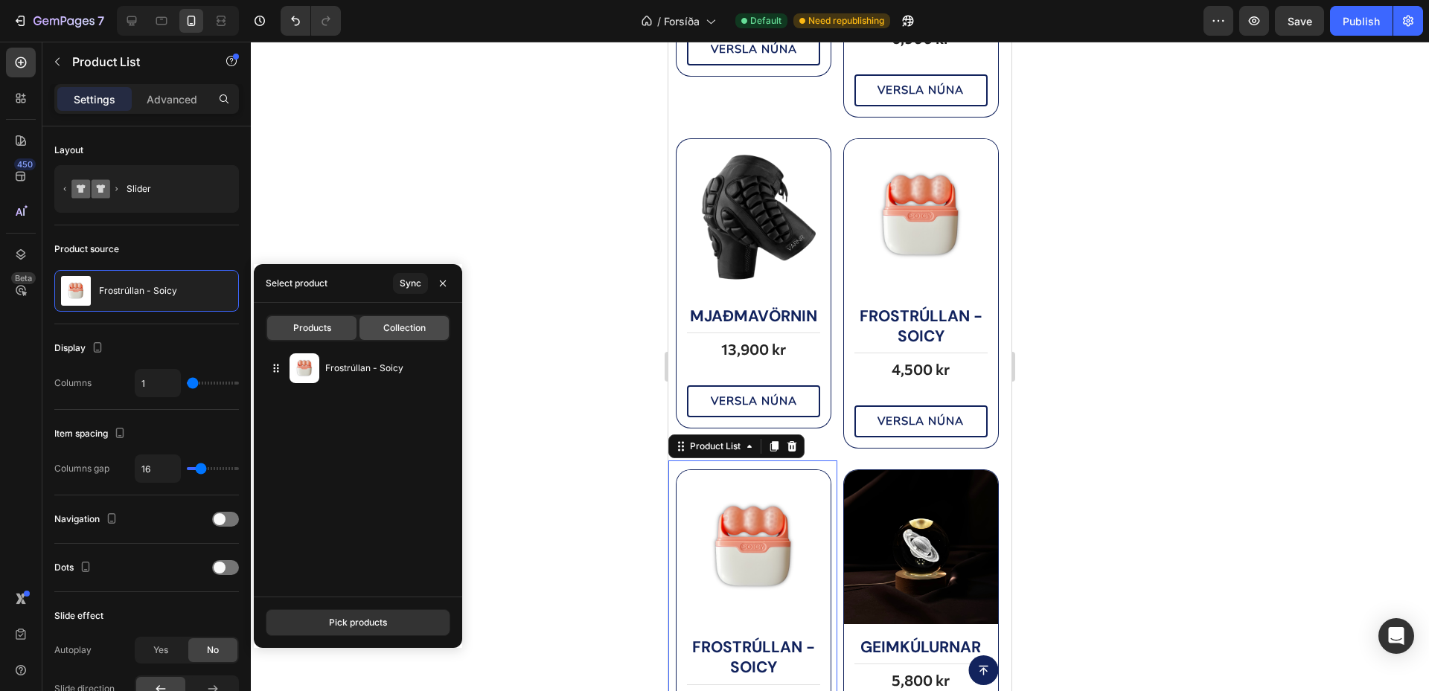
click at [400, 336] on div "Collection" at bounding box center [403, 328] width 89 height 24
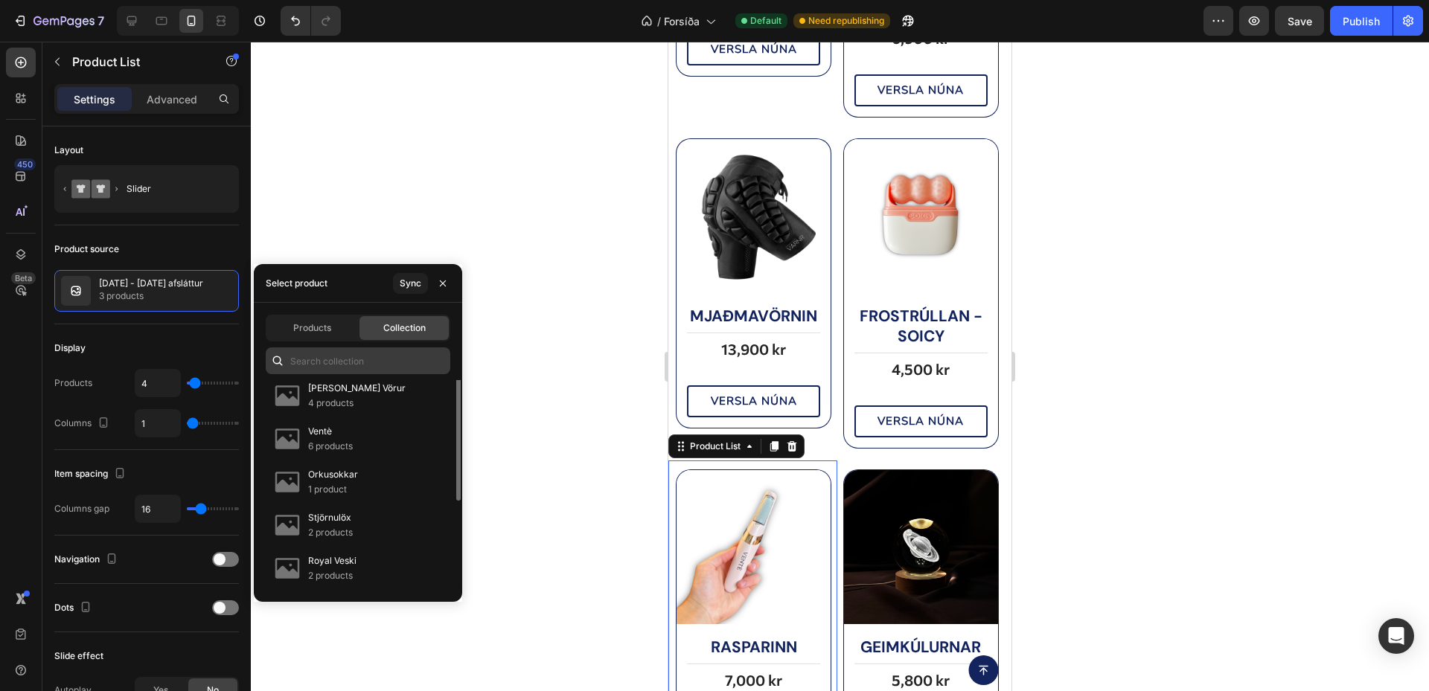
scroll to position [0, 0]
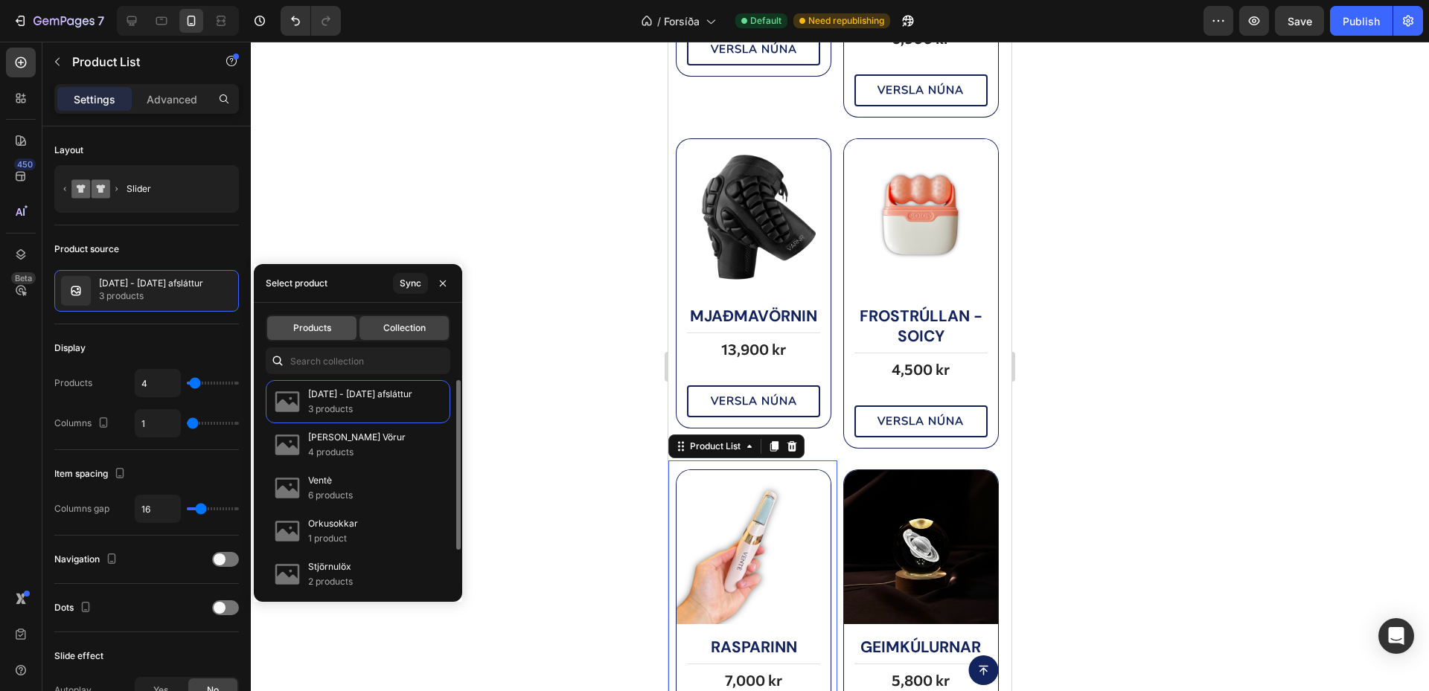
click at [331, 316] on div "Products" at bounding box center [311, 328] width 89 height 24
type input "1"
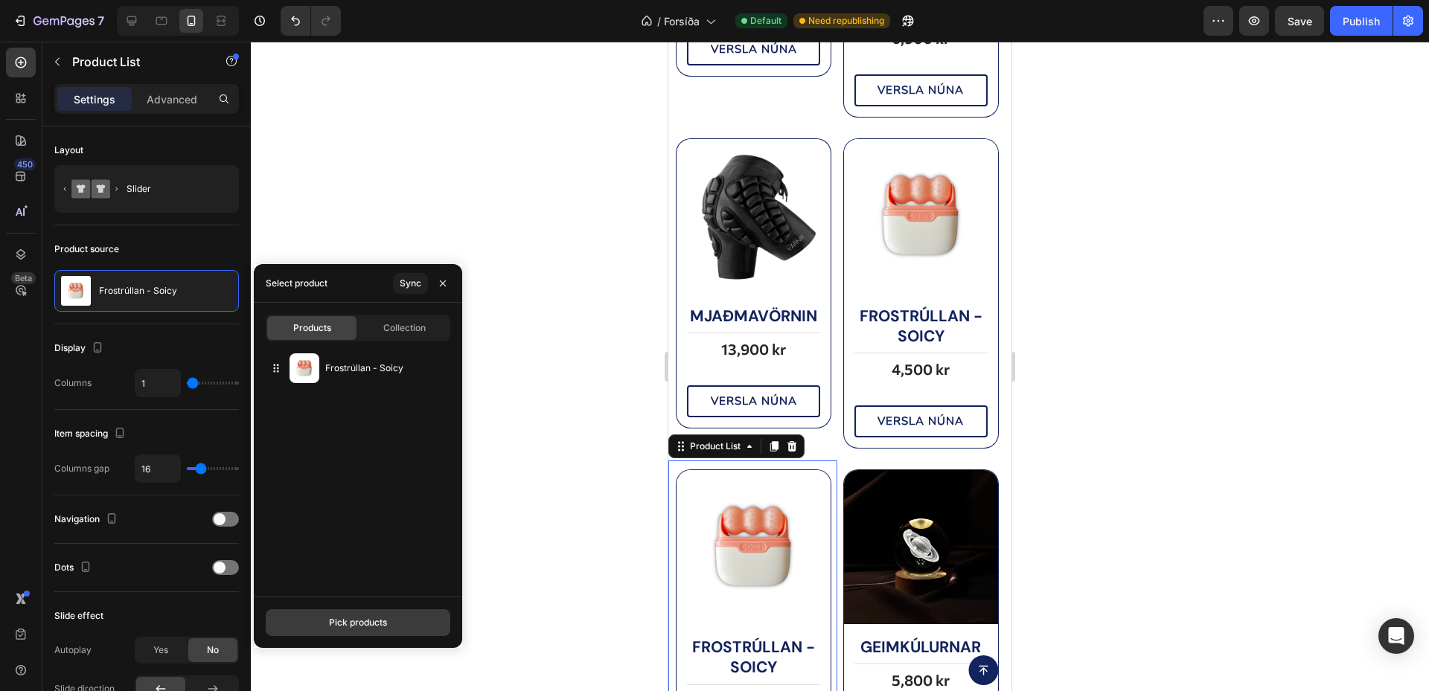
click at [402, 619] on button "Pick products" at bounding box center [358, 623] width 185 height 27
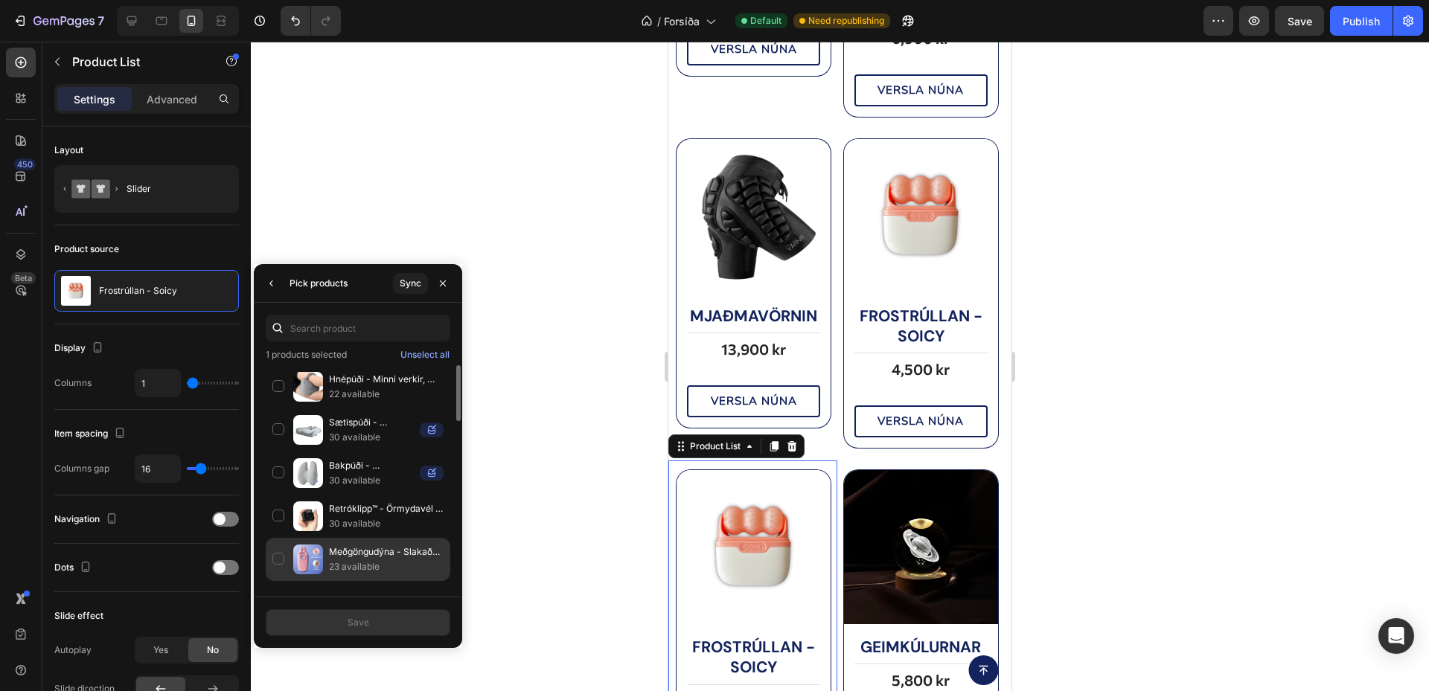
click at [373, 550] on p "Meðgöngudýna - Slakaðu líkaman" at bounding box center [386, 552] width 115 height 15
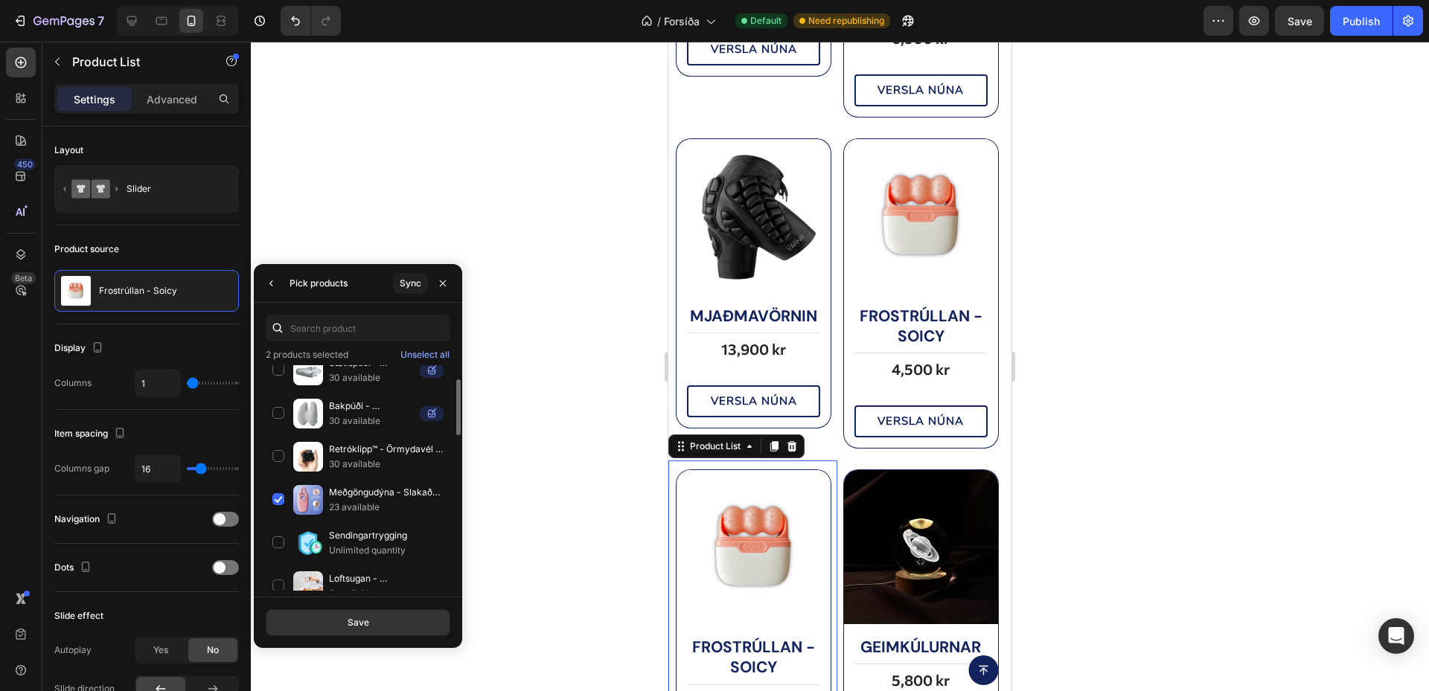
scroll to position [184, 0]
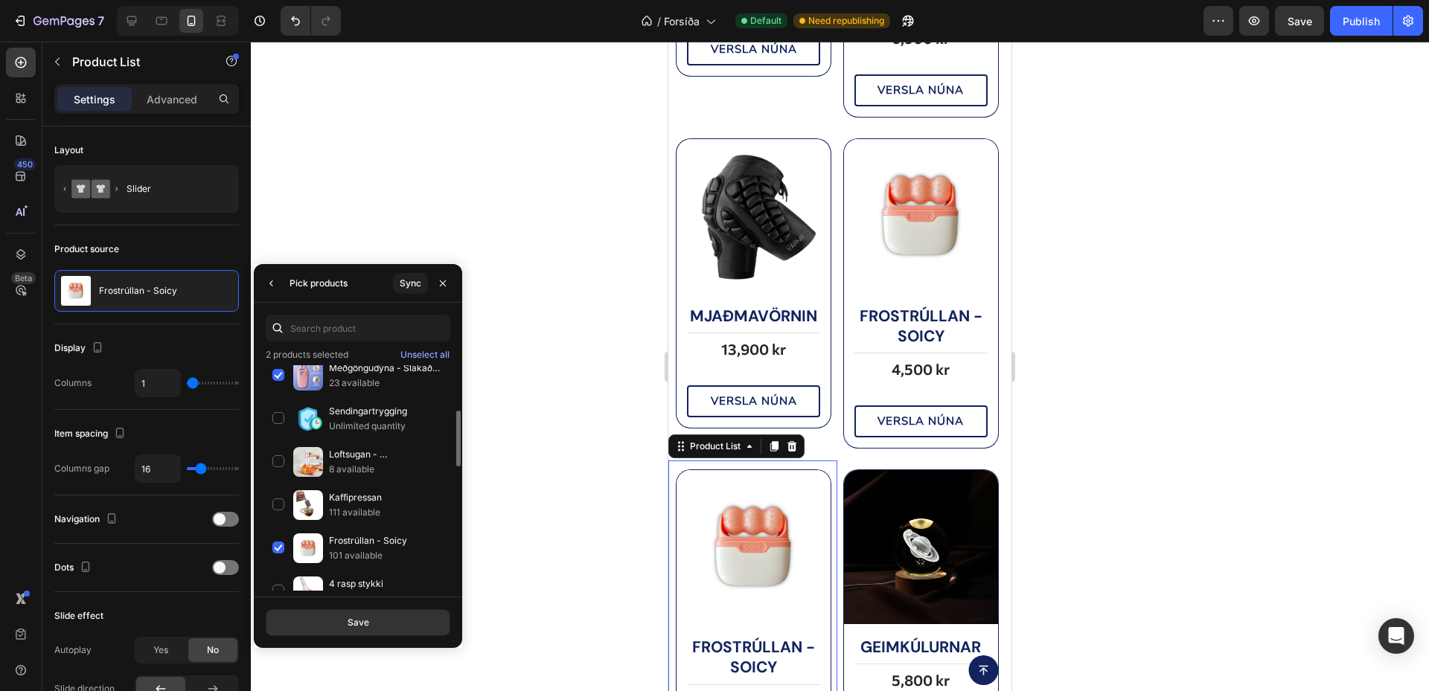
click at [357, 570] on div "Frostrúllan - Soicy 101 available" at bounding box center [358, 591] width 185 height 43
click at [381, 618] on button "Save" at bounding box center [358, 623] width 185 height 27
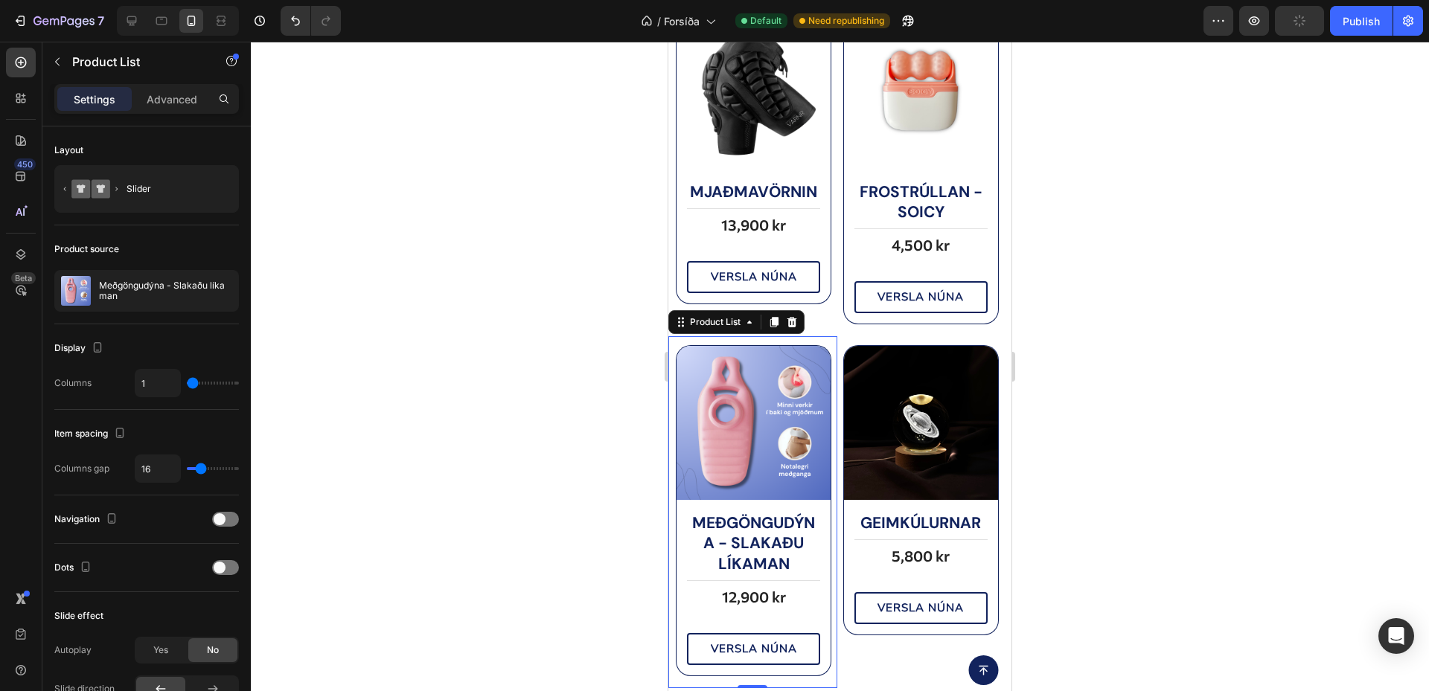
click at [1094, 464] on div at bounding box center [840, 367] width 1178 height 650
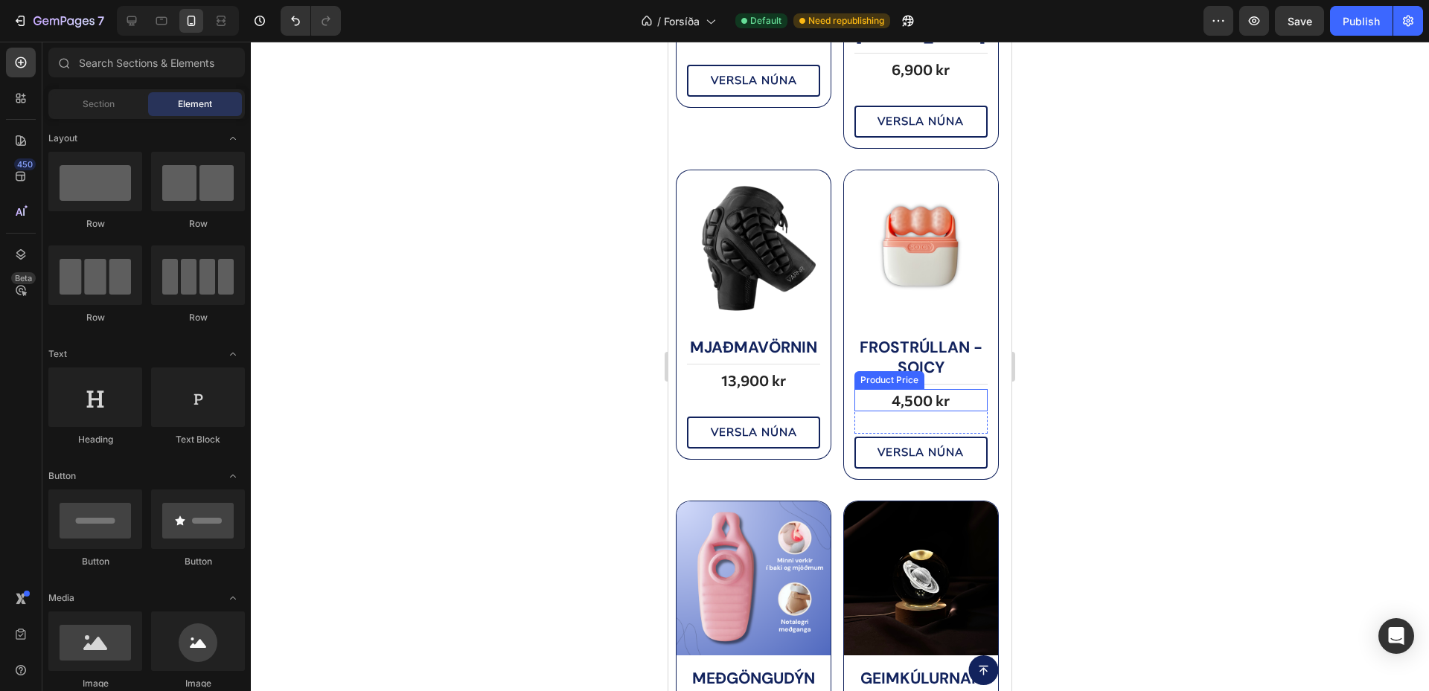
scroll to position [1288, 0]
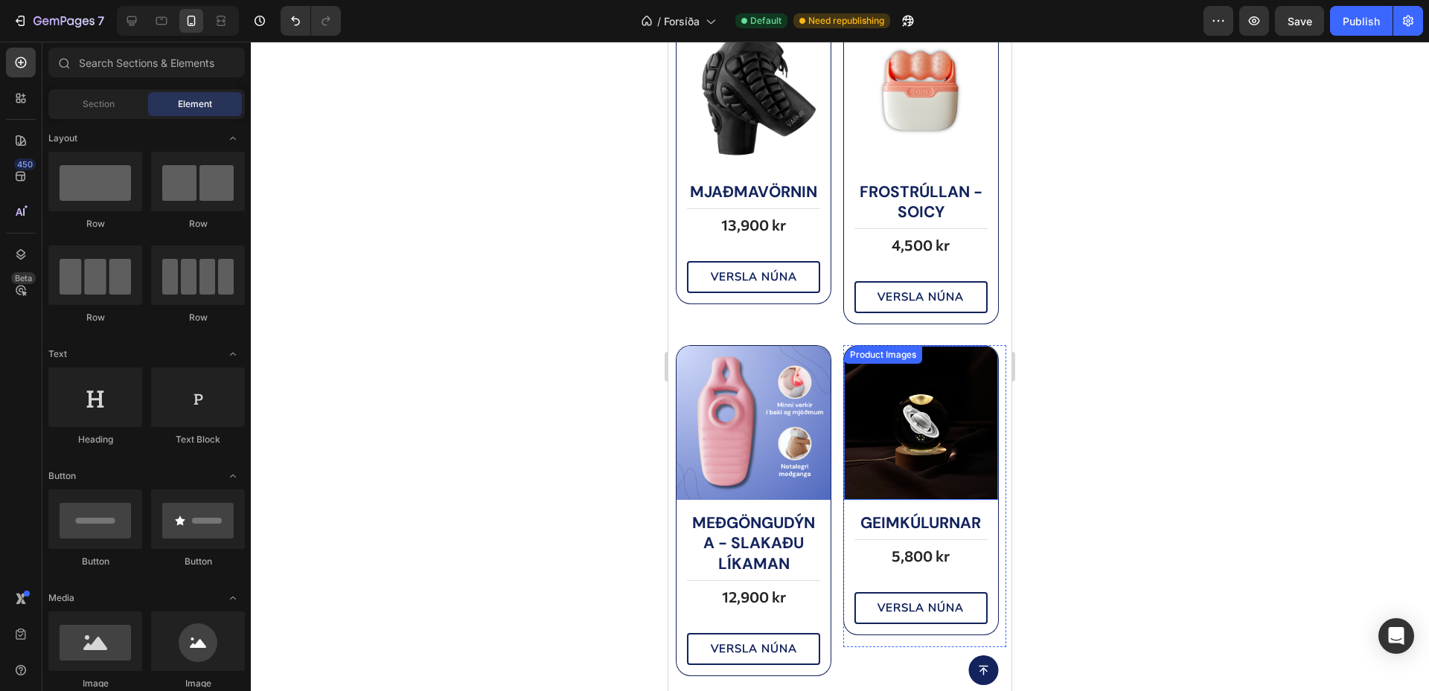
click at [916, 434] on img at bounding box center [921, 423] width 154 height 154
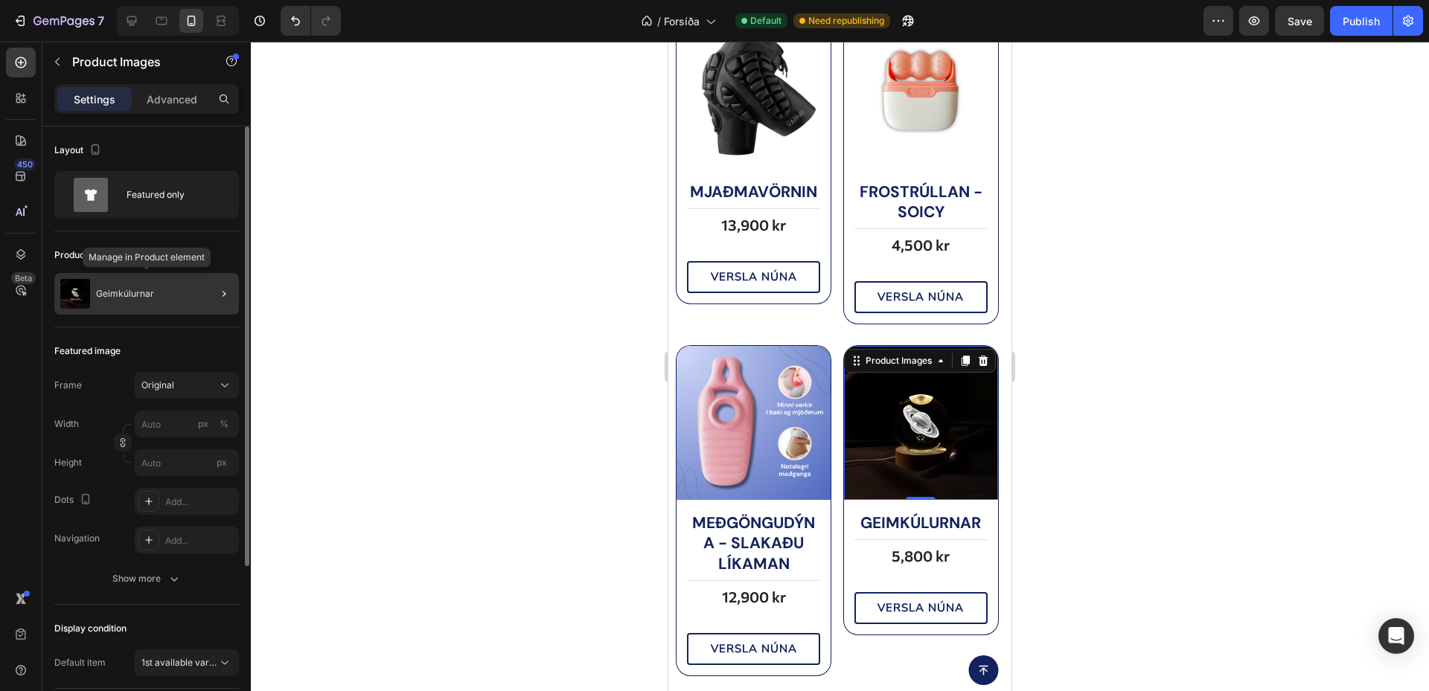
click at [162, 305] on div "Geimkúlurnar" at bounding box center [146, 294] width 185 height 42
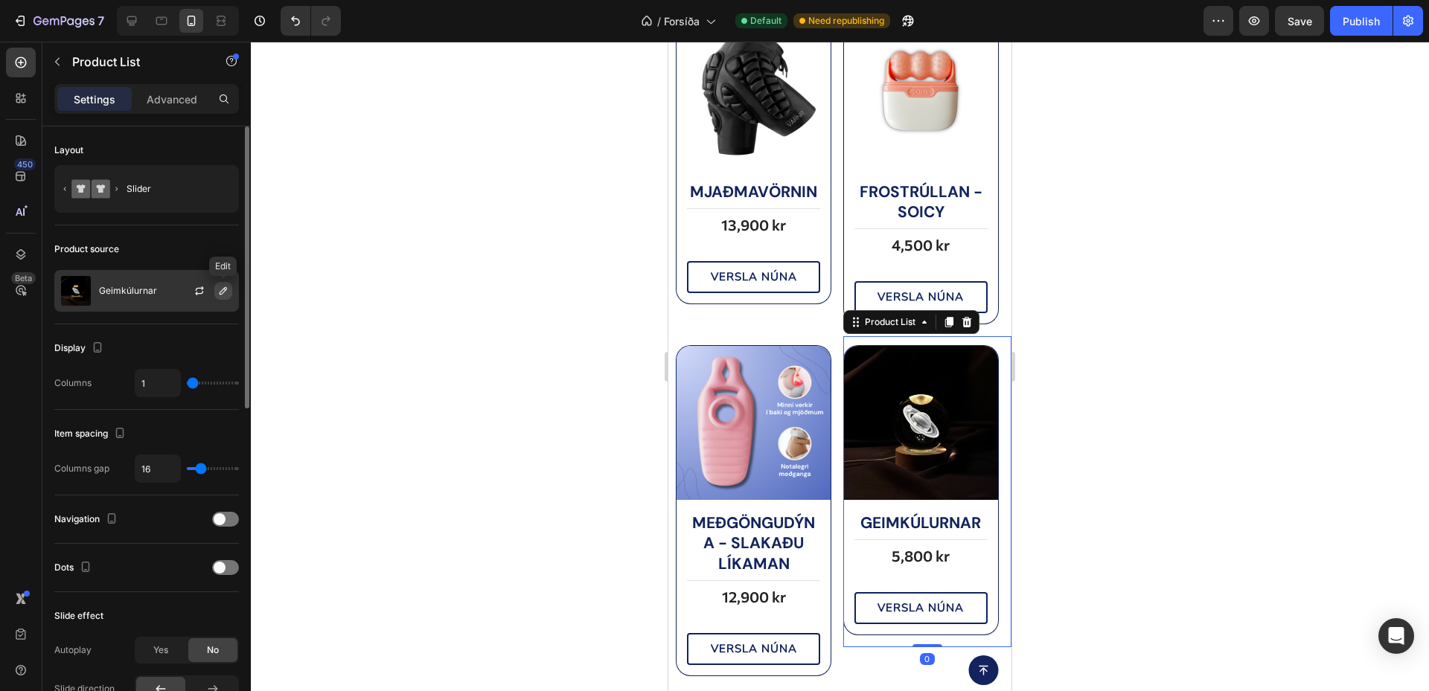
click at [229, 284] on button "button" at bounding box center [223, 291] width 18 height 18
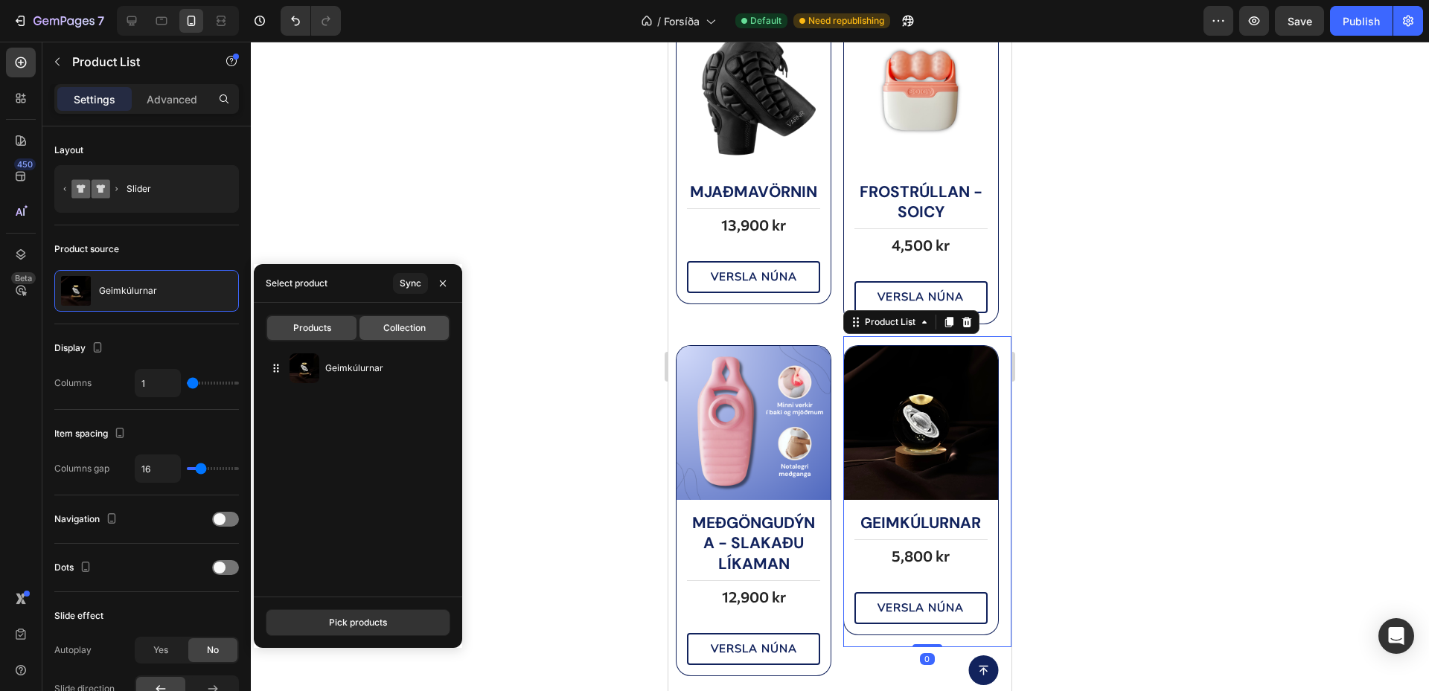
click at [446, 327] on div "Collection" at bounding box center [403, 328] width 89 height 24
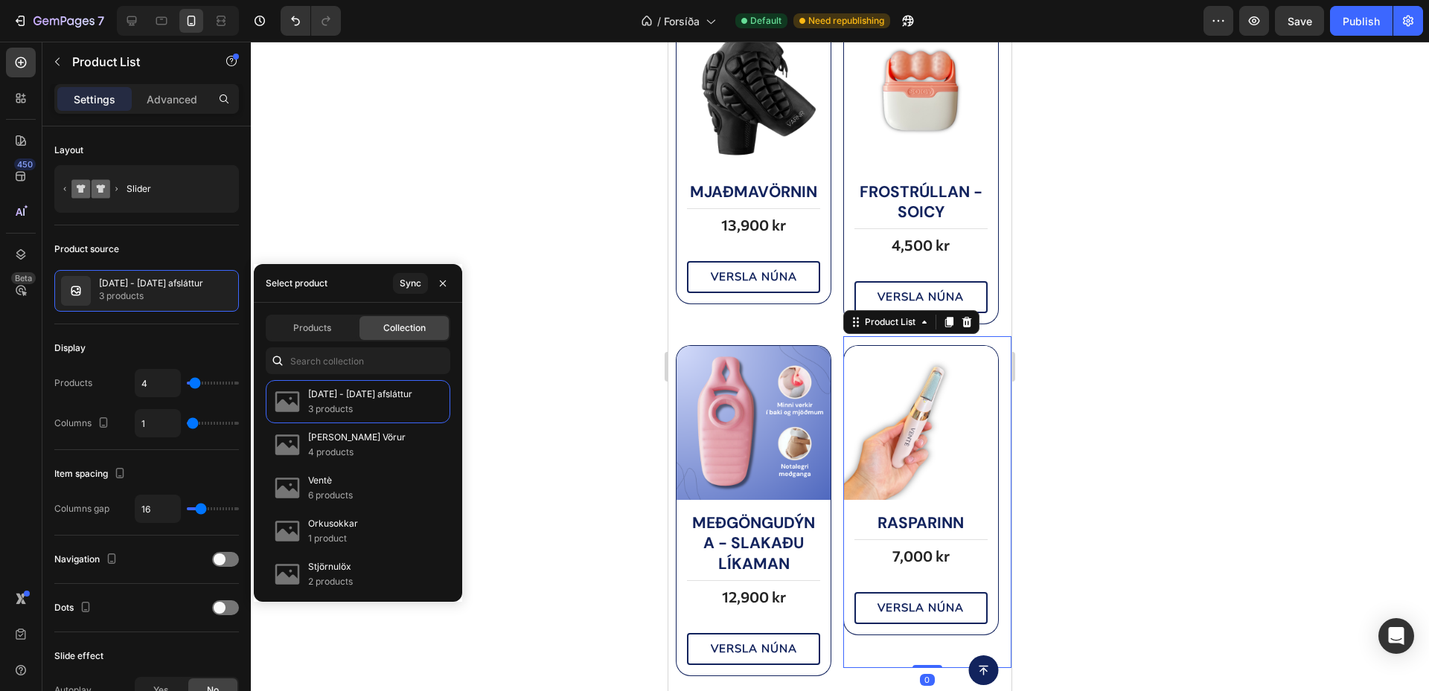
drag, startPoint x: 333, startPoint y: 329, endPoint x: 336, endPoint y: 341, distance: 12.5
click at [333, 330] on div "Products" at bounding box center [311, 328] width 89 height 24
type input "1"
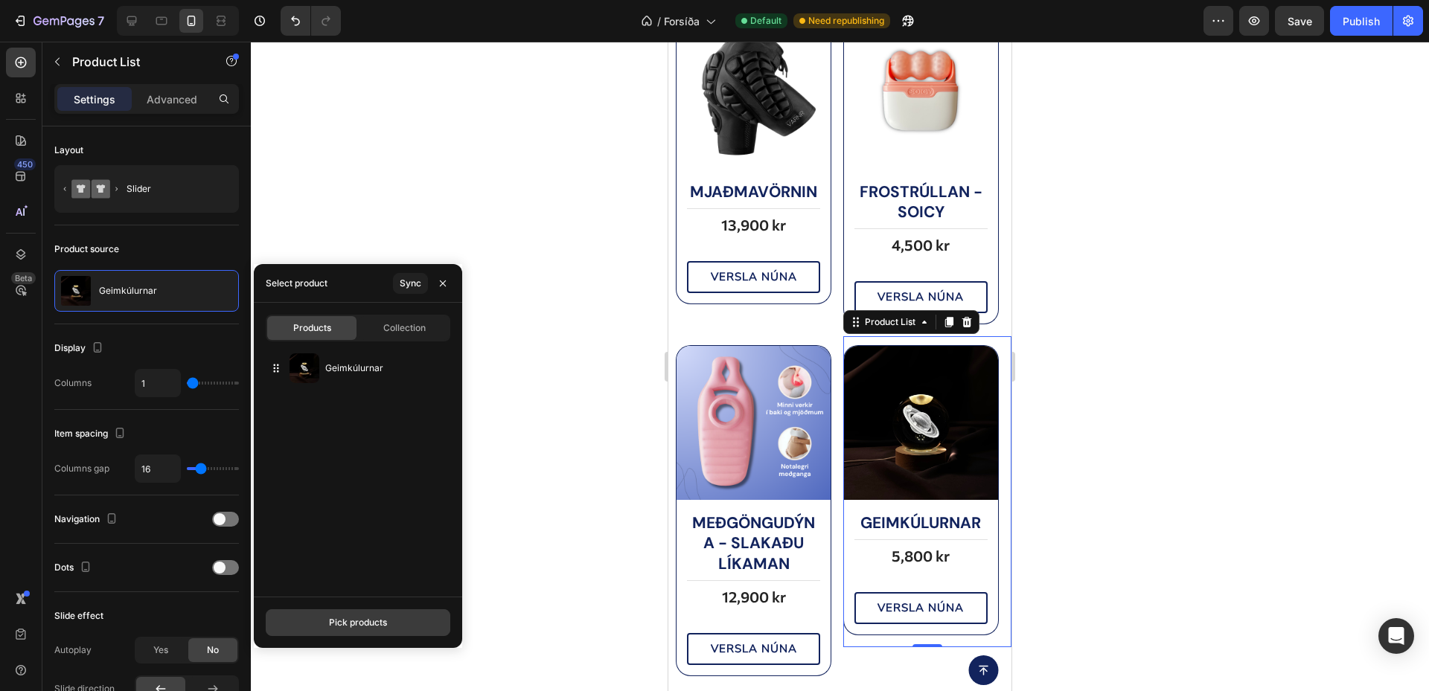
click at [419, 618] on button "Pick products" at bounding box center [358, 623] width 185 height 27
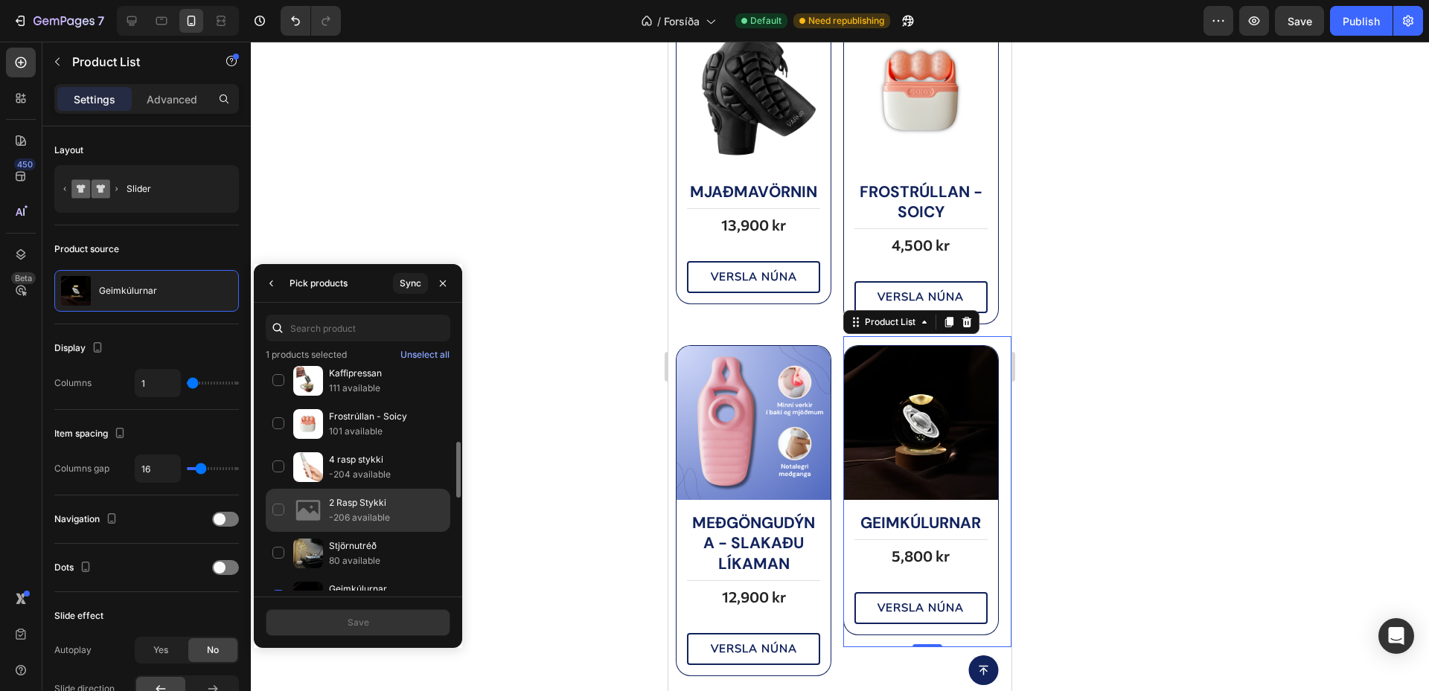
scroll to position [432, 0]
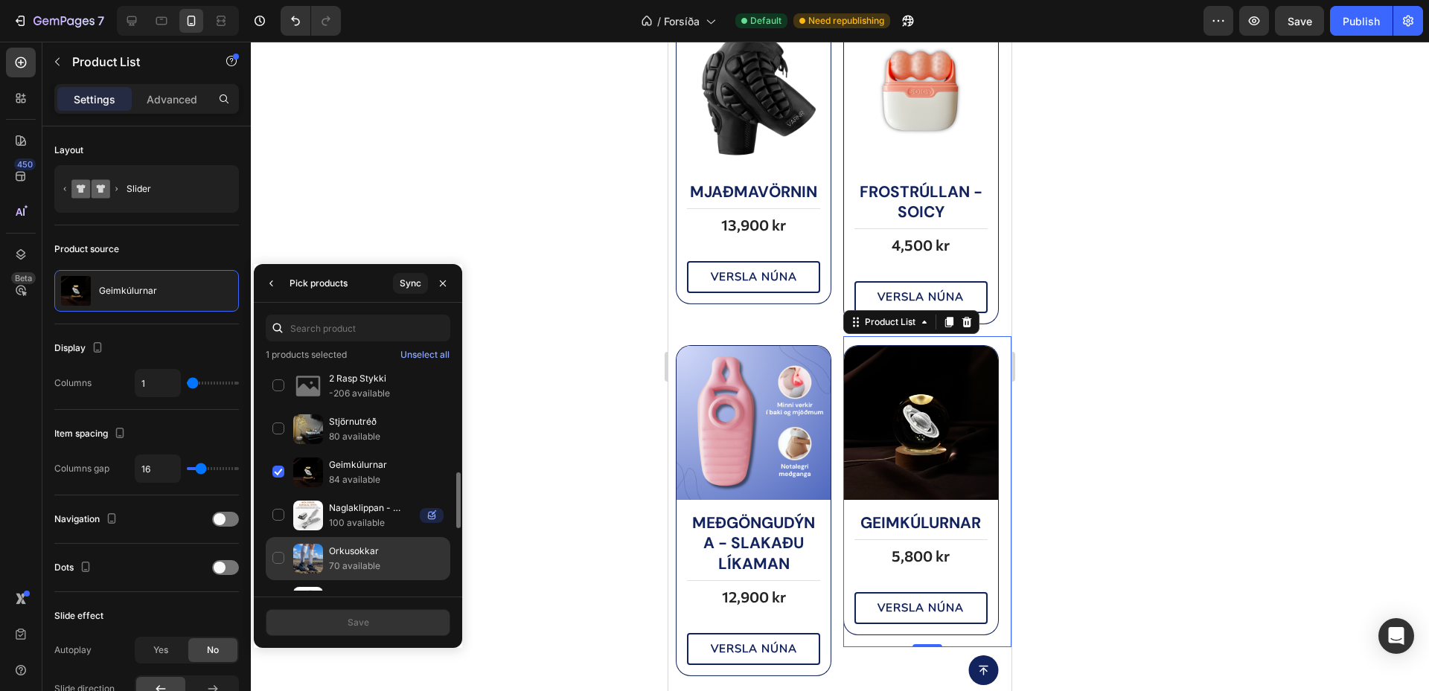
click at [377, 580] on div "Orkusokkar 70 available" at bounding box center [358, 601] width 185 height 43
click at [378, 610] on button "Save" at bounding box center [358, 623] width 185 height 27
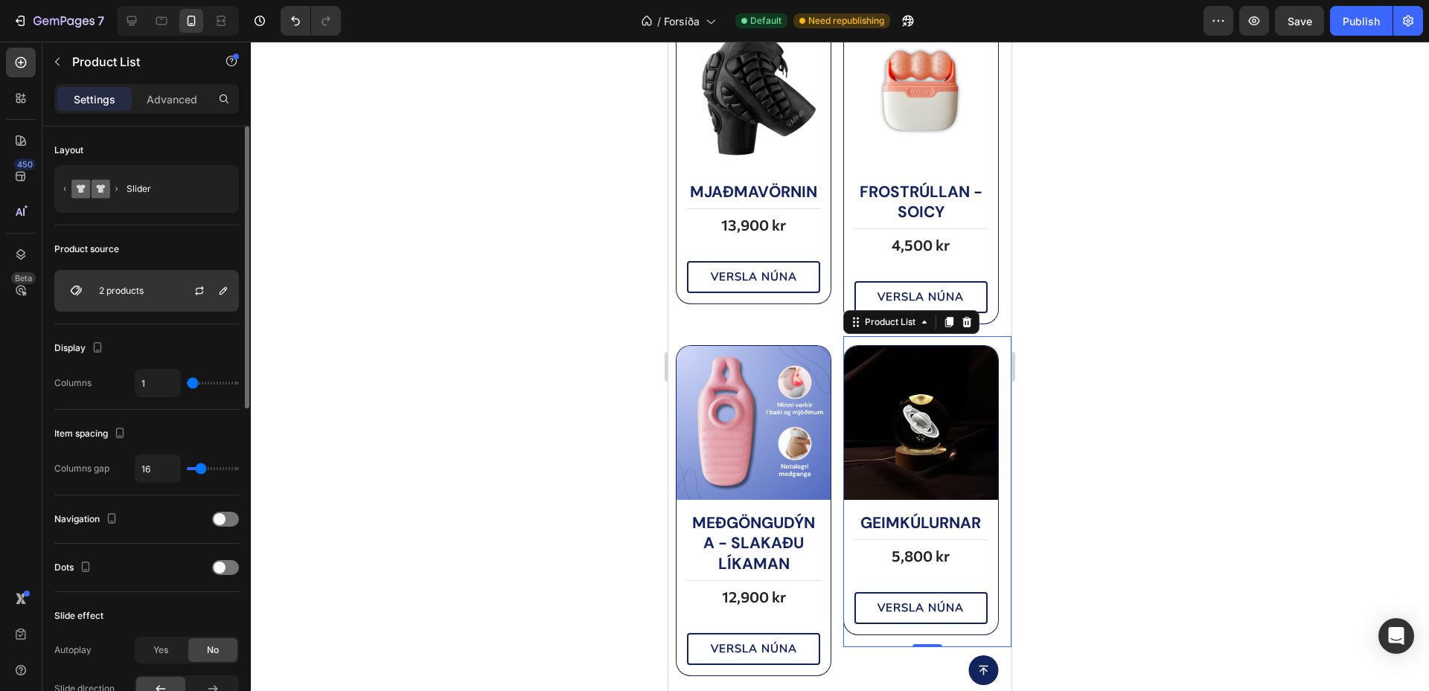
click at [158, 282] on div "2 products" at bounding box center [146, 291] width 185 height 42
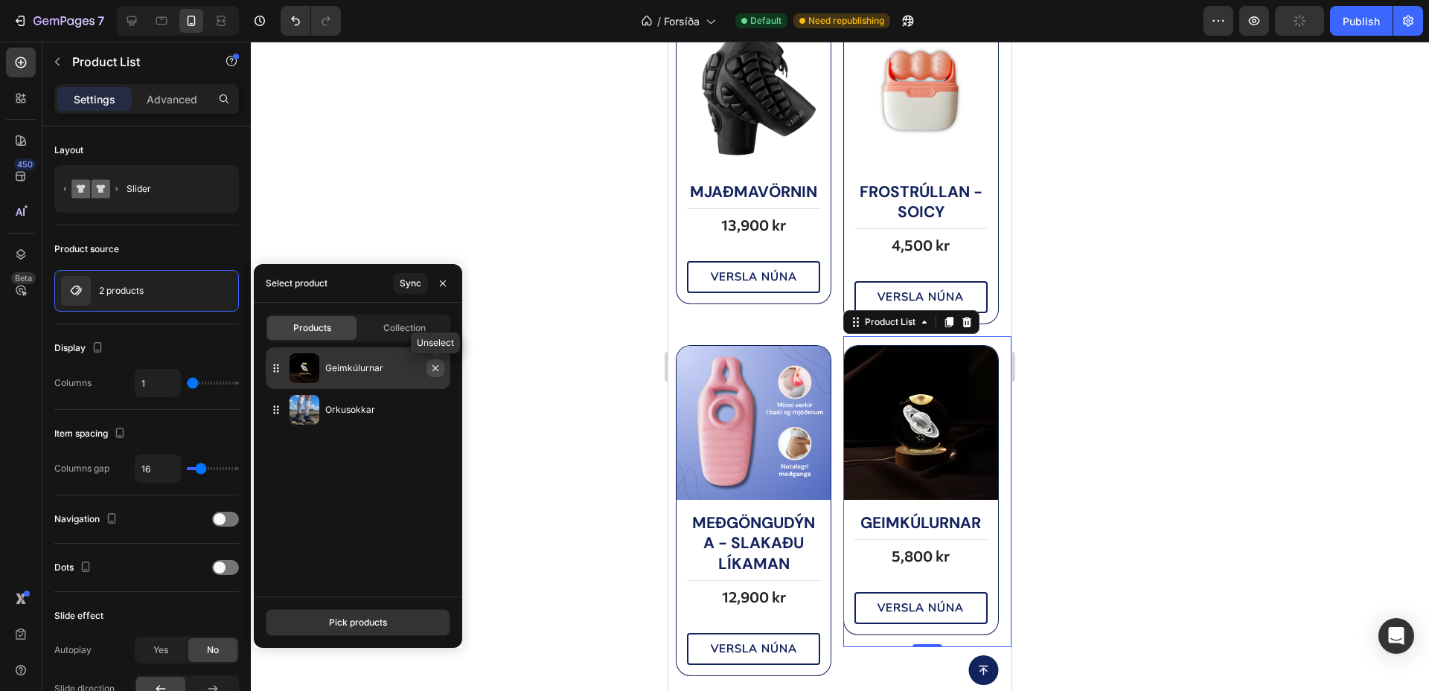
click at [435, 371] on icon "button" at bounding box center [435, 368] width 12 height 12
click at [434, 366] on icon "button" at bounding box center [435, 368] width 12 height 12
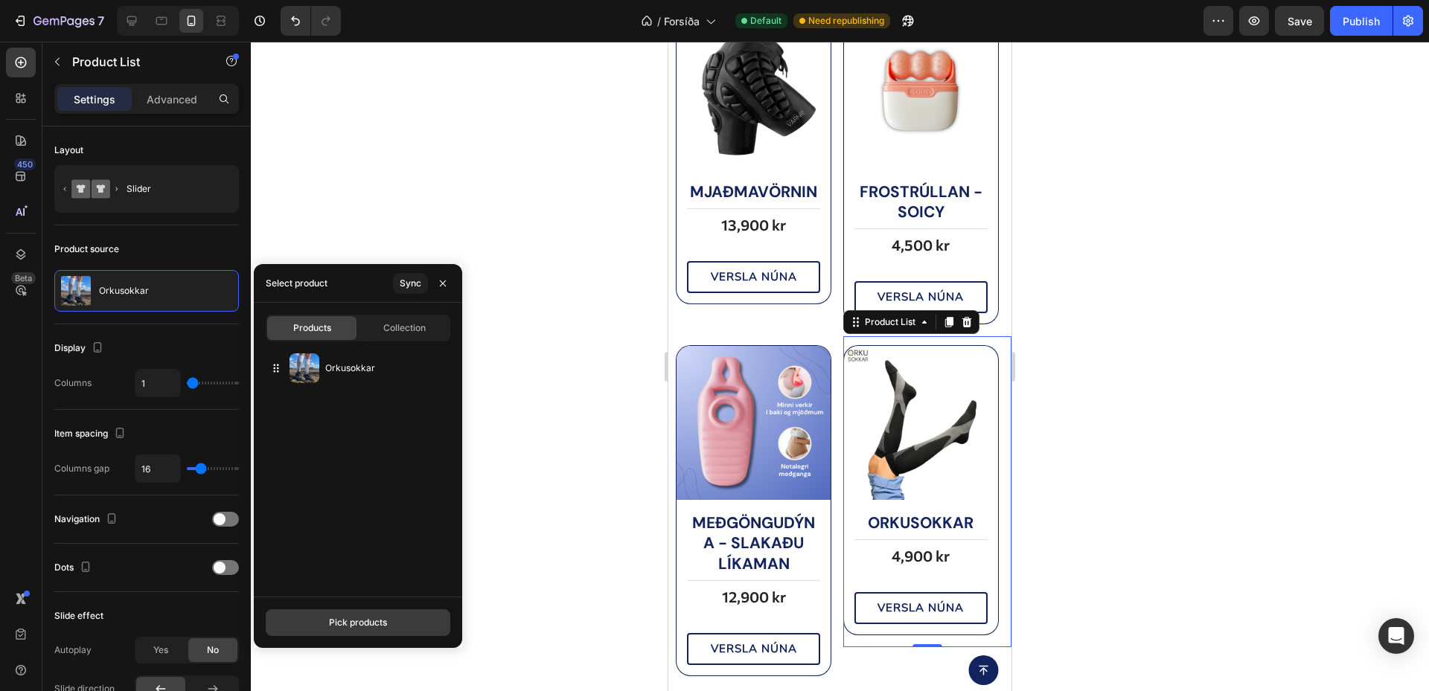
click at [401, 624] on button "Pick products" at bounding box center [358, 623] width 185 height 27
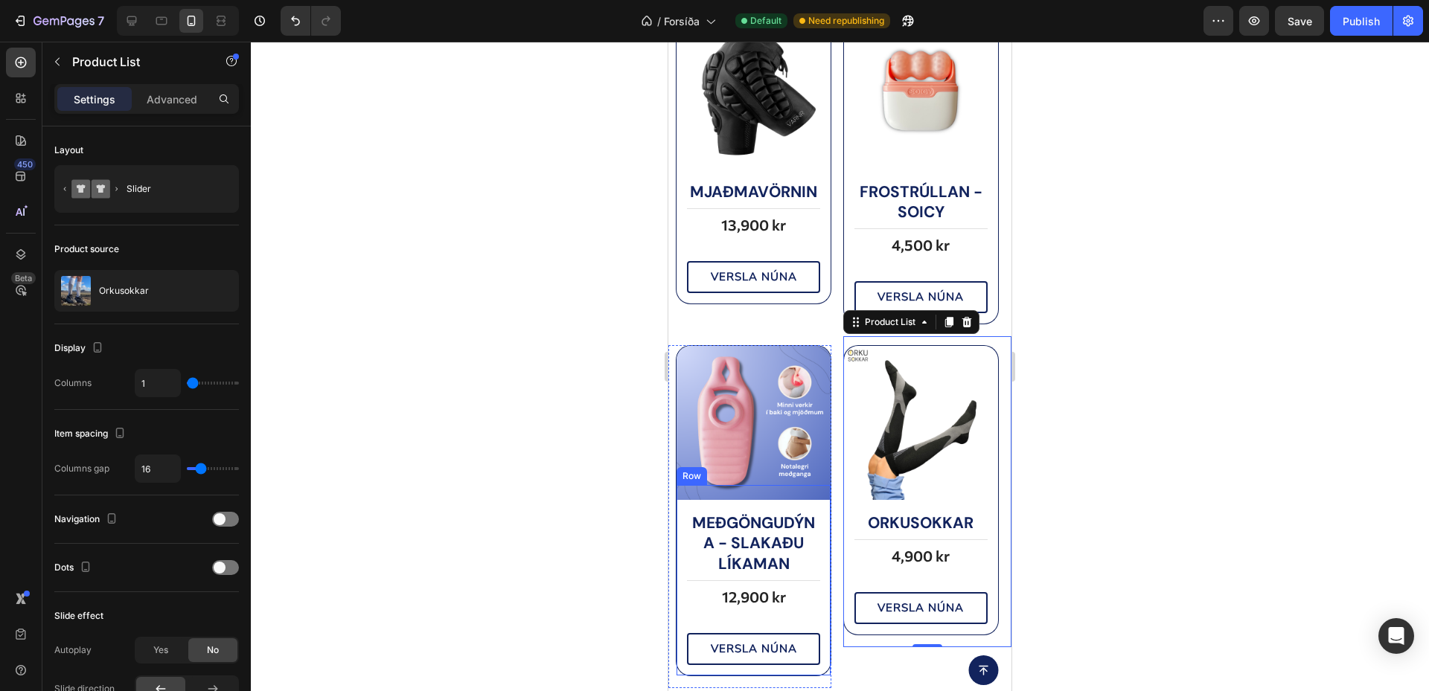
click at [1144, 391] on div at bounding box center [840, 367] width 1178 height 650
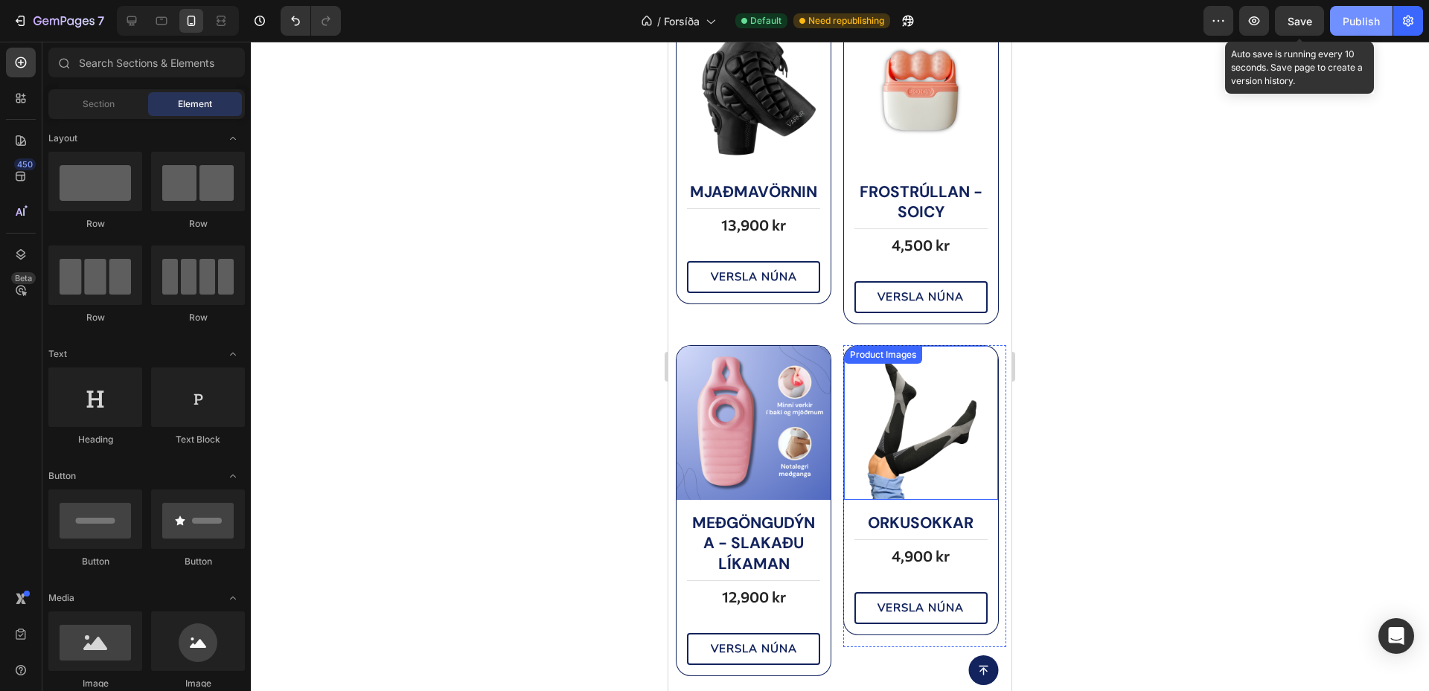
click at [1322, 27] on button "Save" at bounding box center [1299, 21] width 49 height 30
click at [1347, 25] on div "Publish" at bounding box center [1361, 21] width 37 height 16
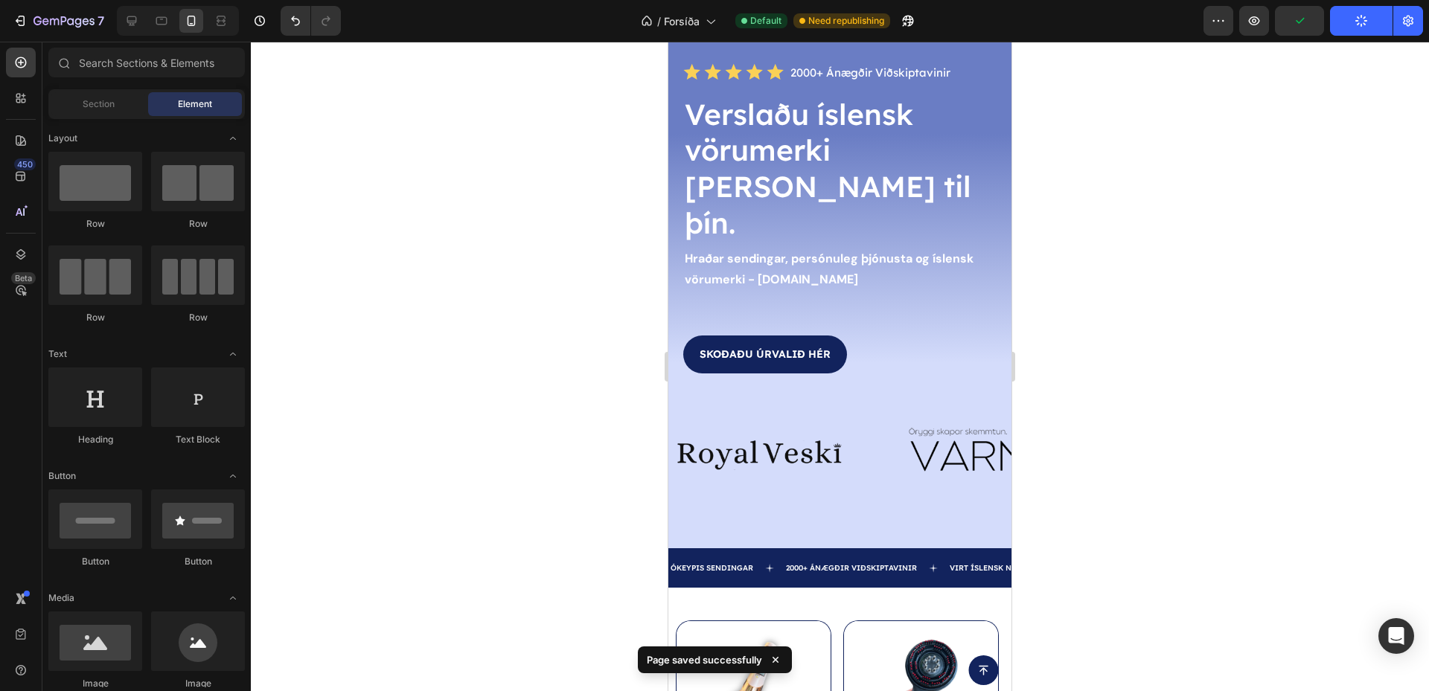
scroll to position [48, 0]
